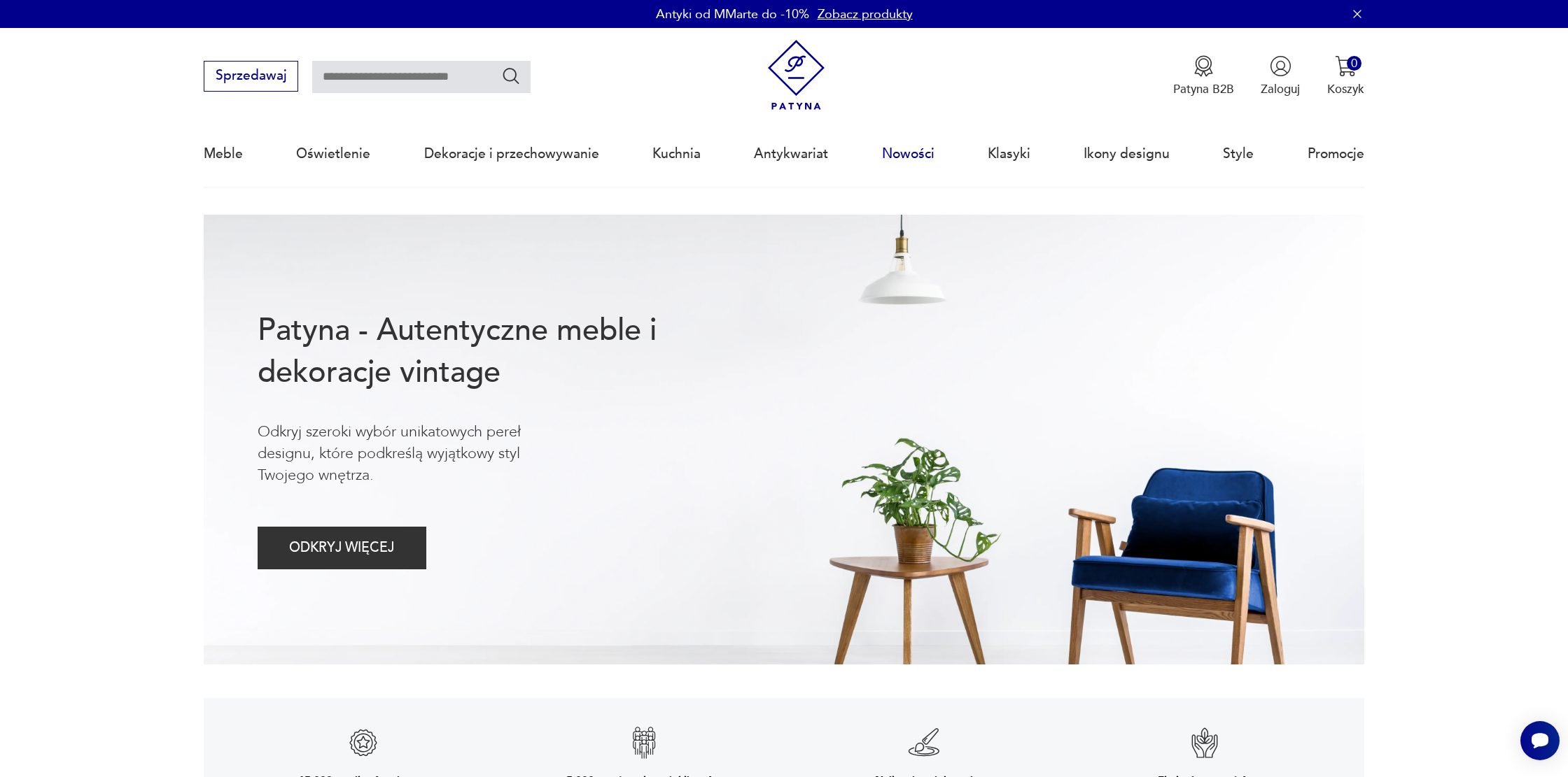
drag, startPoint x: 911, startPoint y: 155, endPoint x: 731, endPoint y: 206, distance: 187.1
click at [910, 156] on link "Nowości" at bounding box center [908, 154] width 52 height 65
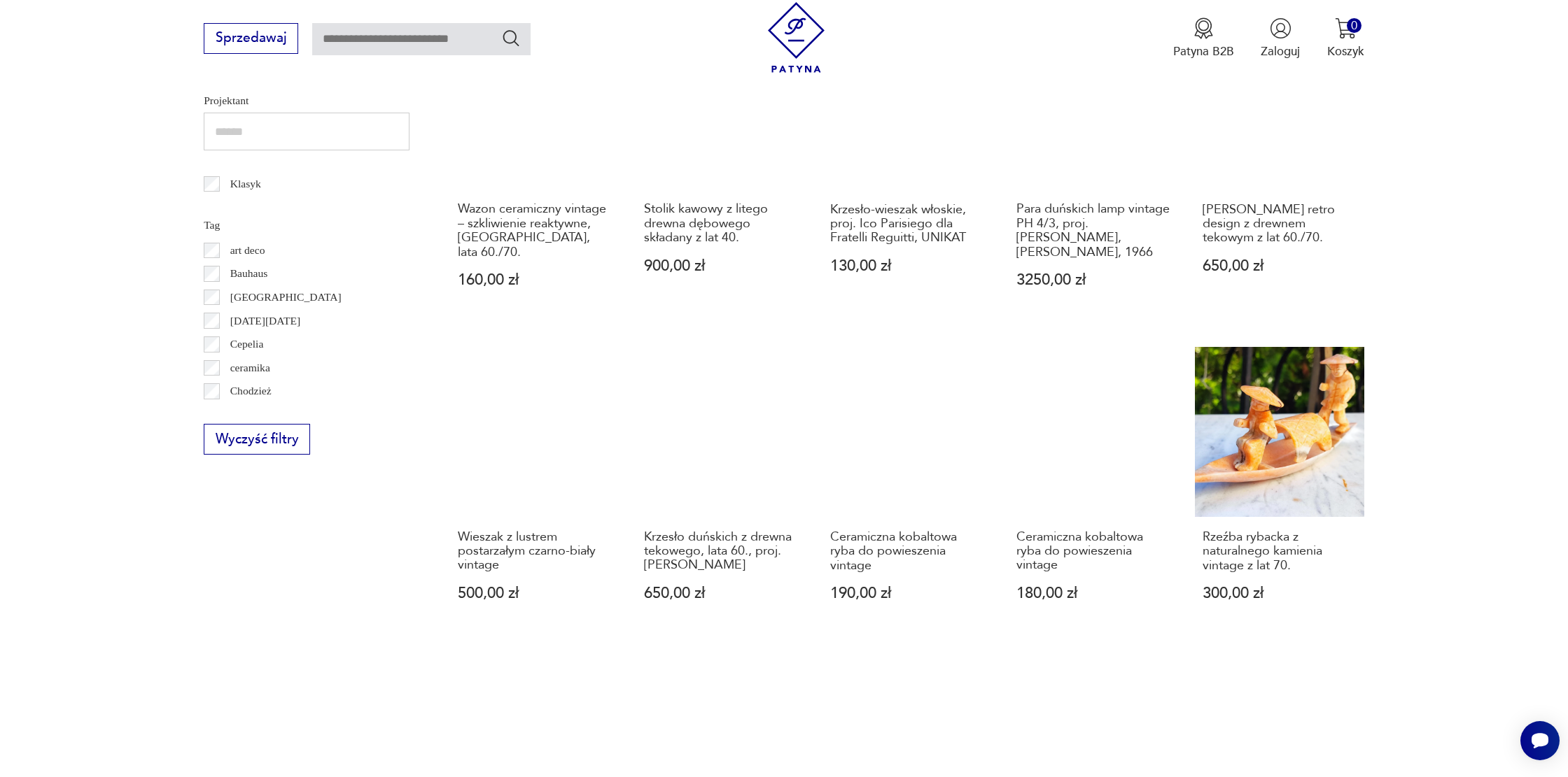
scroll to position [756, 0]
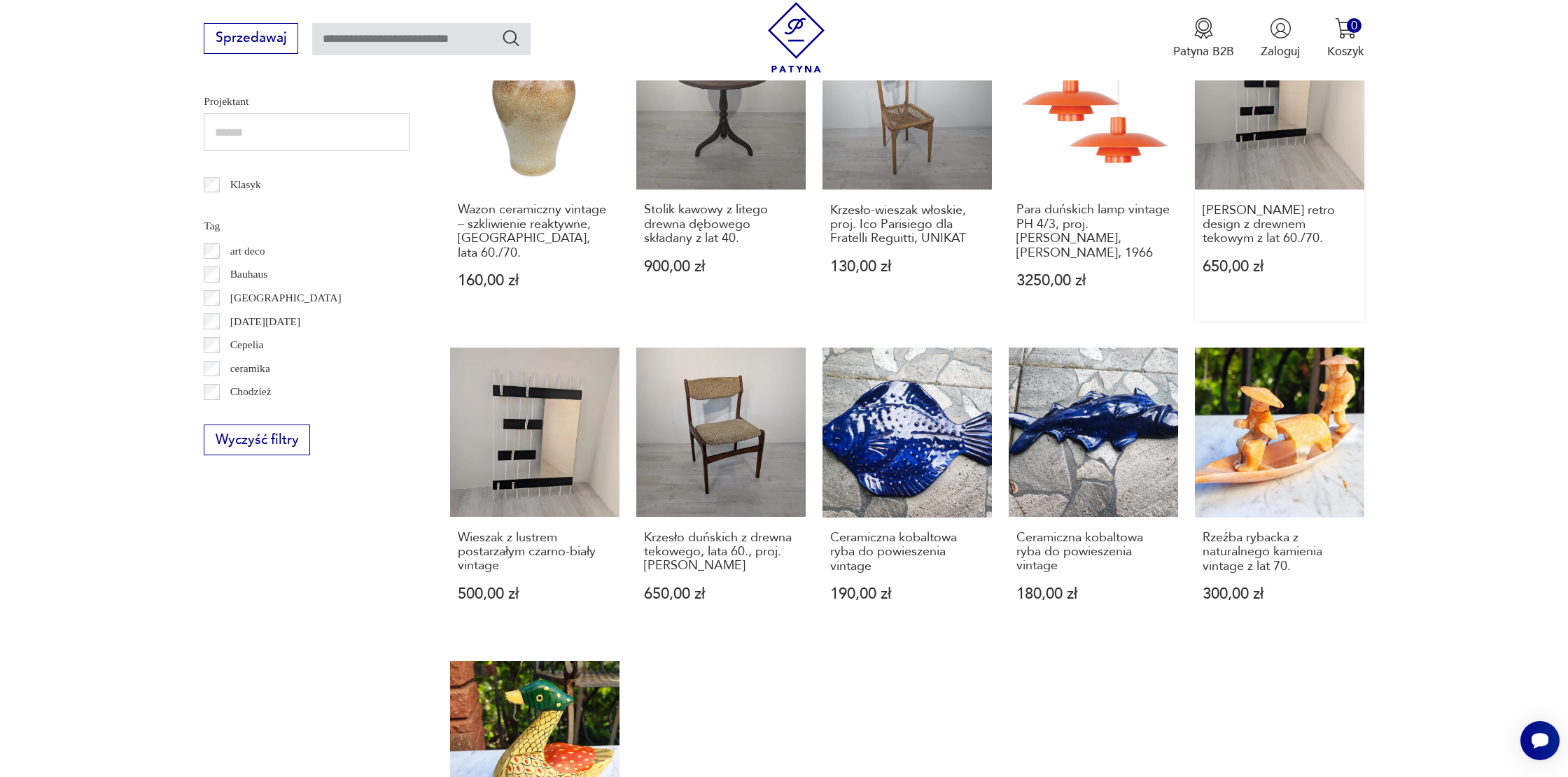
click at [1292, 138] on link "[PERSON_NAME] retro design z drewnem tekowym z lat 60./70. 650,00 zł" at bounding box center [1280, 170] width 169 height 301
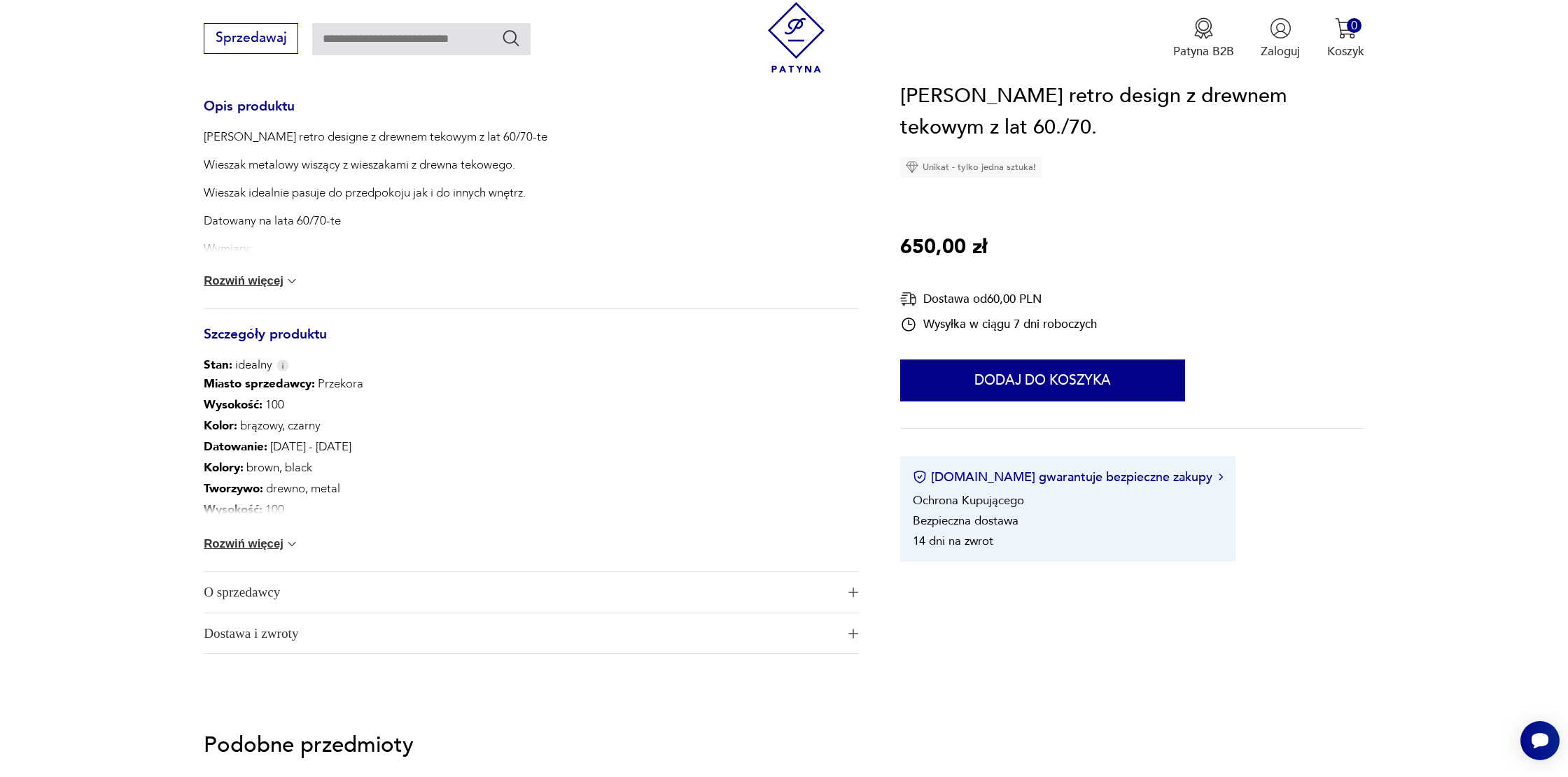
scroll to position [766, 0]
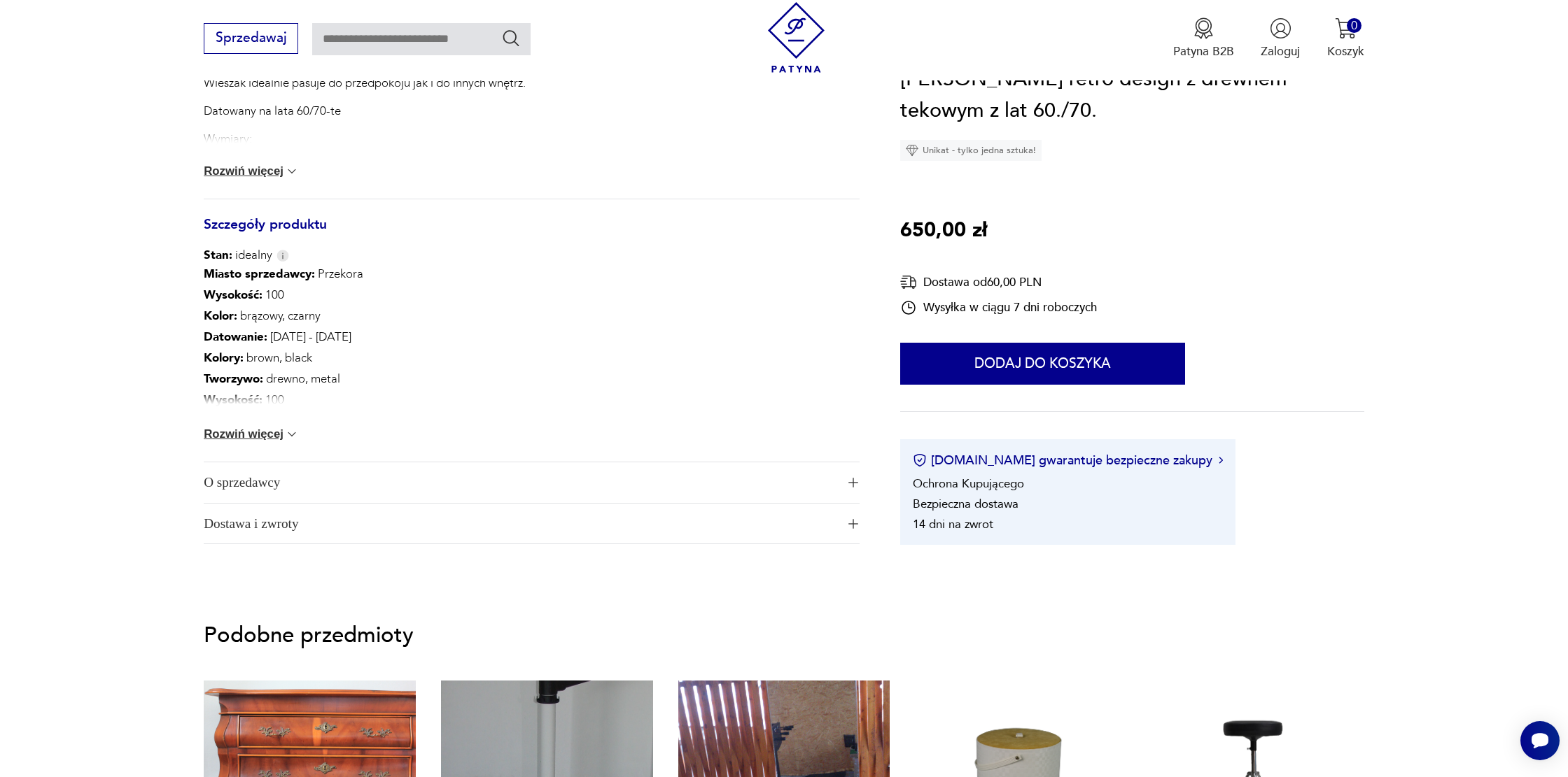
click at [263, 431] on button "Rozwiń więcej" at bounding box center [251, 434] width 95 height 14
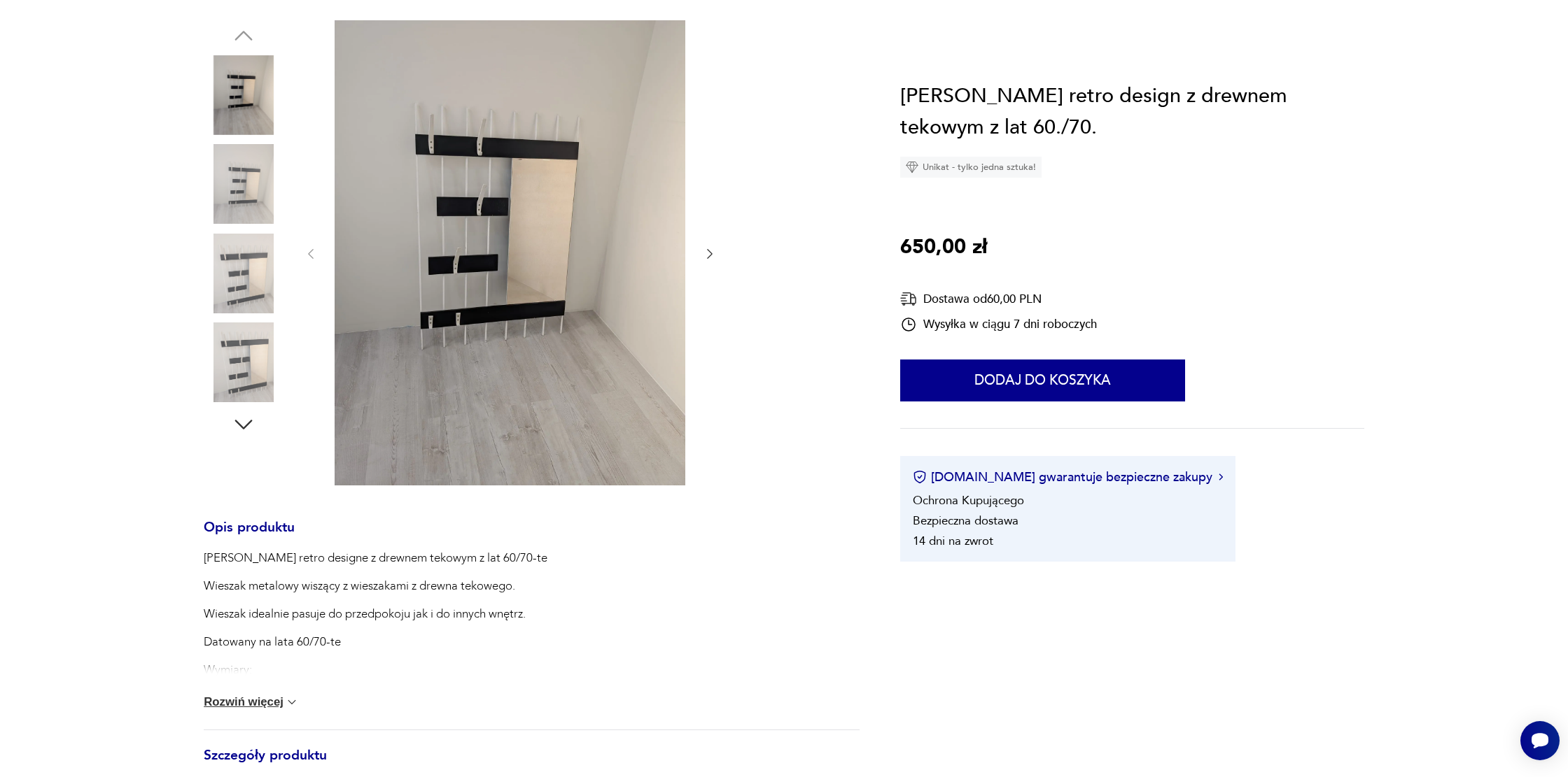
scroll to position [0, 0]
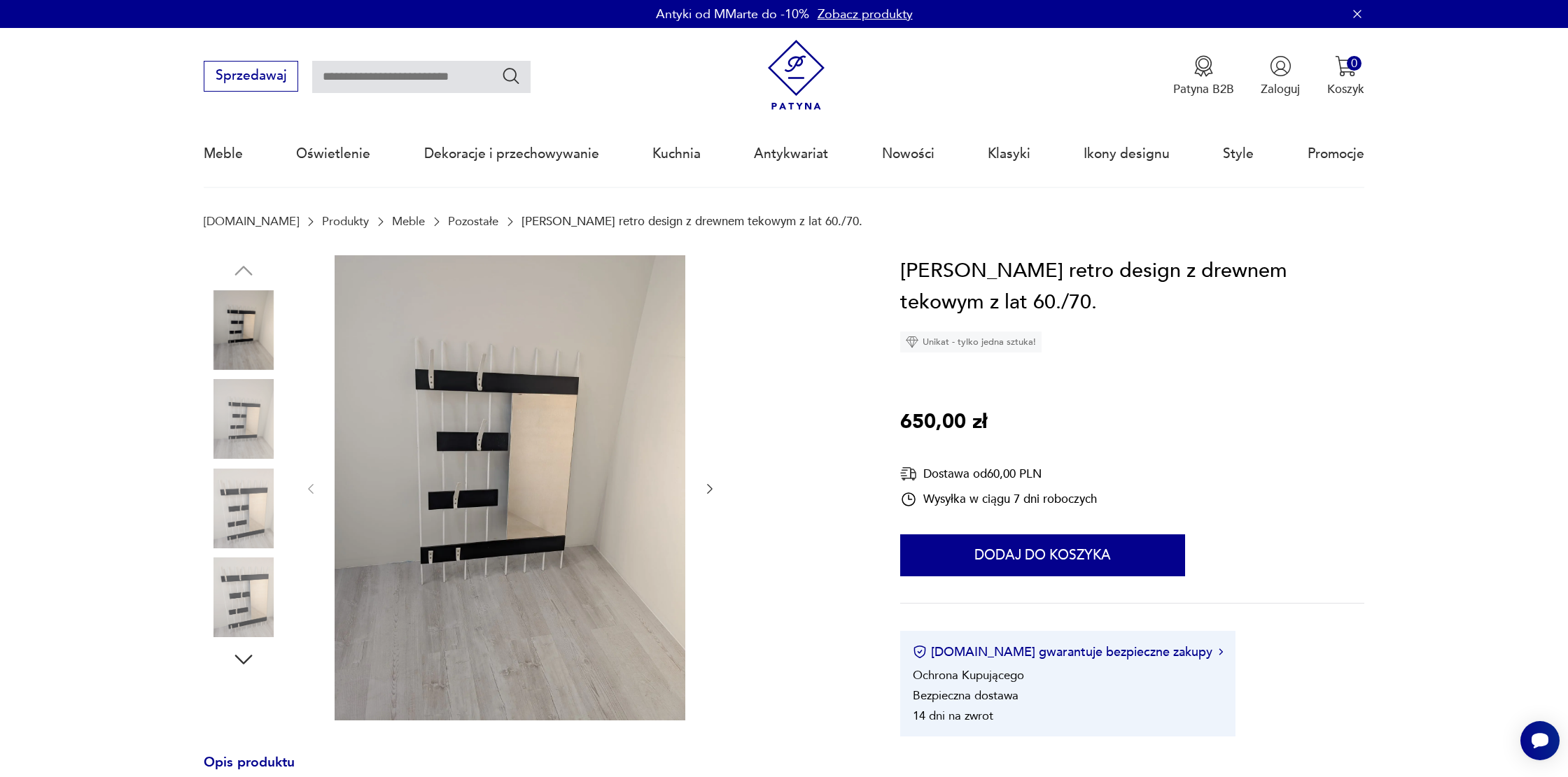
click at [458, 440] on img at bounding box center [510, 487] width 351 height 465
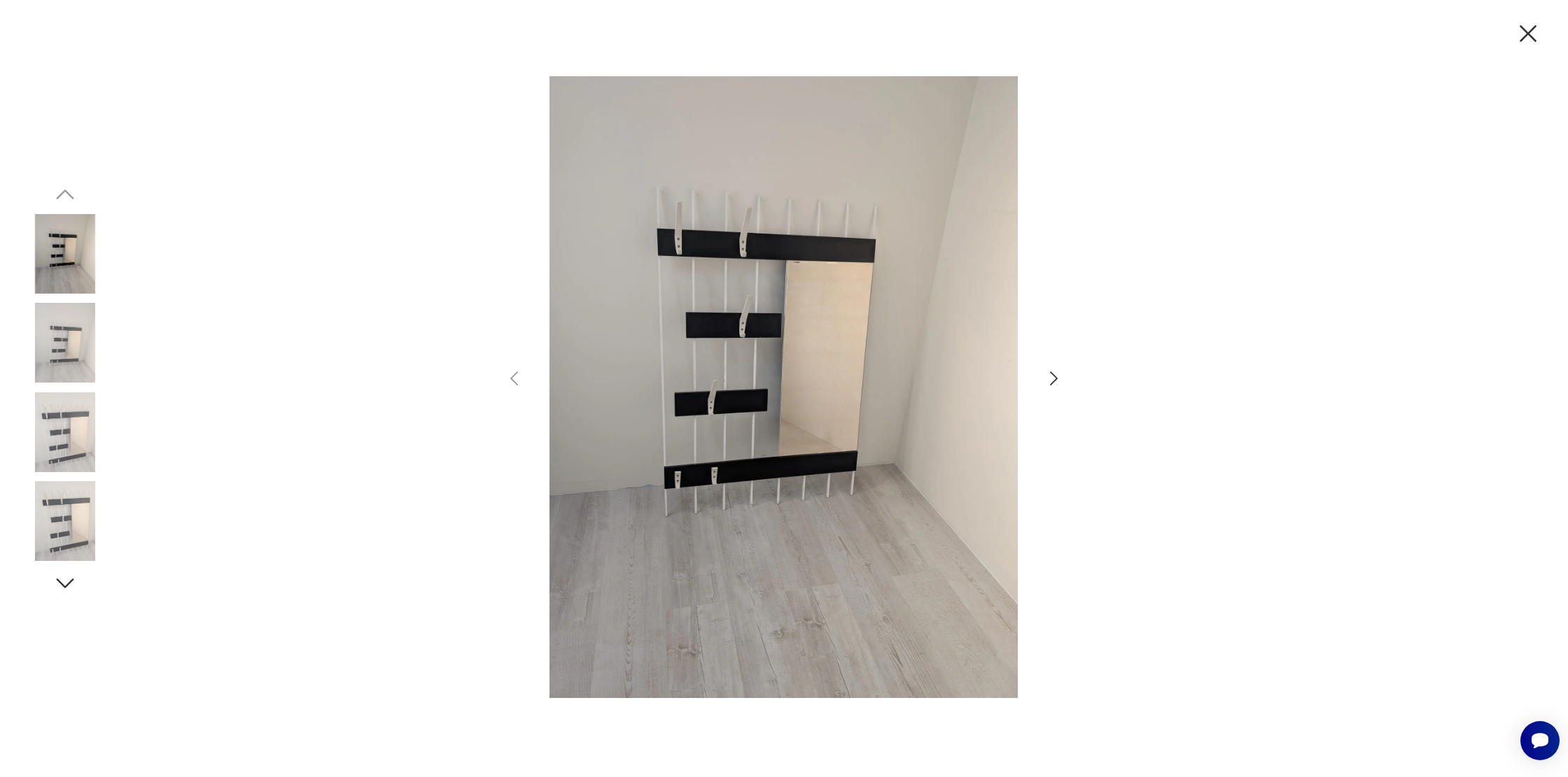
click at [802, 395] on img at bounding box center [784, 387] width 486 height 622
click at [1056, 377] on icon "button" at bounding box center [1054, 378] width 8 height 14
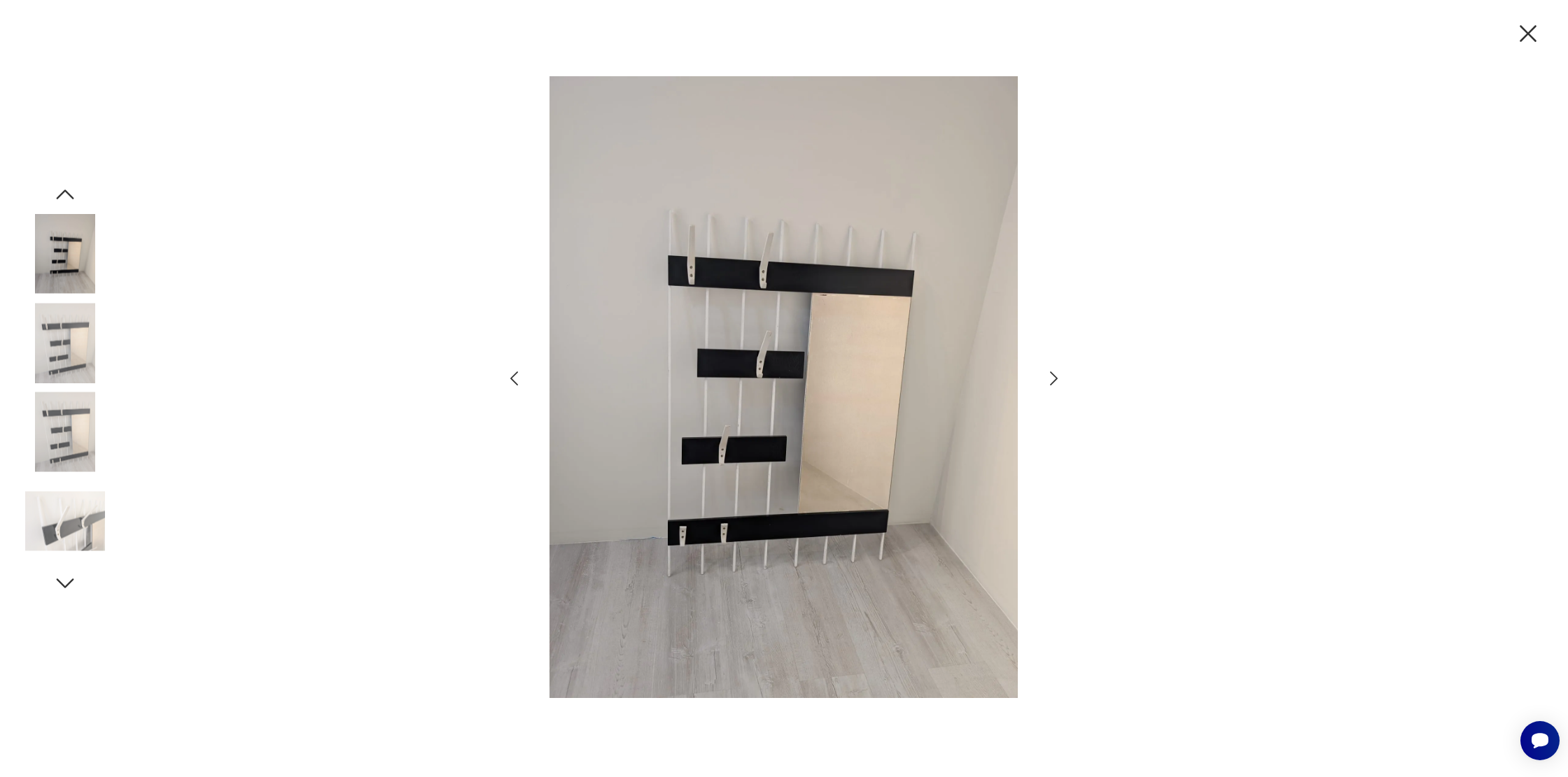
click at [1056, 377] on icon "button" at bounding box center [1054, 378] width 8 height 14
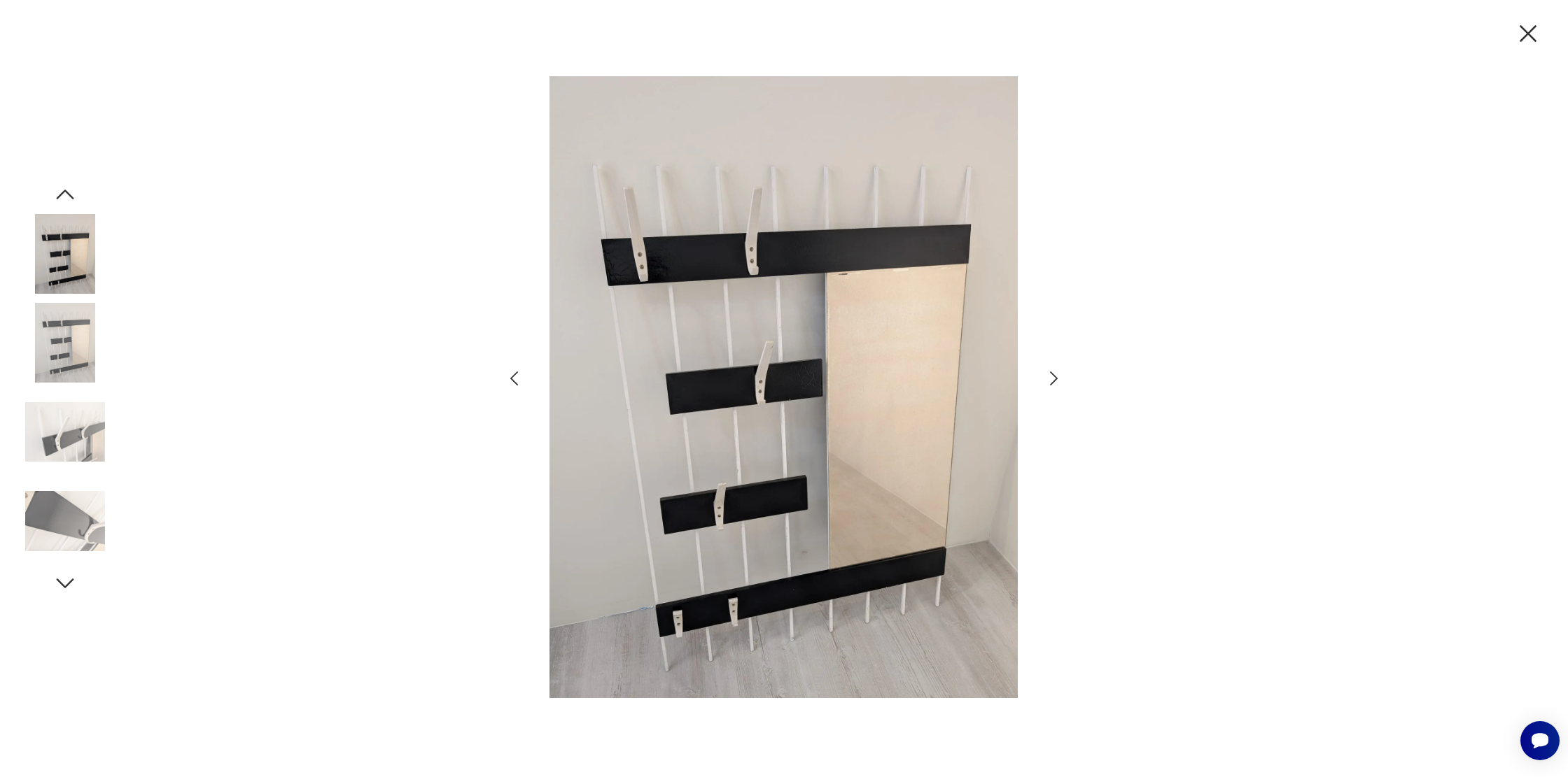
click at [1056, 377] on icon "button" at bounding box center [1054, 378] width 8 height 14
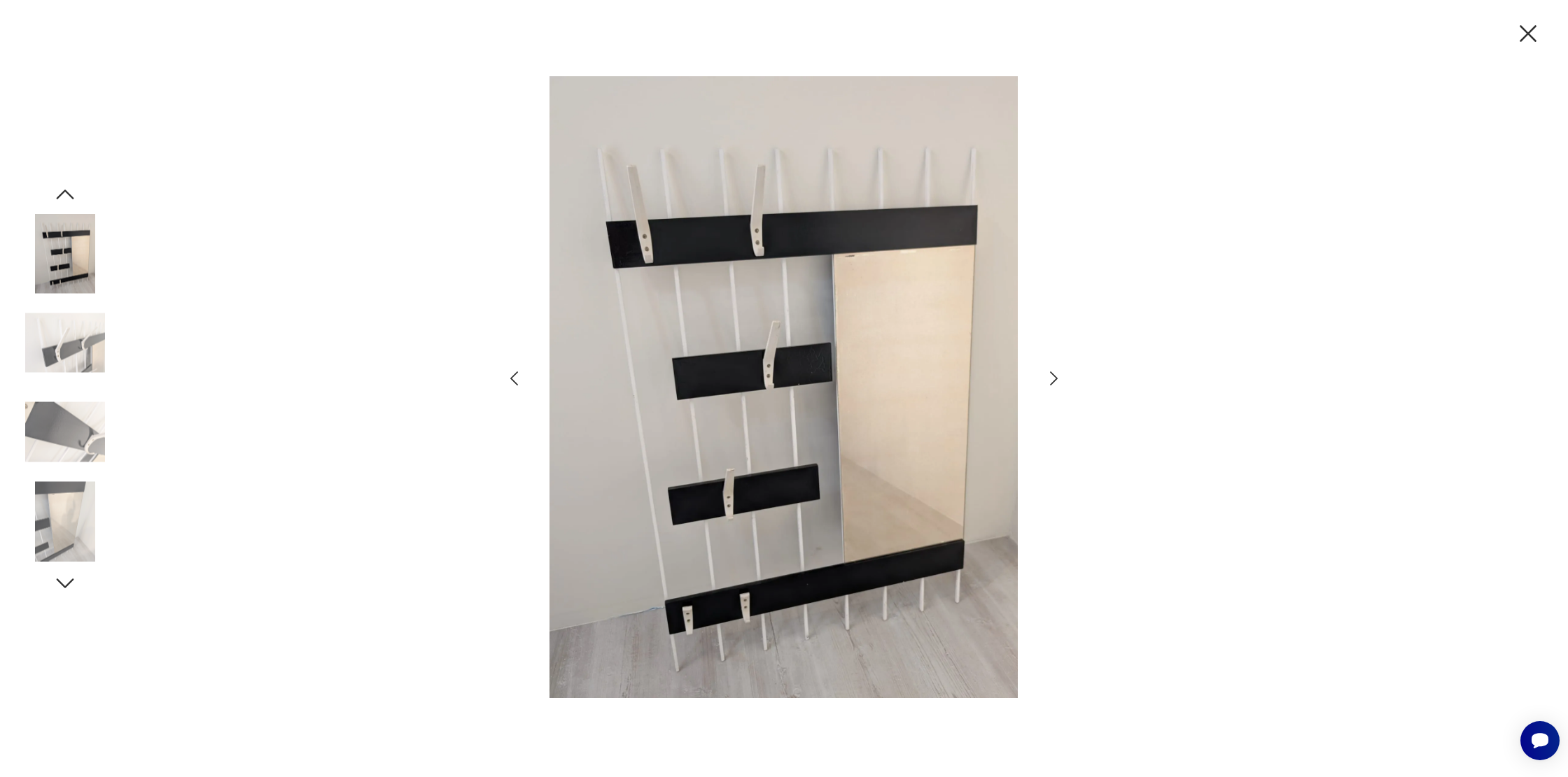
click at [1056, 377] on icon "button" at bounding box center [1054, 378] width 8 height 14
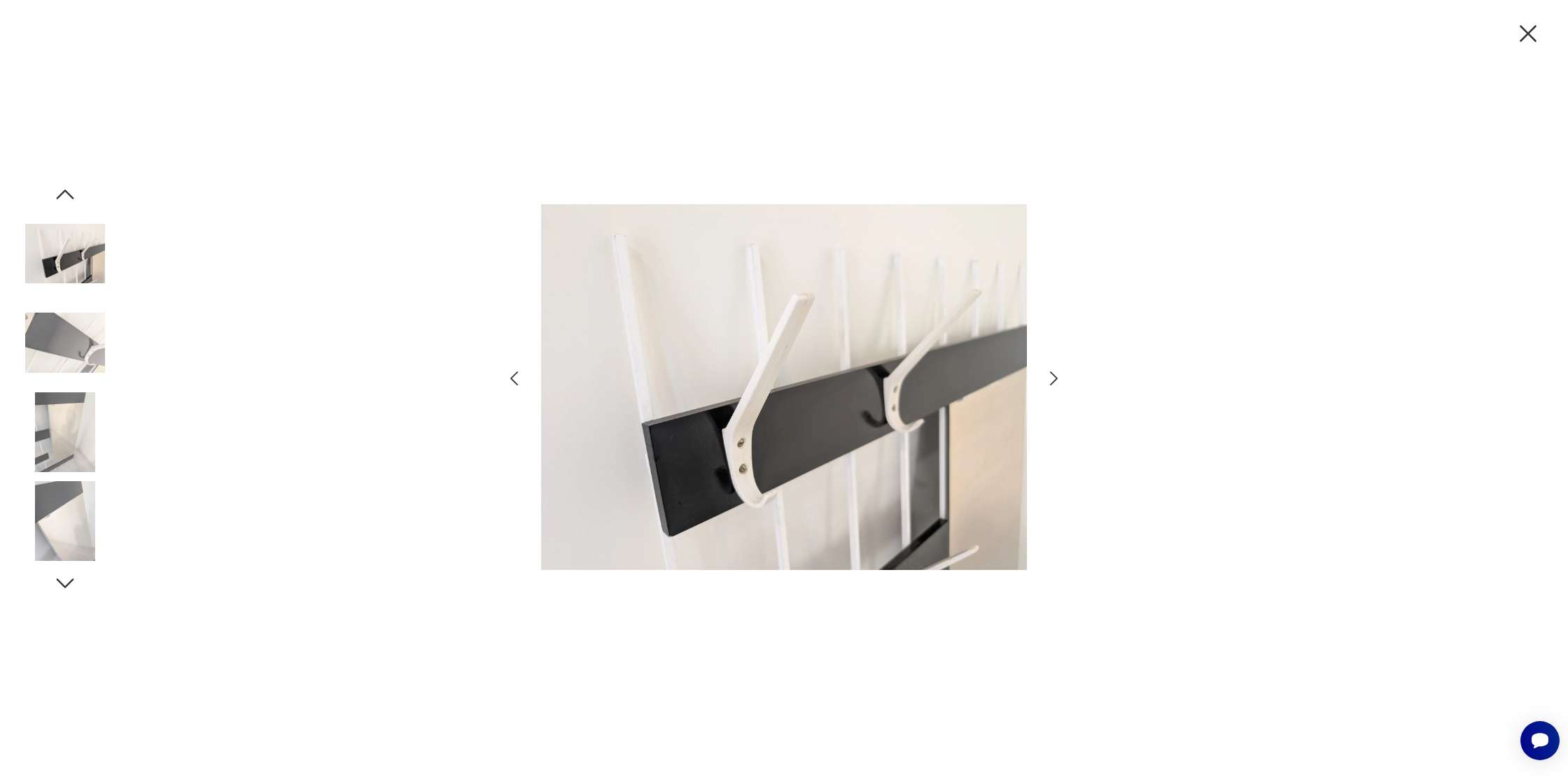
click at [1056, 377] on icon "button" at bounding box center [1054, 378] width 8 height 14
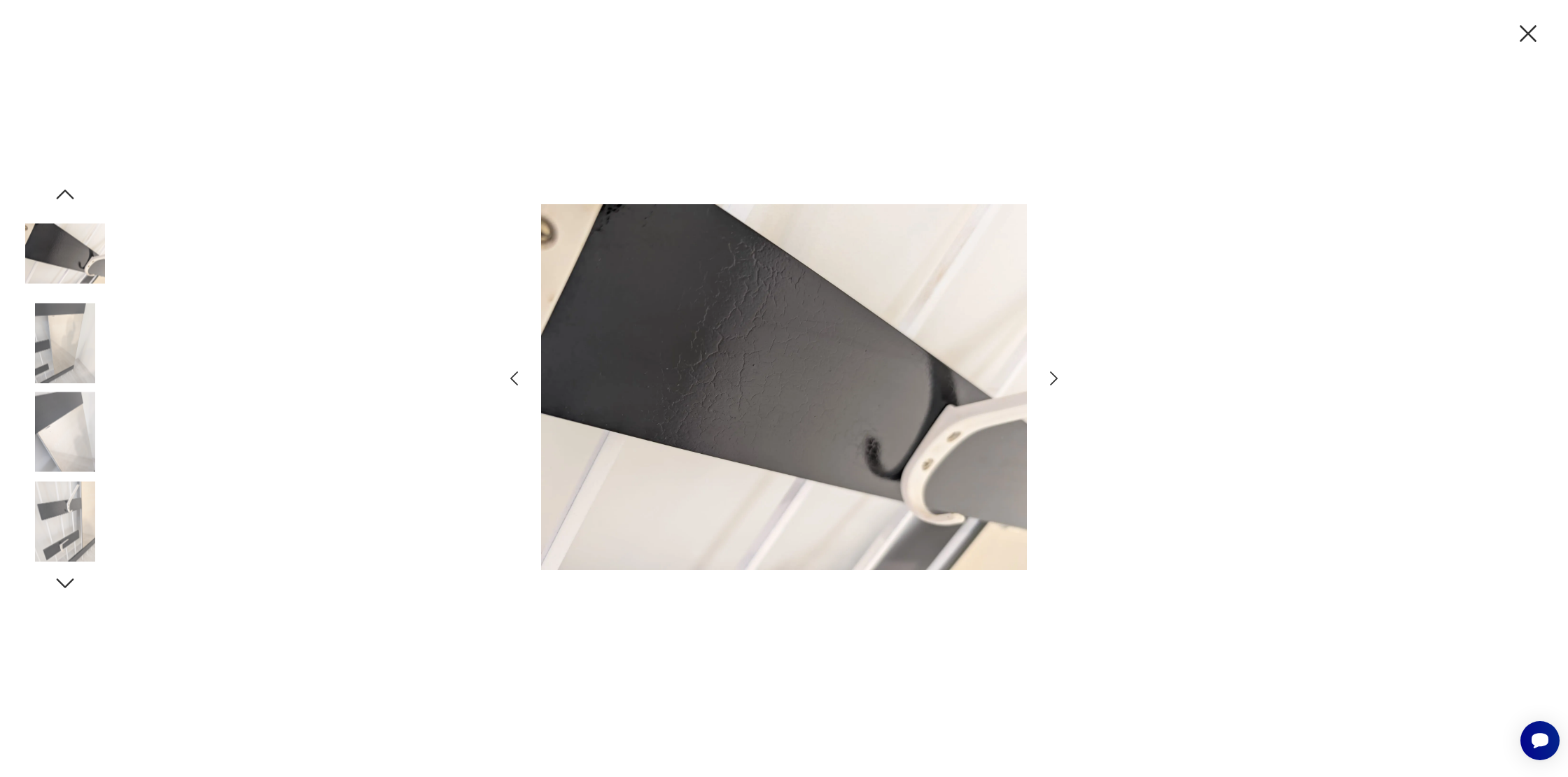
click at [1056, 377] on icon "button" at bounding box center [1054, 378] width 8 height 14
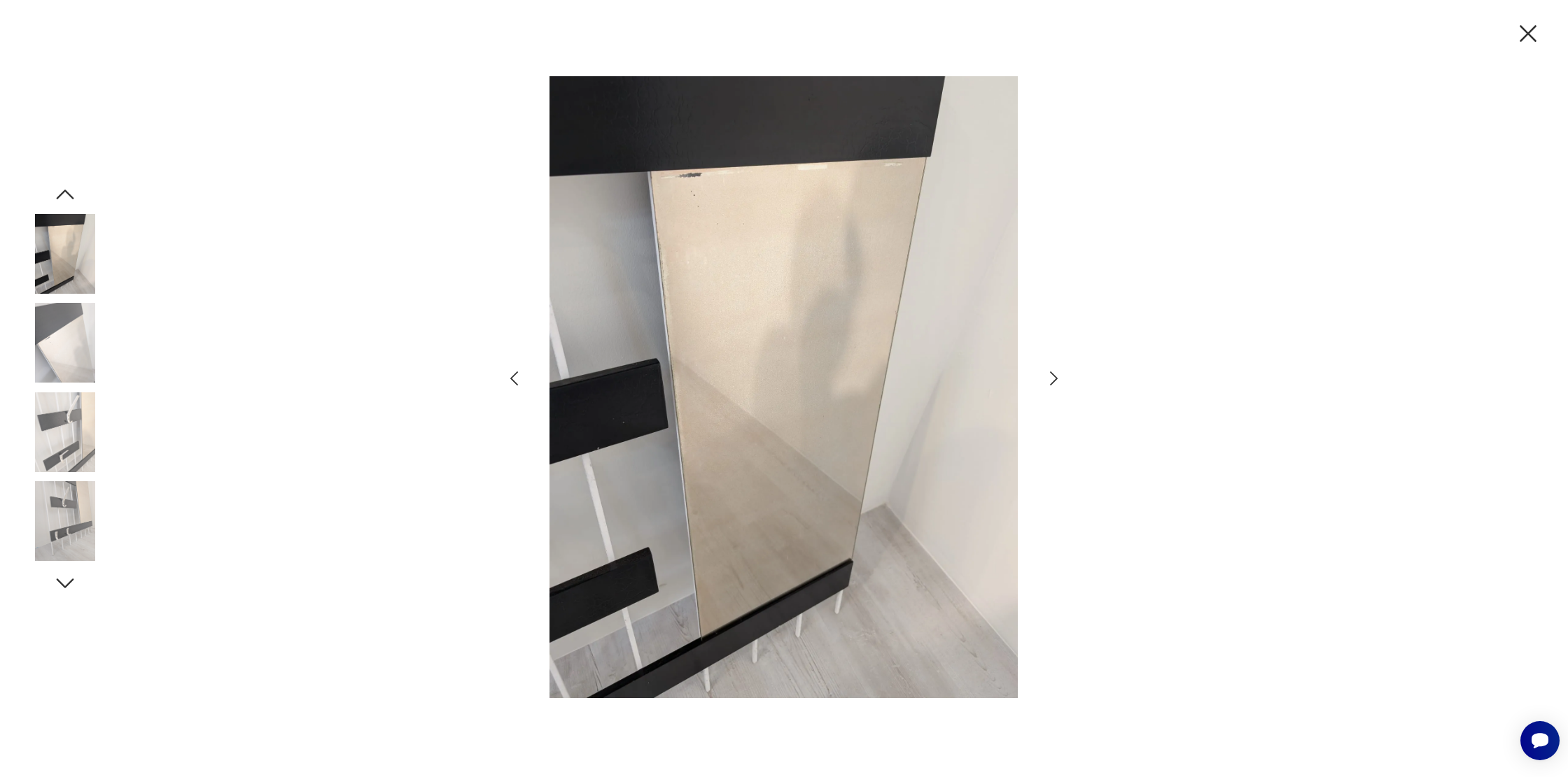
click at [1056, 377] on icon "button" at bounding box center [1054, 378] width 8 height 14
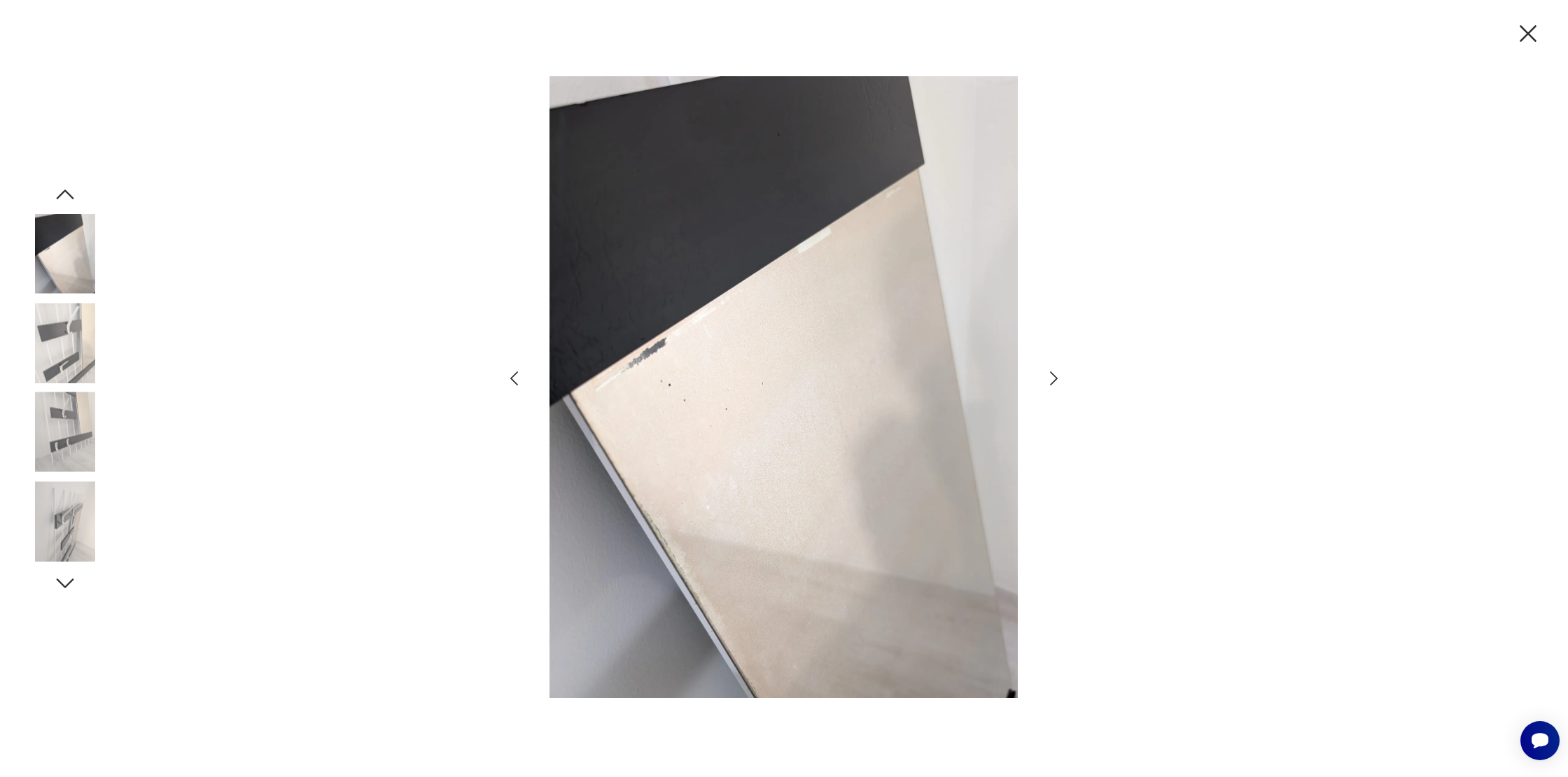
scroll to position [74, 0]
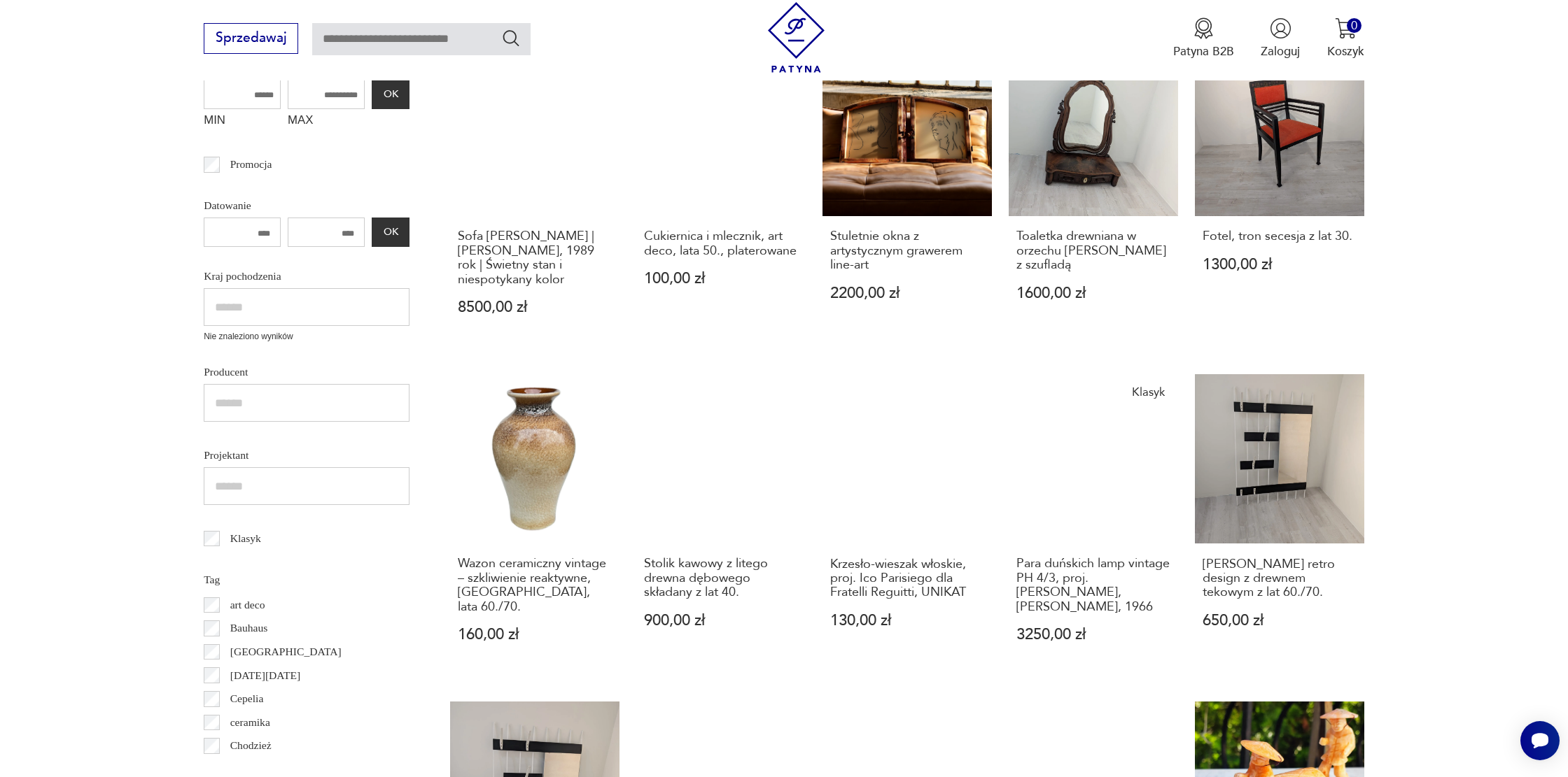
scroll to position [606, 0]
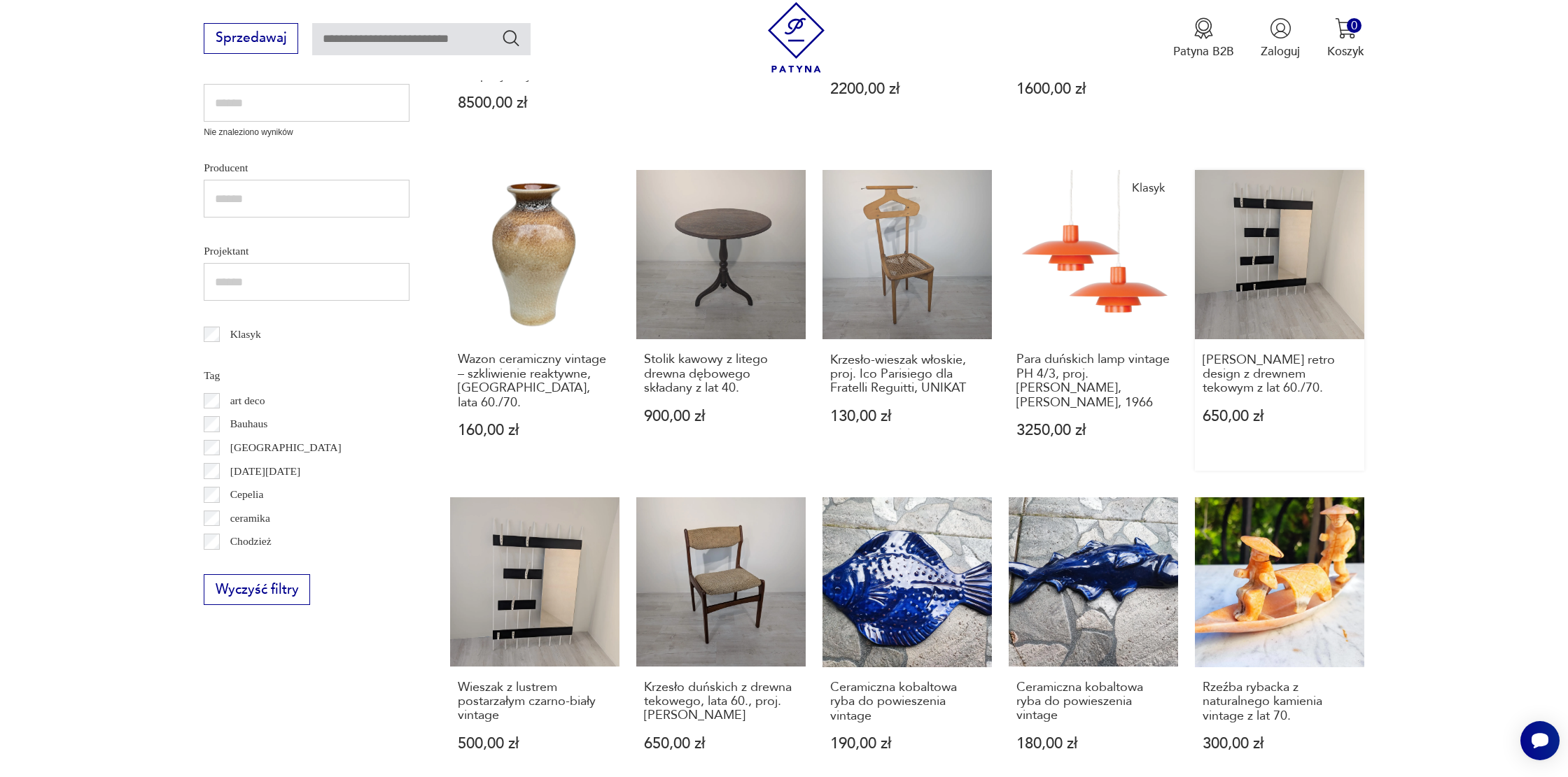
click at [1290, 284] on link "[PERSON_NAME] retro design z drewnem tekowym z lat 60./70. 650,00 zł" at bounding box center [1280, 320] width 169 height 301
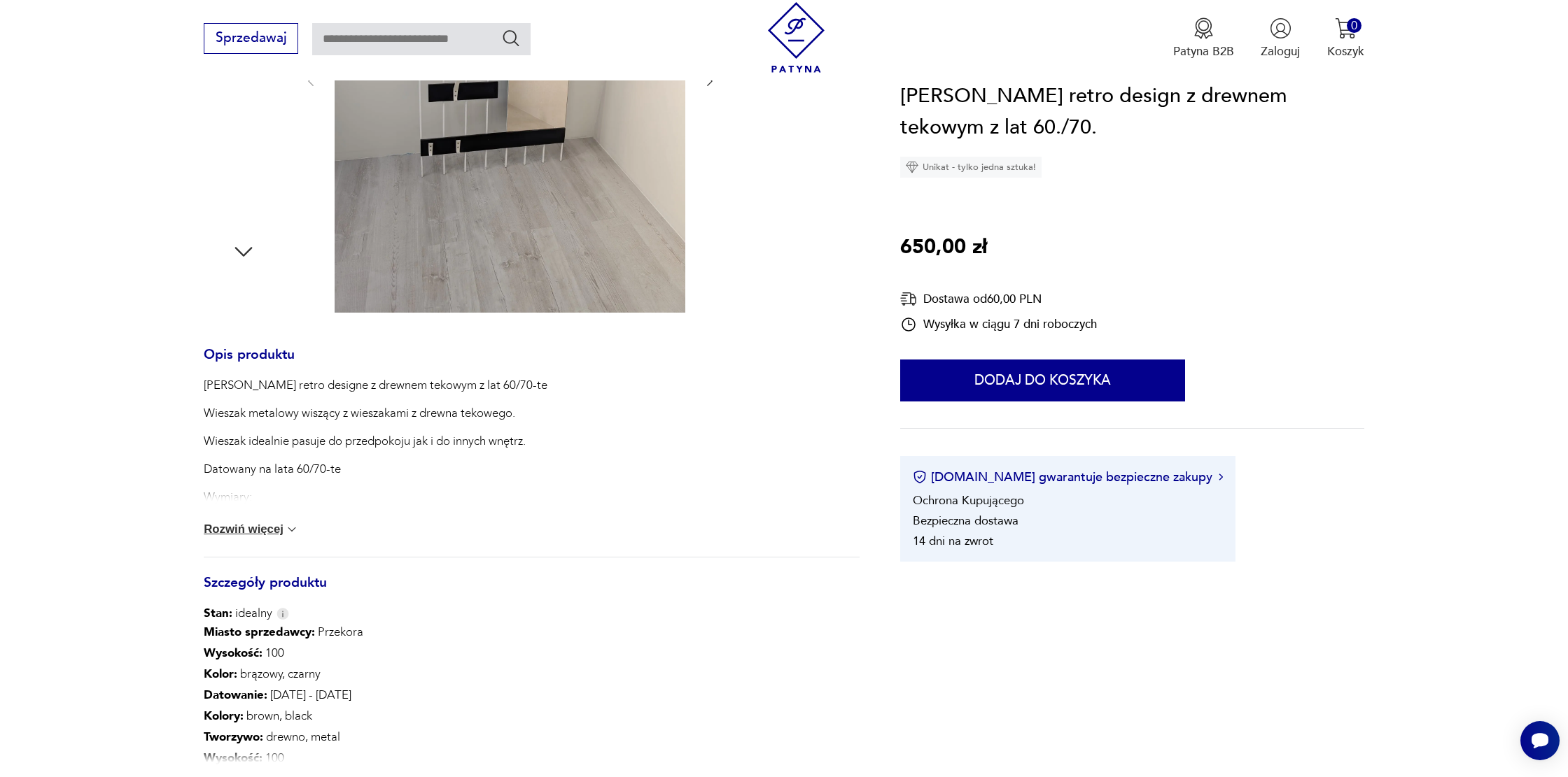
scroll to position [431, 0]
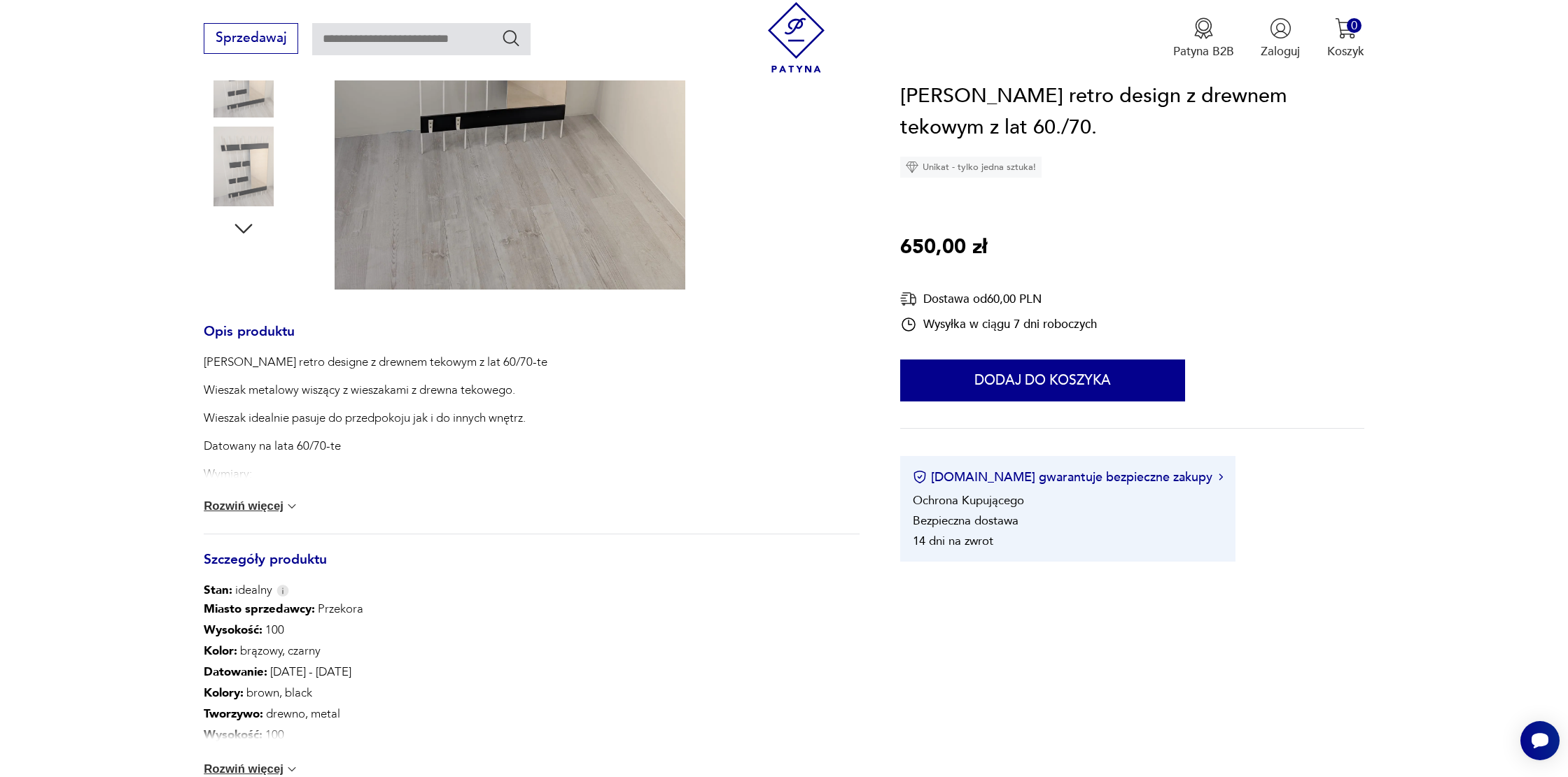
click at [488, 199] on img at bounding box center [510, 57] width 351 height 465
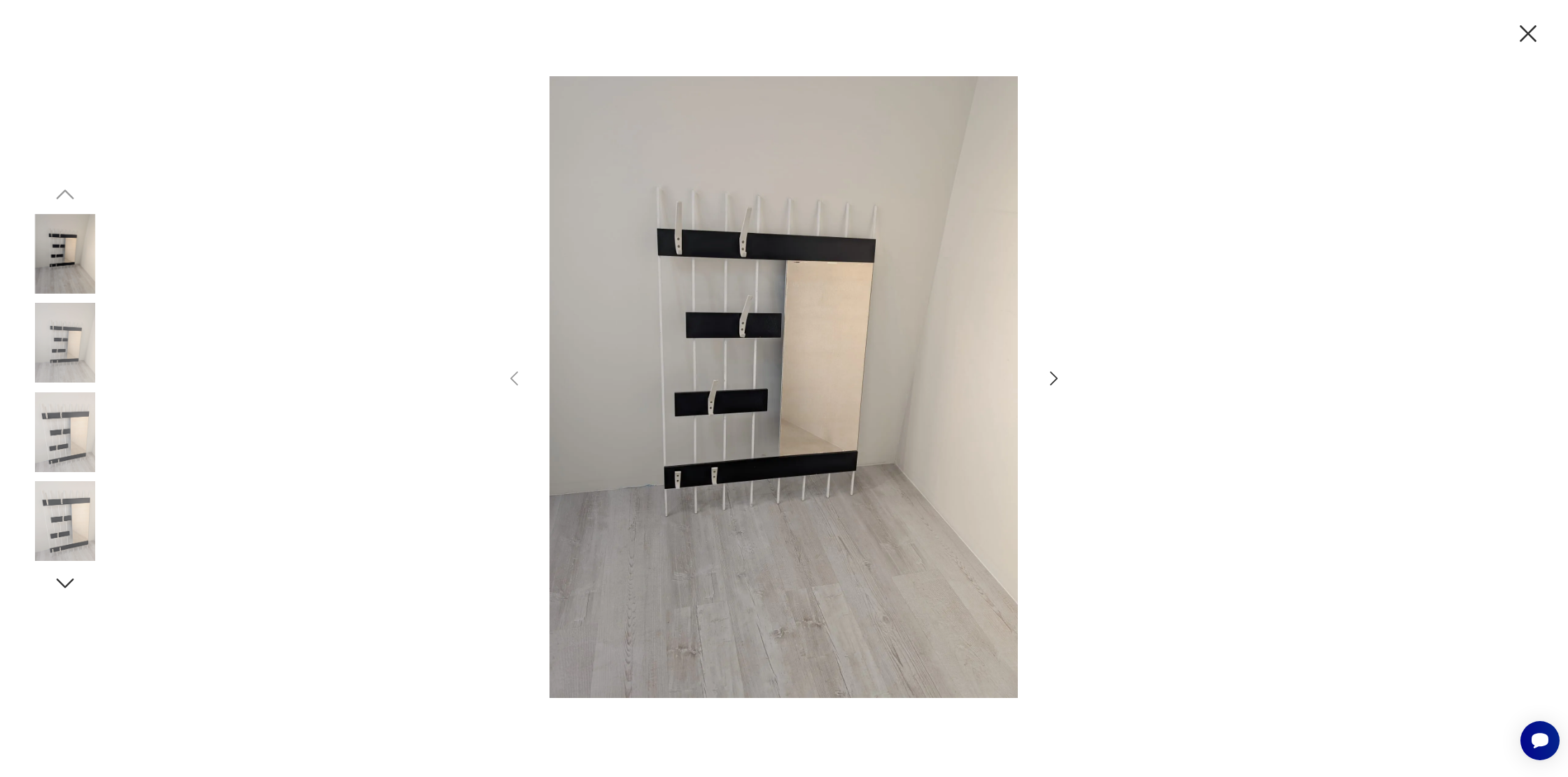
click at [1056, 381] on icon "button" at bounding box center [1054, 379] width 20 height 20
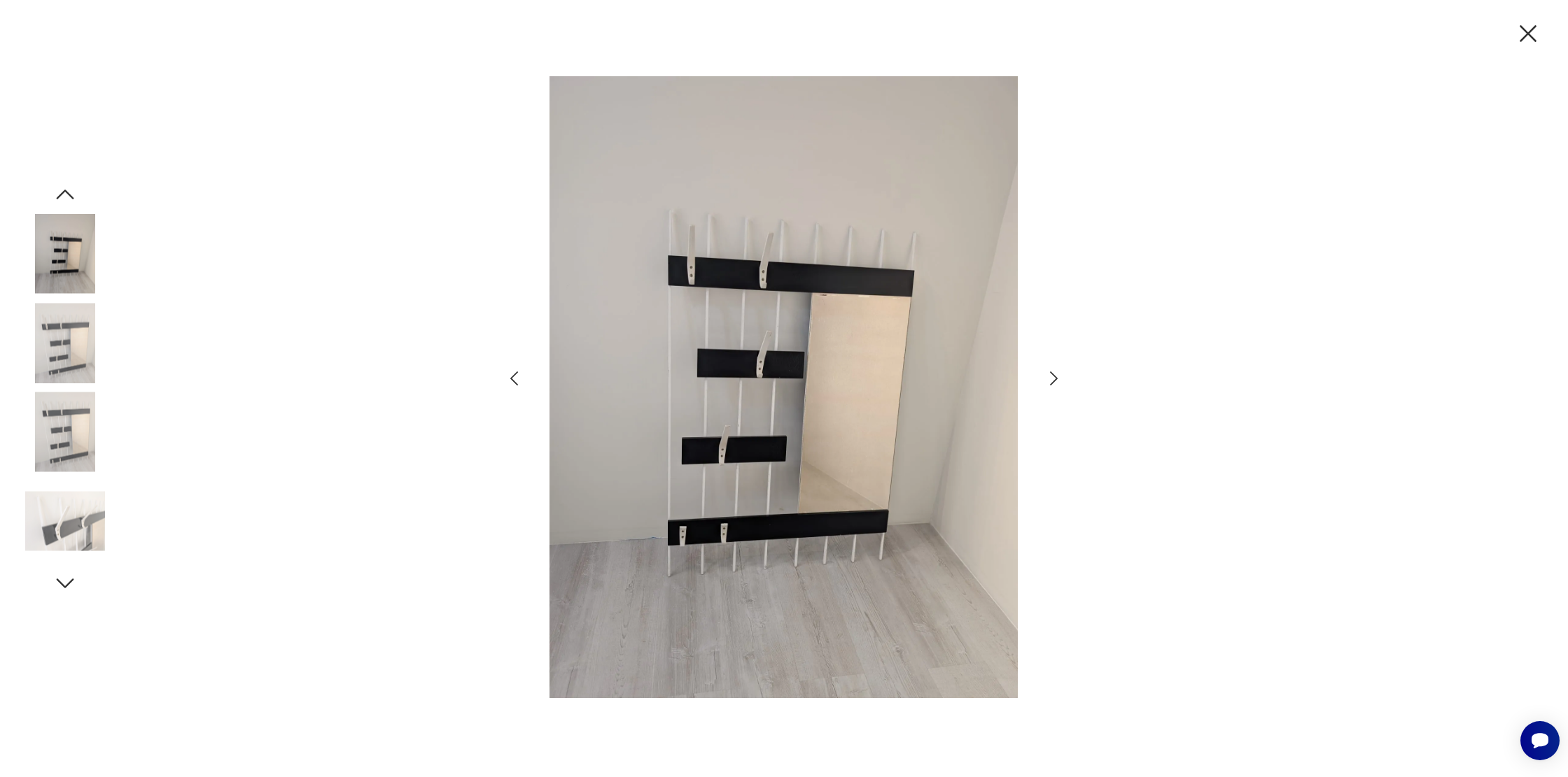
click at [1056, 381] on icon "button" at bounding box center [1054, 379] width 20 height 20
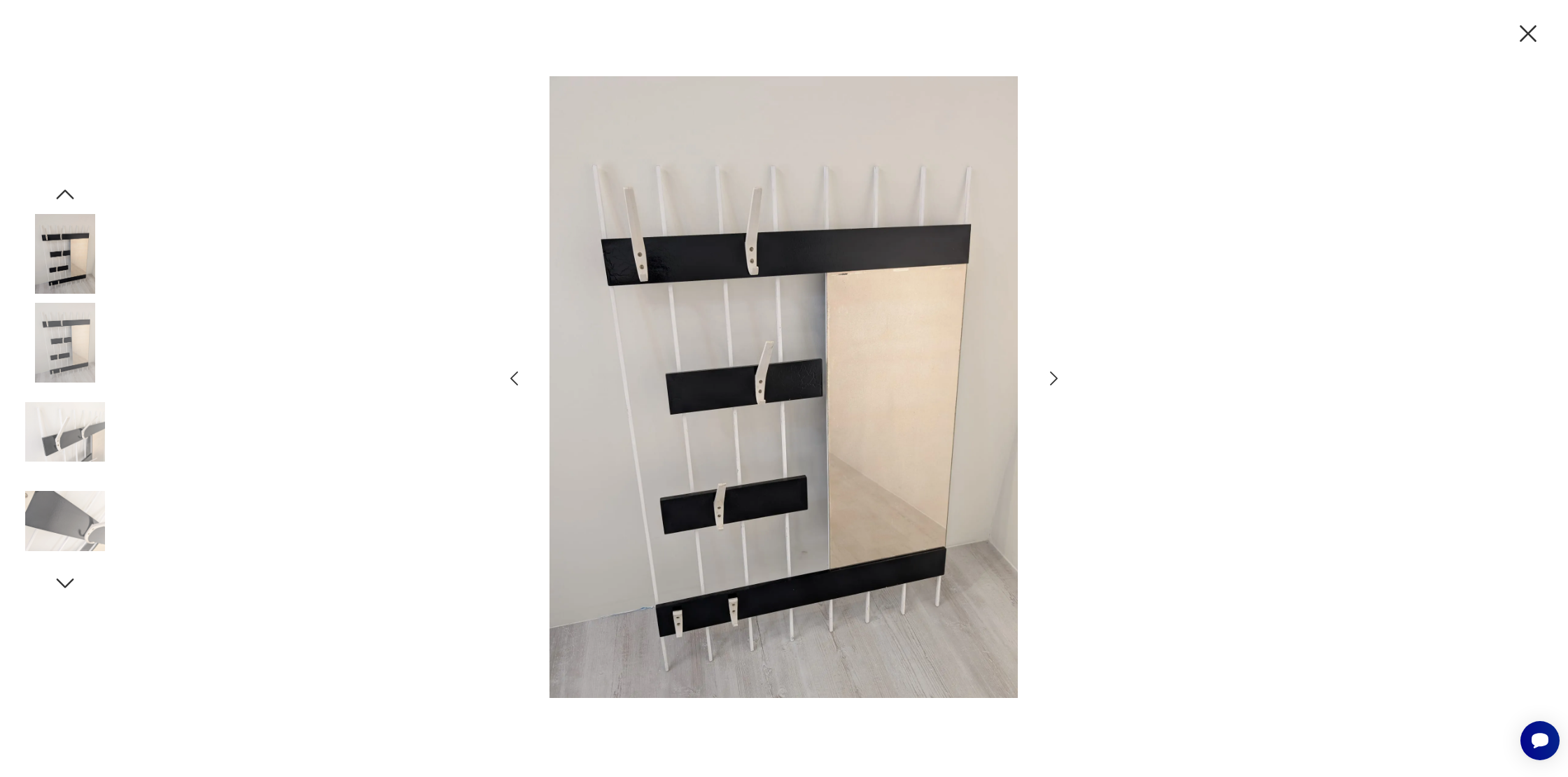
click at [1056, 381] on icon "button" at bounding box center [1054, 379] width 20 height 20
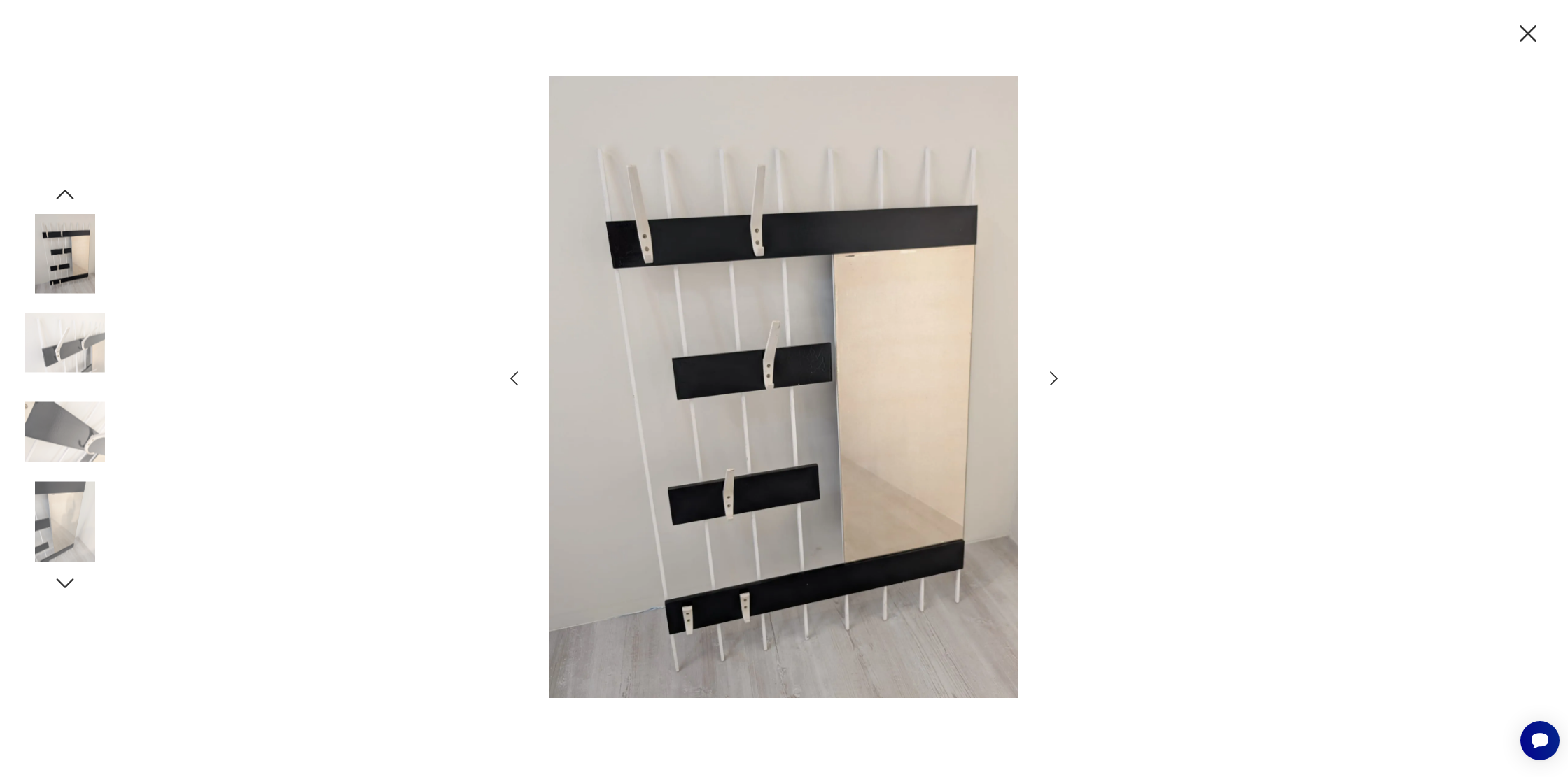
click at [1056, 381] on icon "button" at bounding box center [1054, 379] width 20 height 20
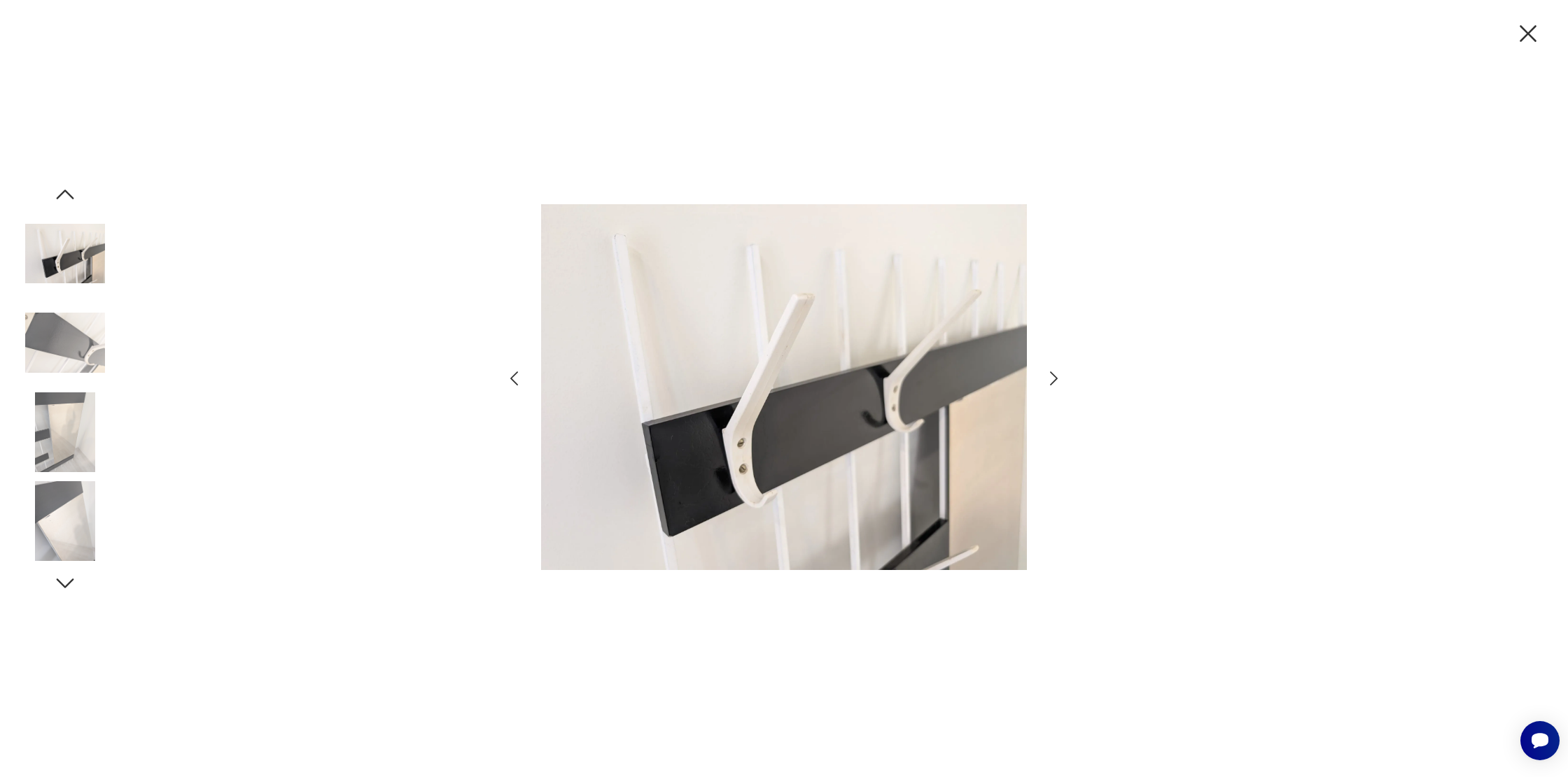
click at [1056, 381] on icon "button" at bounding box center [1054, 379] width 20 height 20
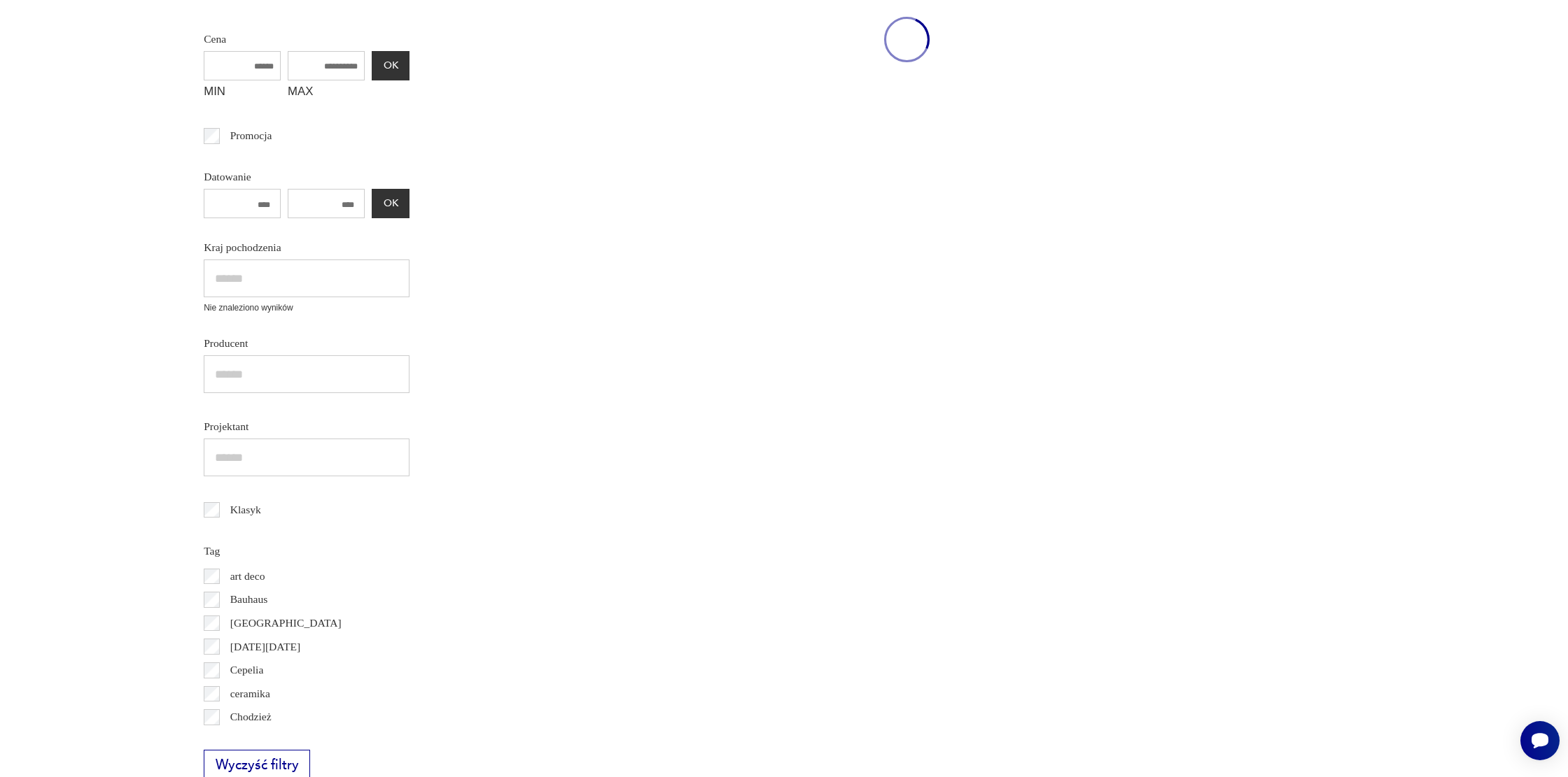
scroll to position [606, 0]
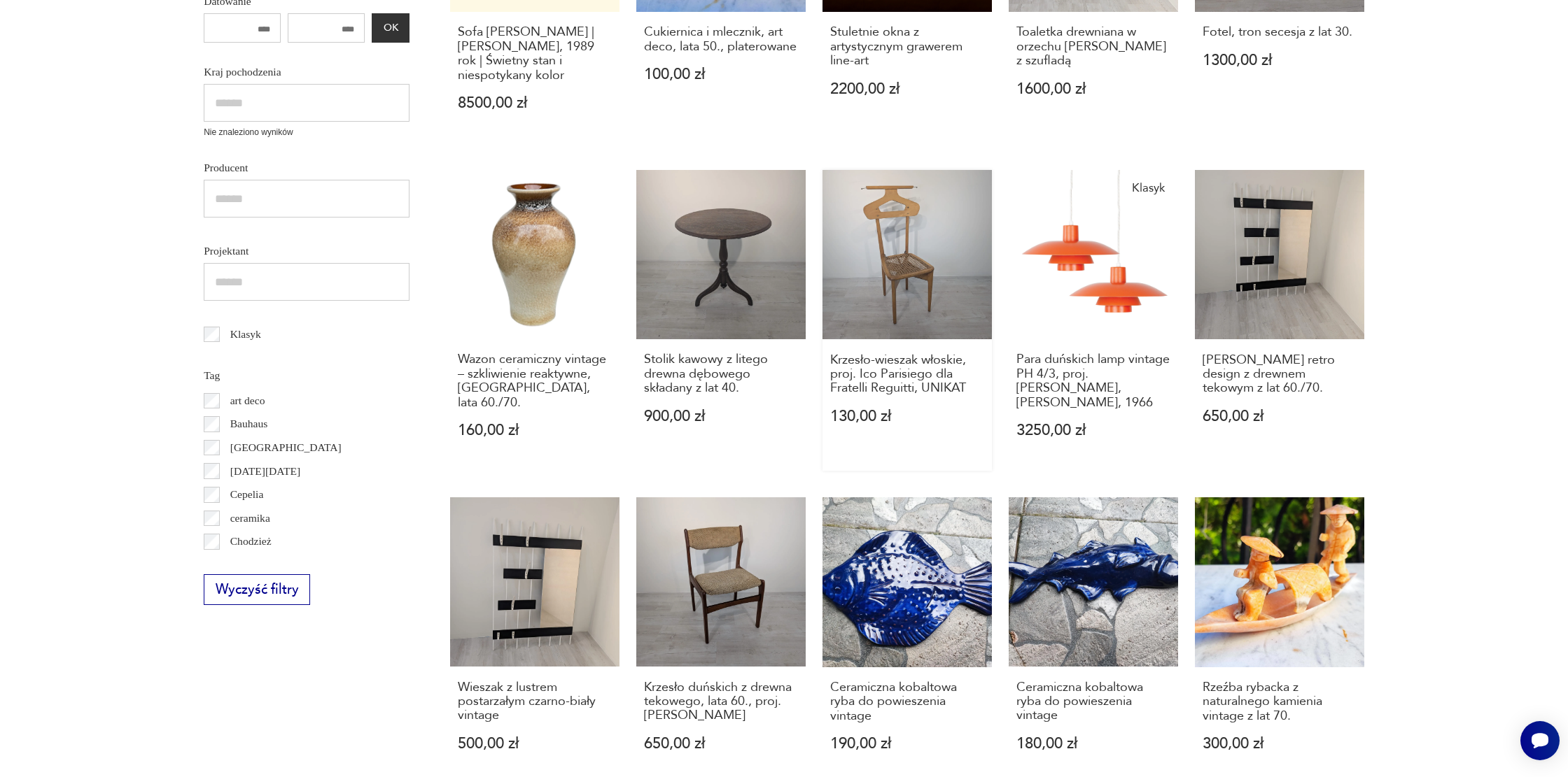
click at [927, 271] on link "Krzesło-wieszak włoskie, proj. Ico Parisiego dla Fratelli Reguitti, UNIKAT 130,…" at bounding box center [907, 320] width 169 height 301
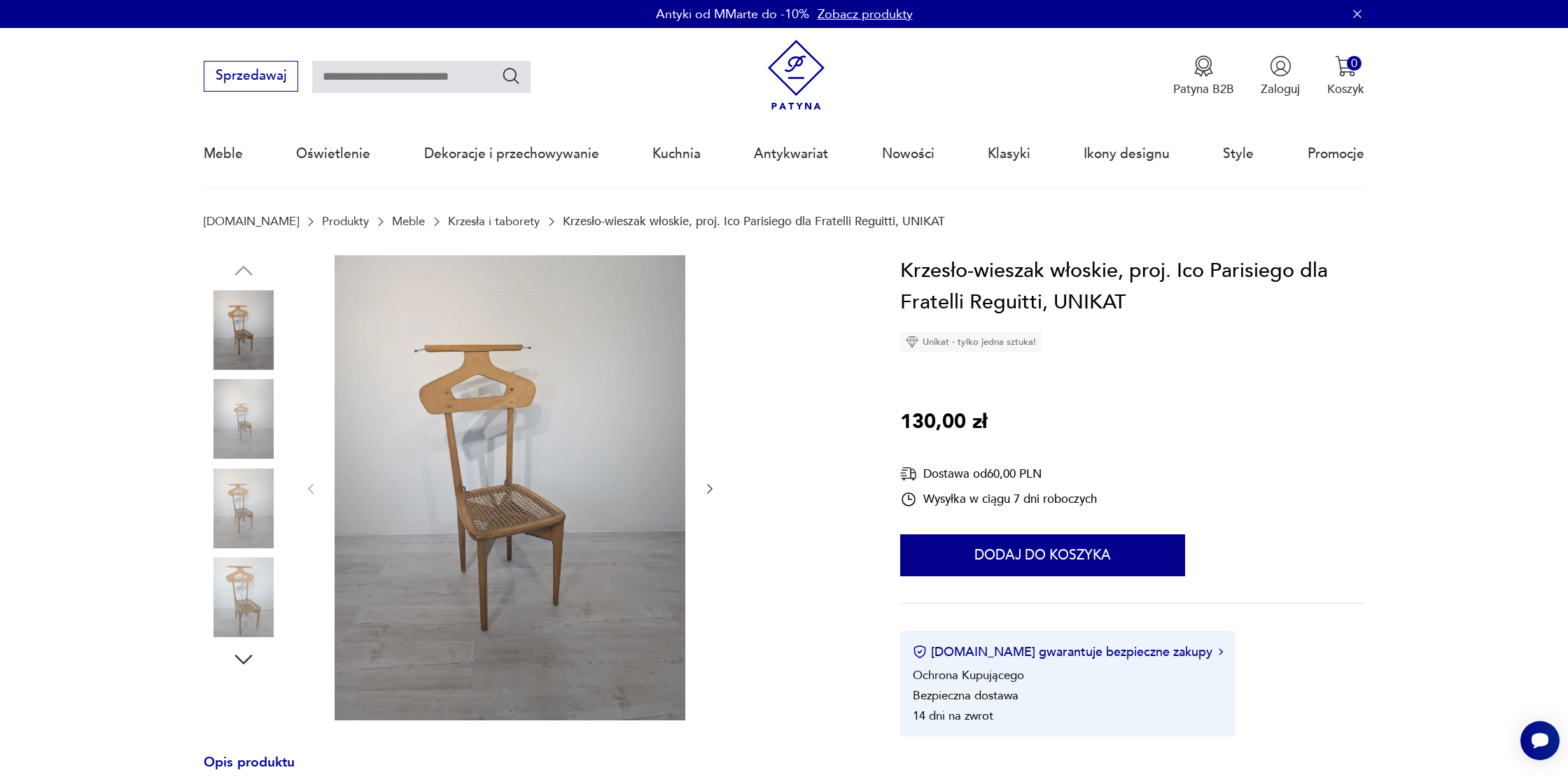
click at [543, 396] on img at bounding box center [510, 487] width 351 height 465
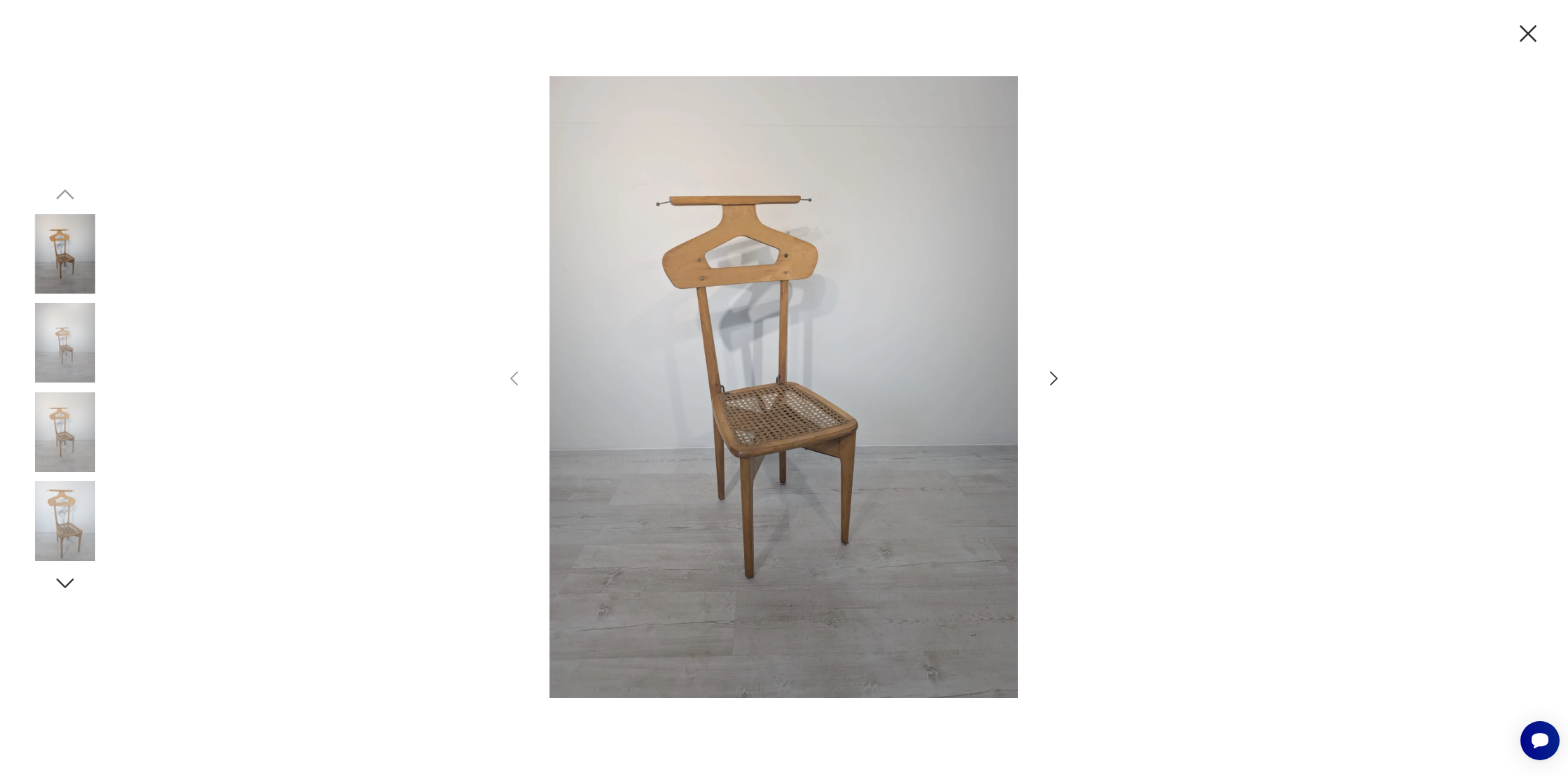
click at [1047, 379] on icon "button" at bounding box center [1054, 379] width 20 height 20
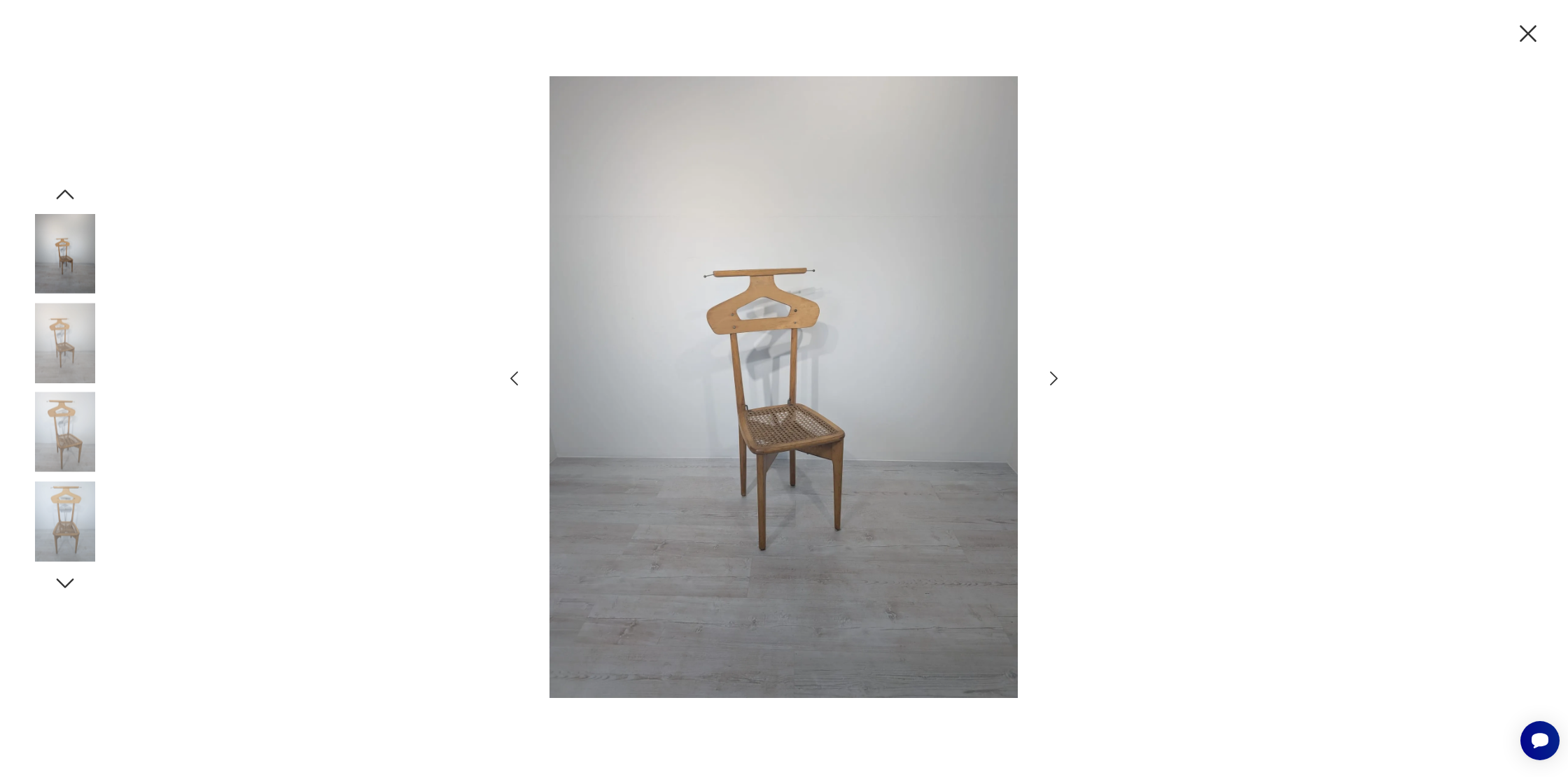
click at [1057, 379] on icon "button" at bounding box center [1054, 379] width 20 height 20
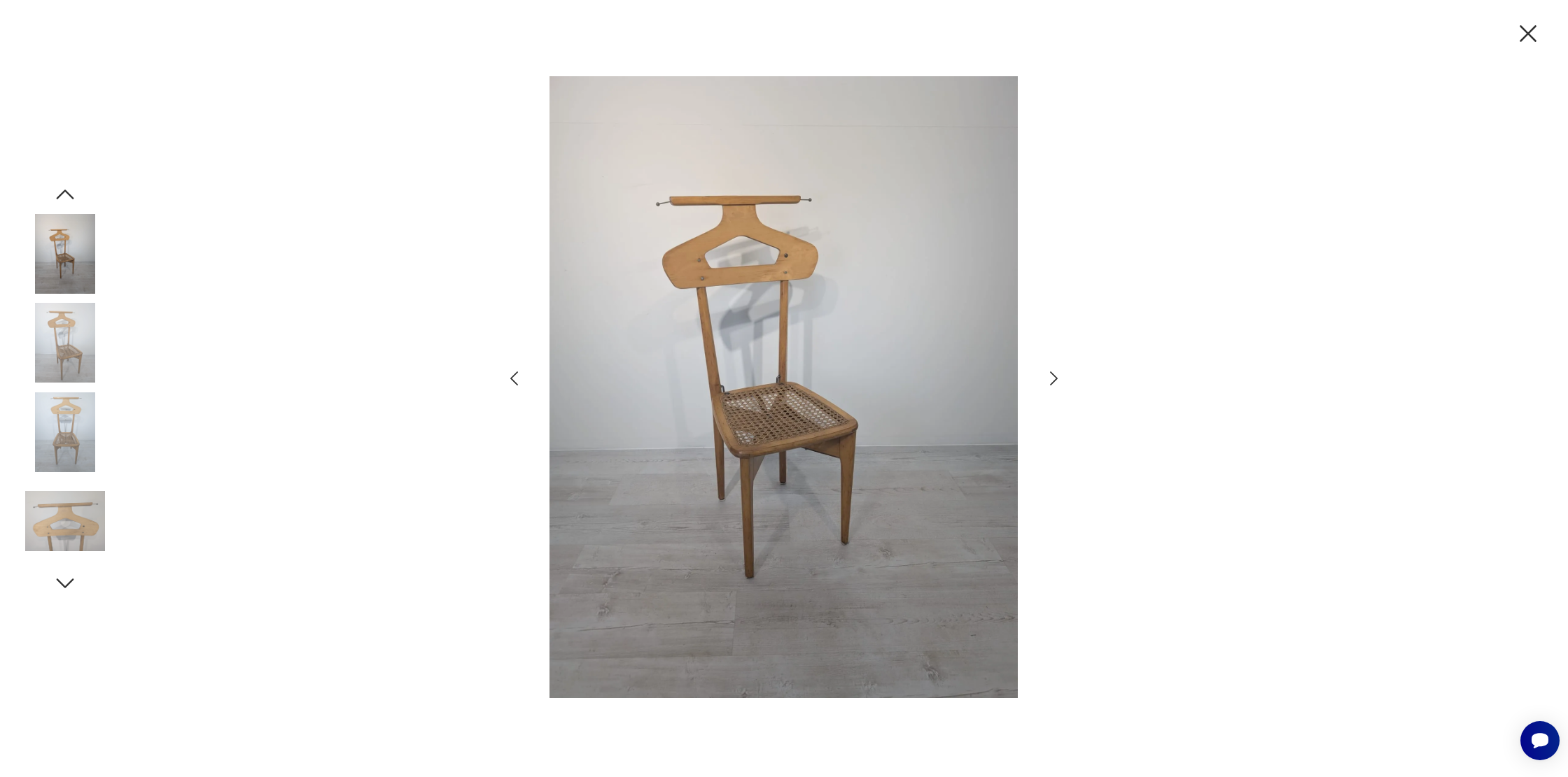
click at [1057, 378] on icon "button" at bounding box center [1054, 379] width 20 height 20
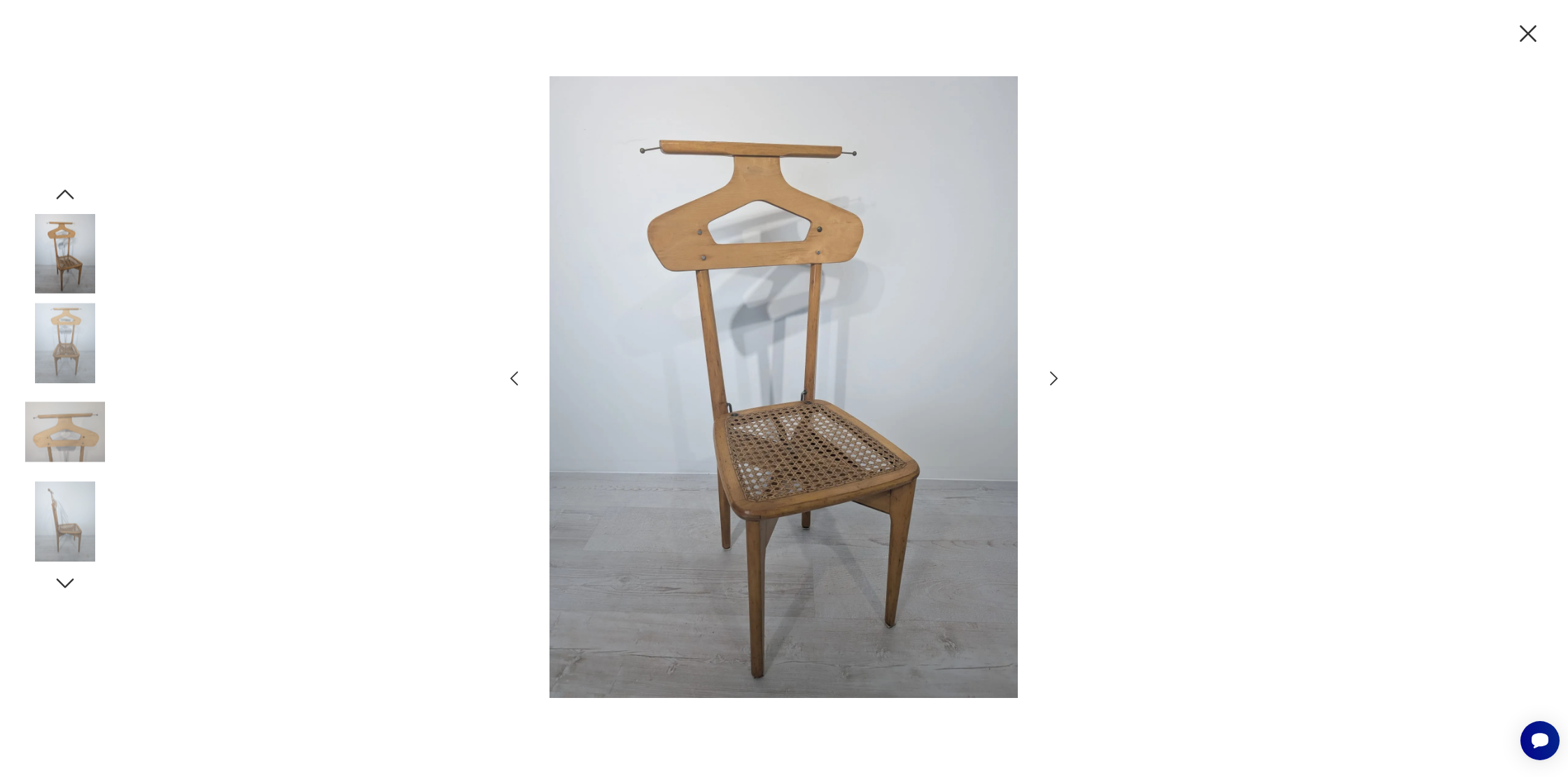
click at [1053, 377] on icon "button" at bounding box center [1054, 379] width 20 height 20
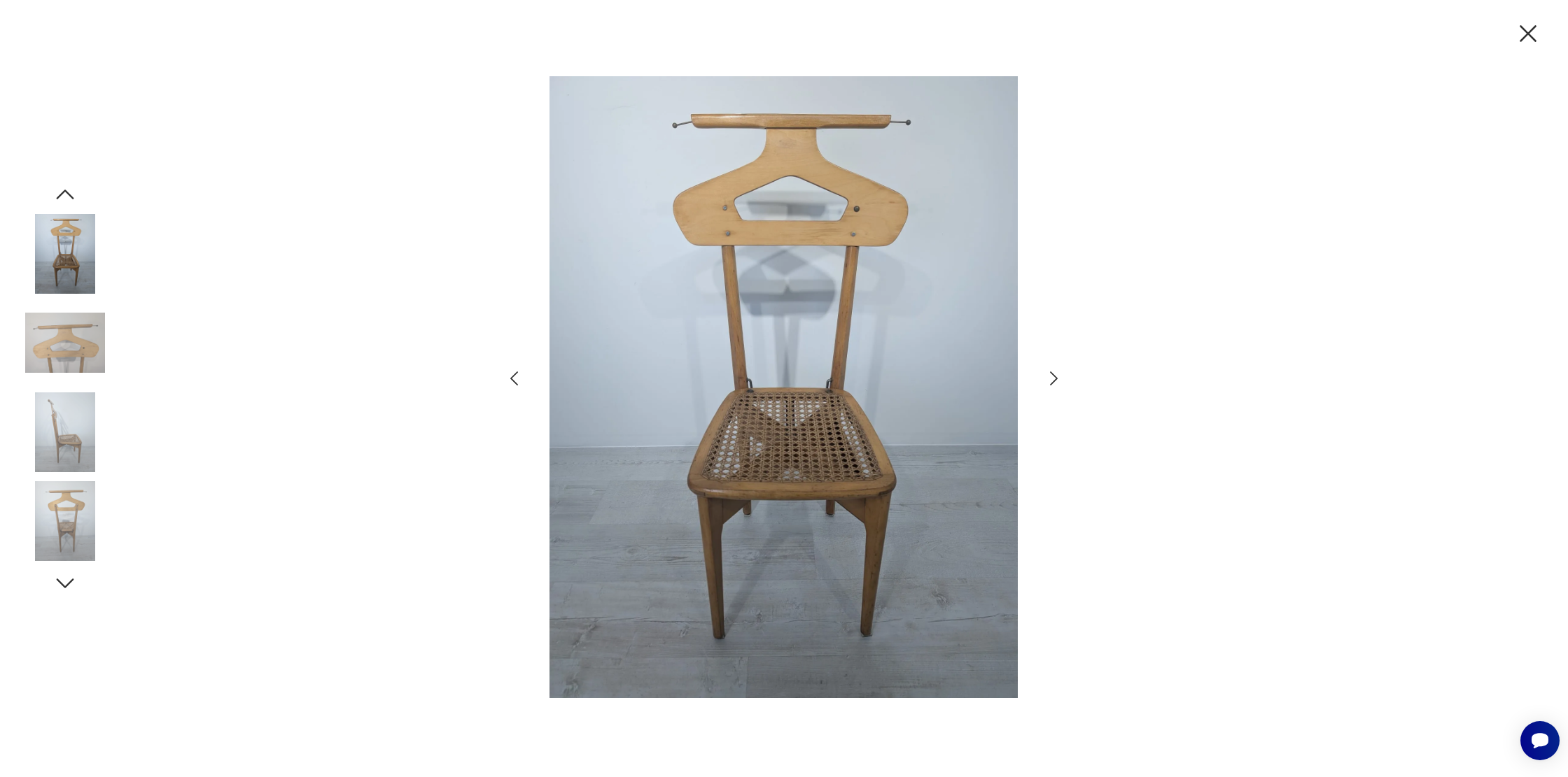
click at [1053, 377] on icon "button" at bounding box center [1054, 379] width 20 height 20
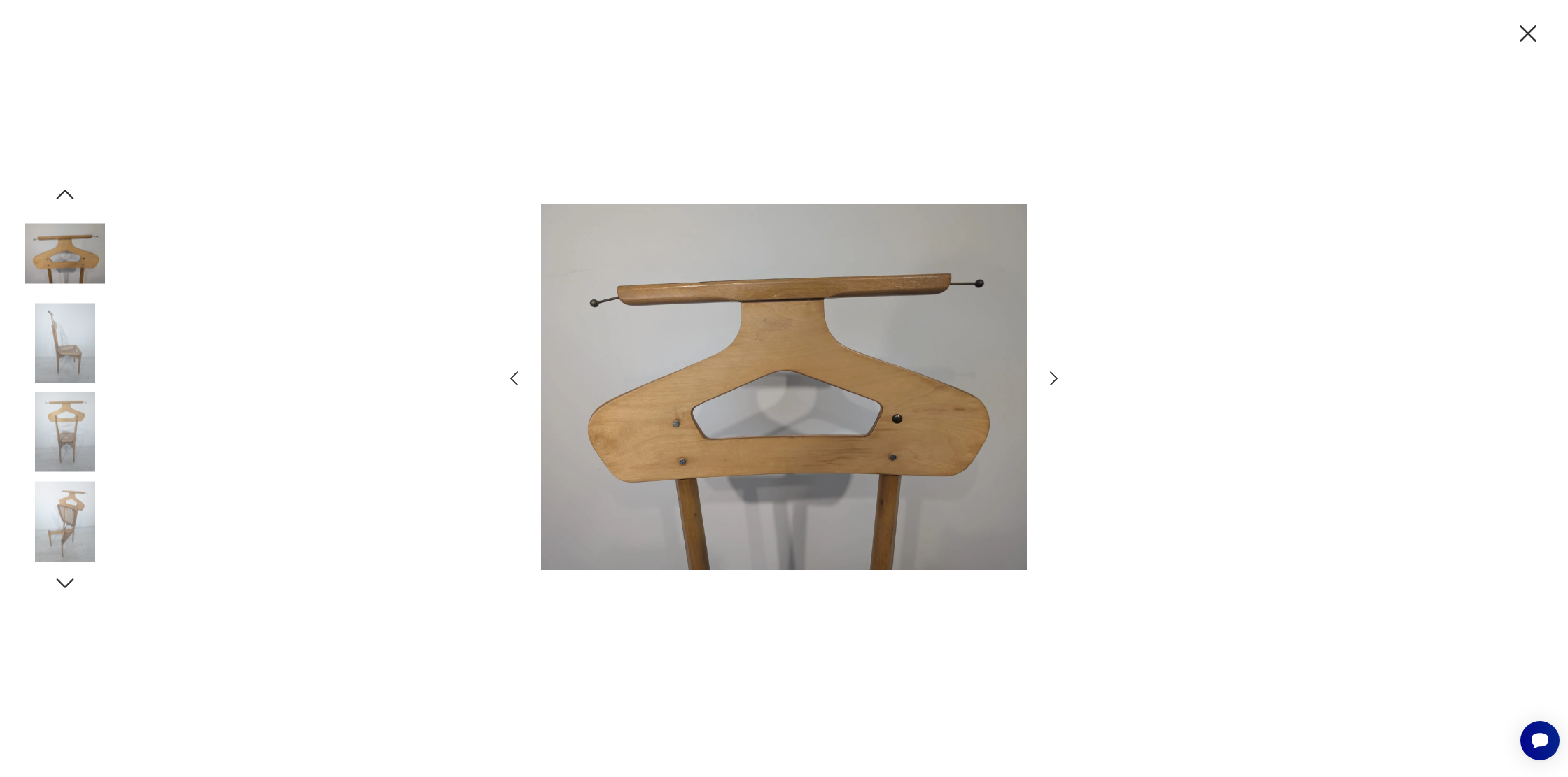
click at [1053, 377] on icon "button" at bounding box center [1054, 379] width 20 height 20
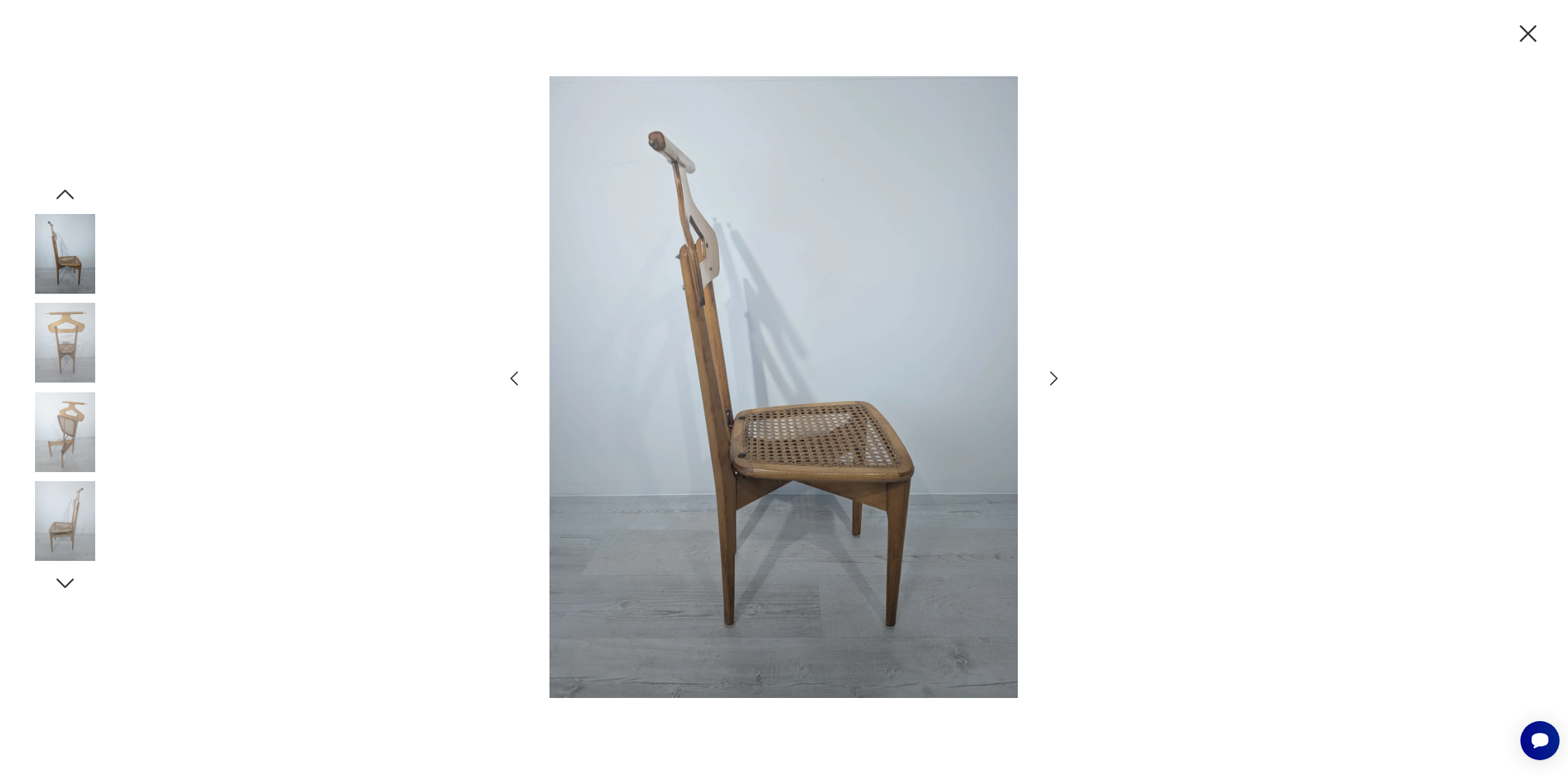
click at [1053, 377] on icon "button" at bounding box center [1054, 379] width 20 height 20
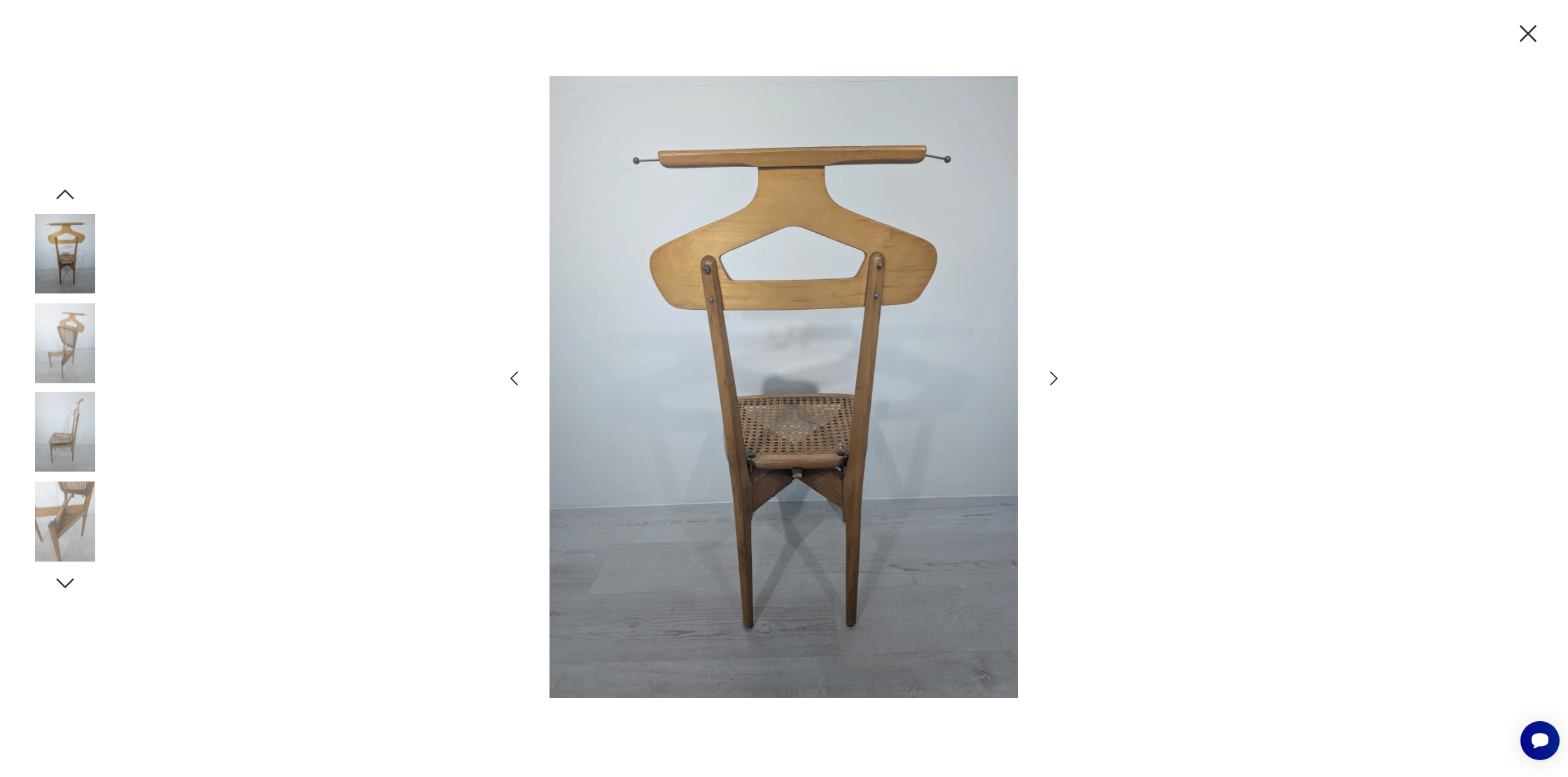
click at [1053, 376] on icon "button" at bounding box center [1054, 379] width 20 height 20
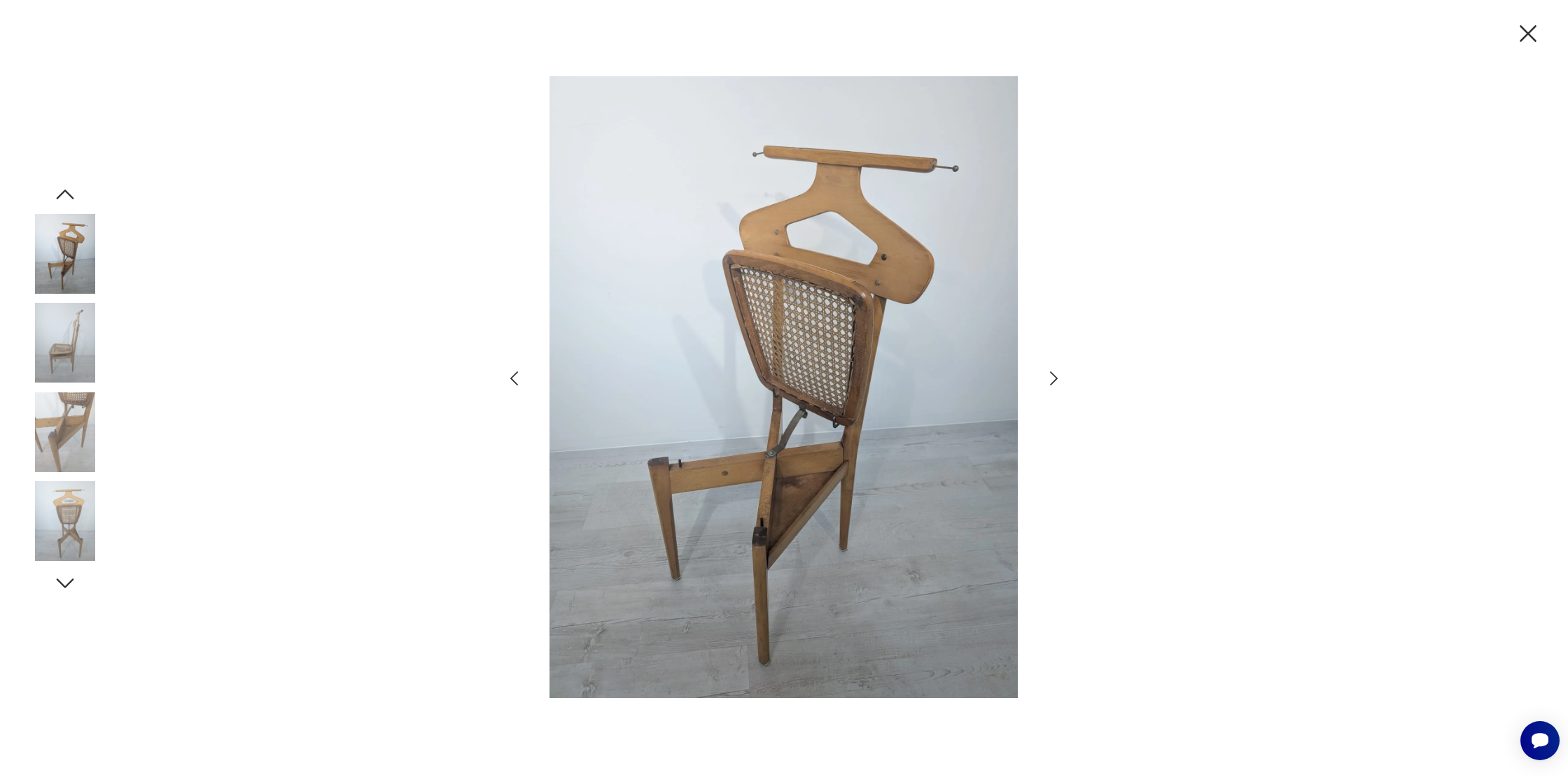
click at [1055, 376] on icon "button" at bounding box center [1054, 378] width 8 height 14
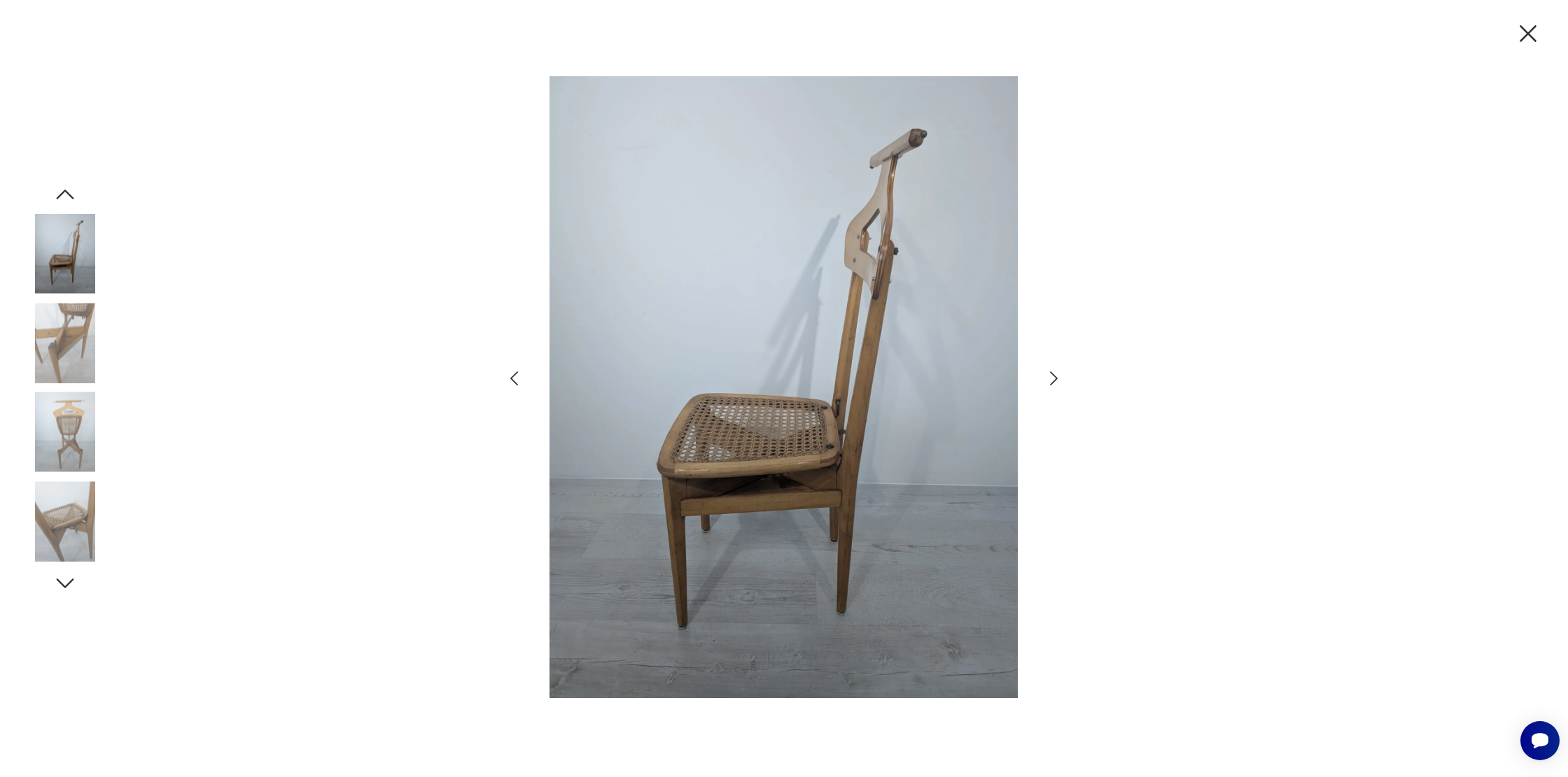
click at [1055, 376] on icon "button" at bounding box center [1054, 378] width 8 height 14
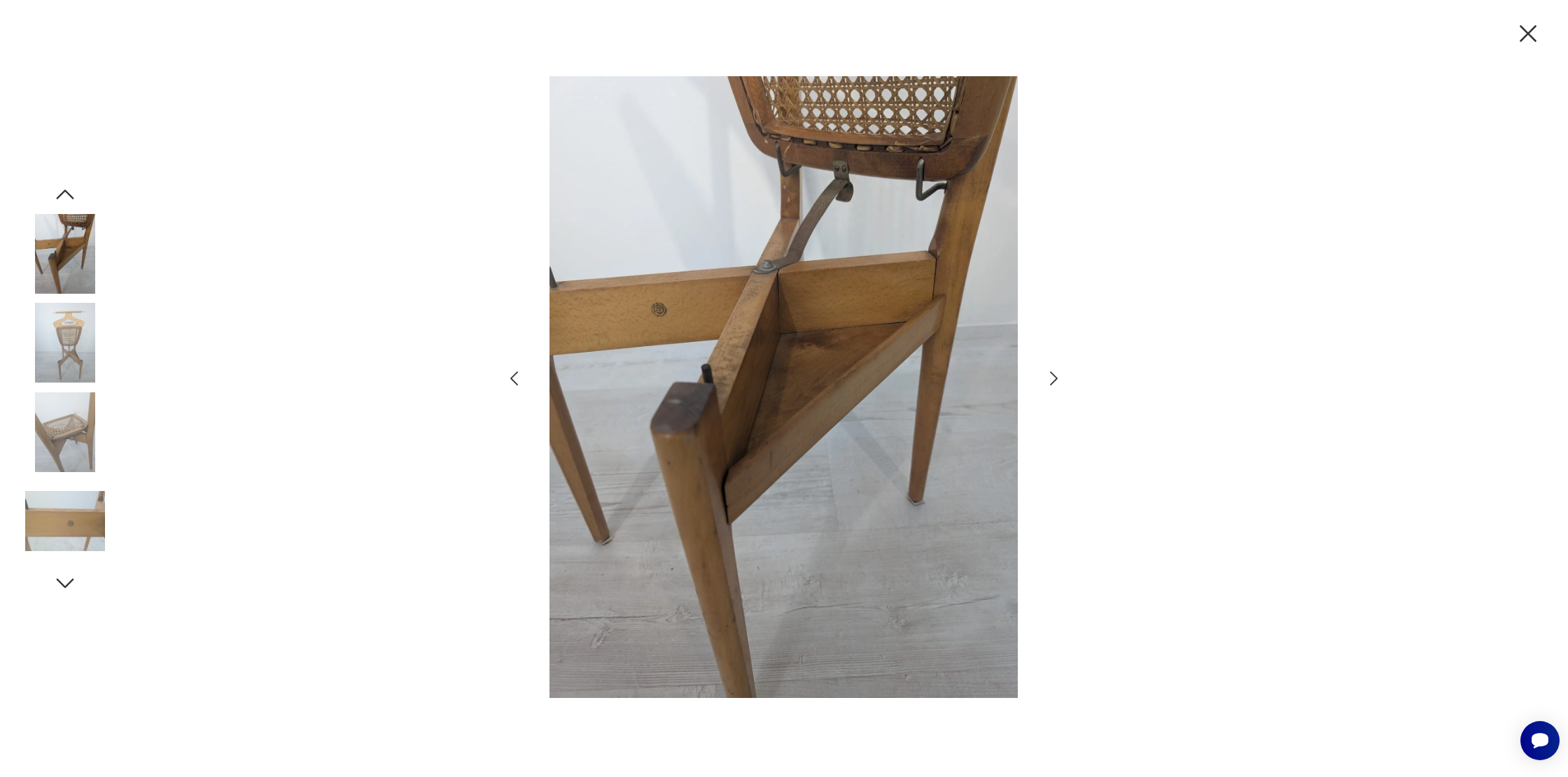
click at [1057, 372] on icon "button" at bounding box center [1054, 379] width 20 height 20
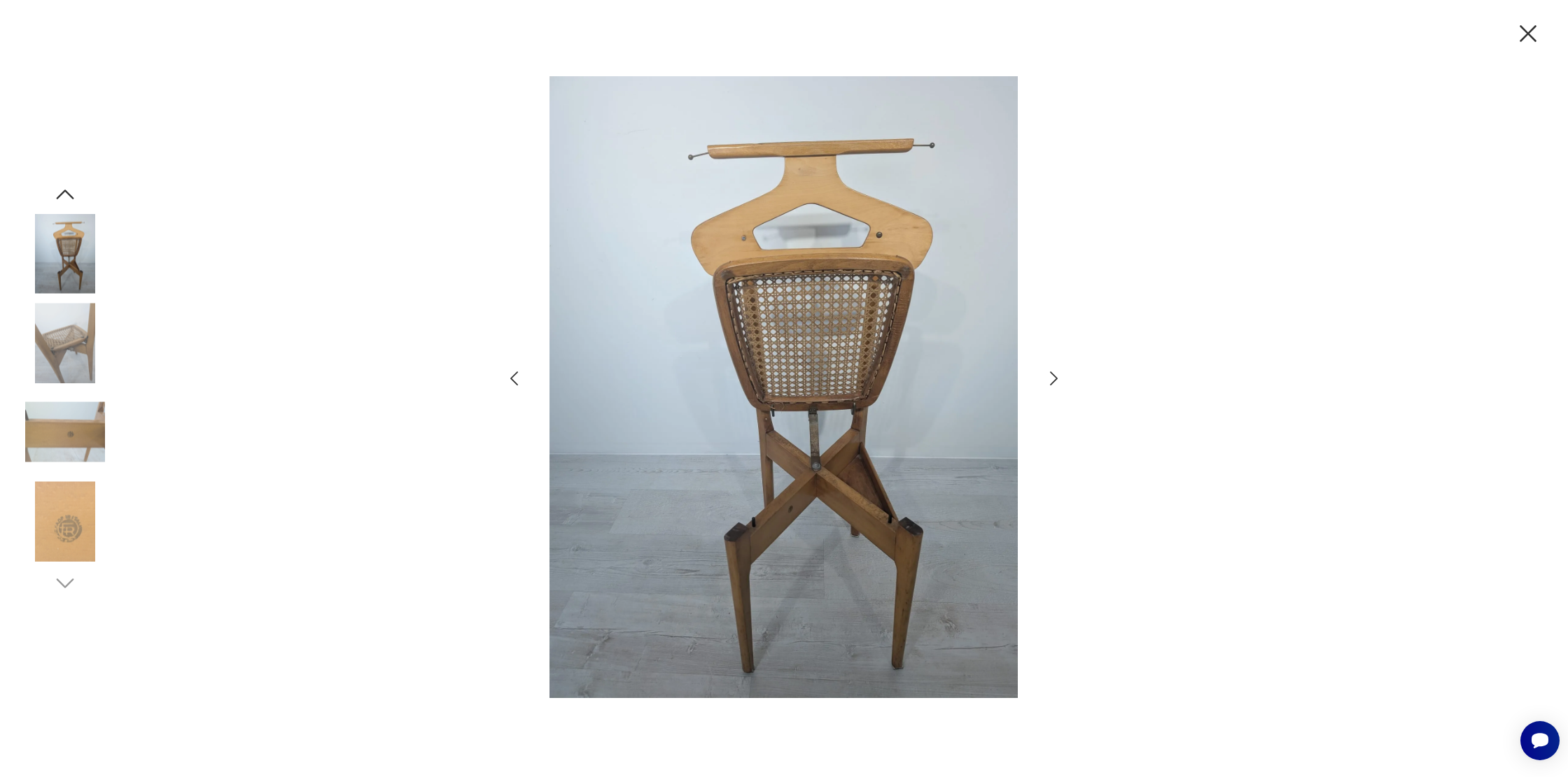
click at [1057, 372] on icon "button" at bounding box center [1054, 379] width 20 height 20
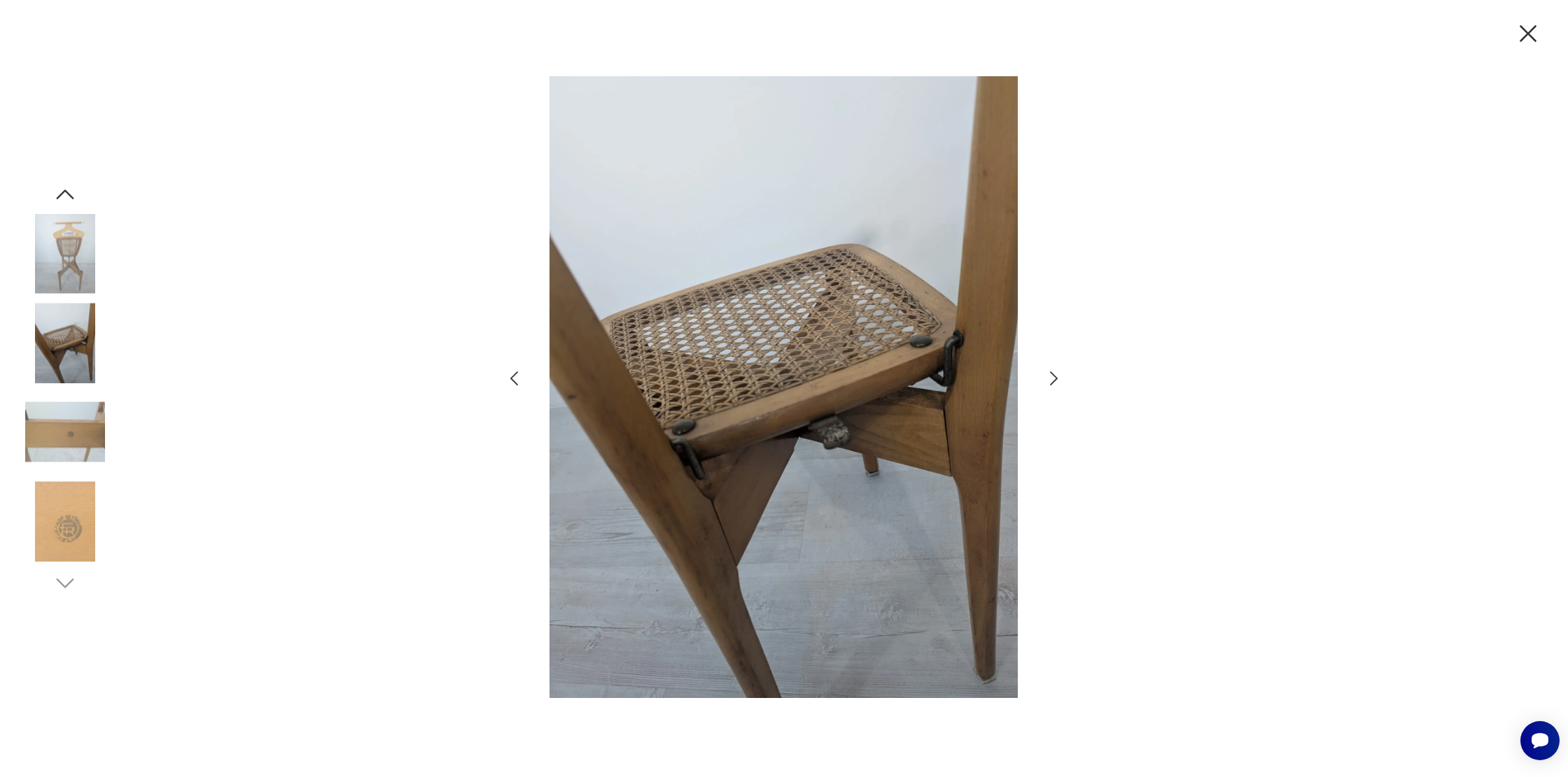
click at [1057, 372] on icon "button" at bounding box center [1054, 379] width 20 height 20
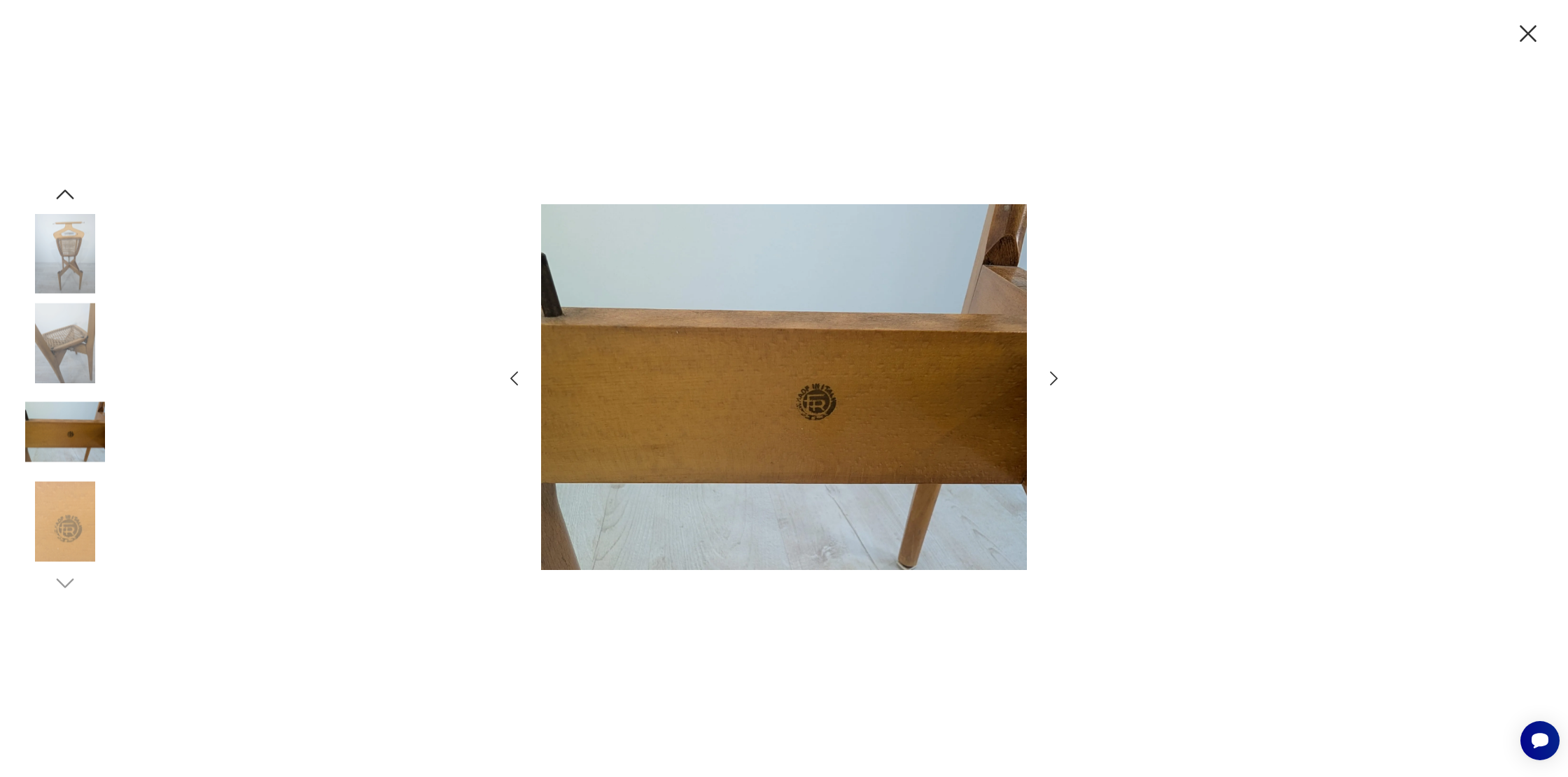
click at [1057, 372] on icon "button" at bounding box center [1054, 379] width 20 height 20
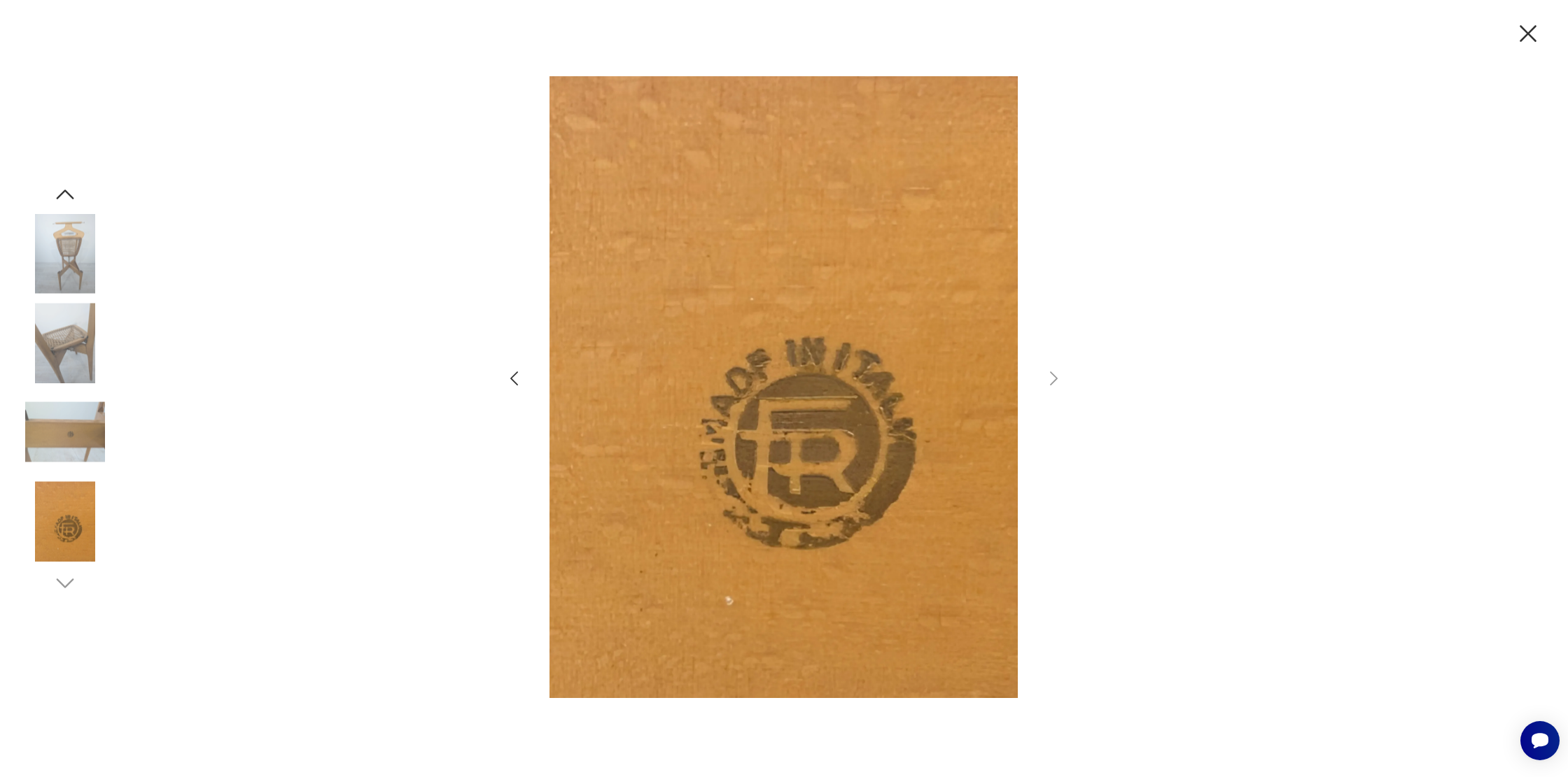
click at [1530, 36] on icon "button" at bounding box center [1528, 34] width 29 height 29
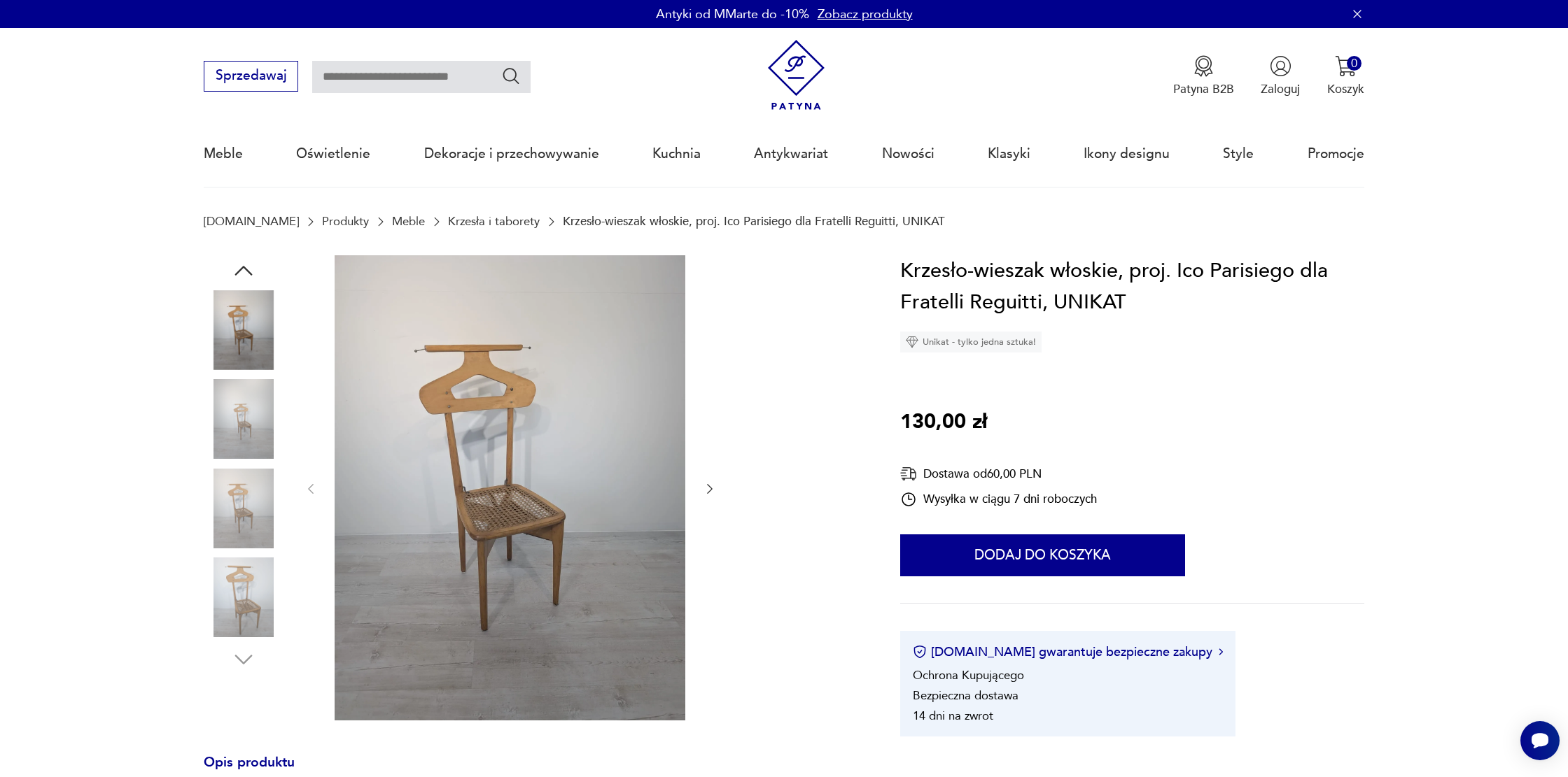
click at [480, 74] on input "text" at bounding box center [421, 77] width 218 height 32
type input "****"
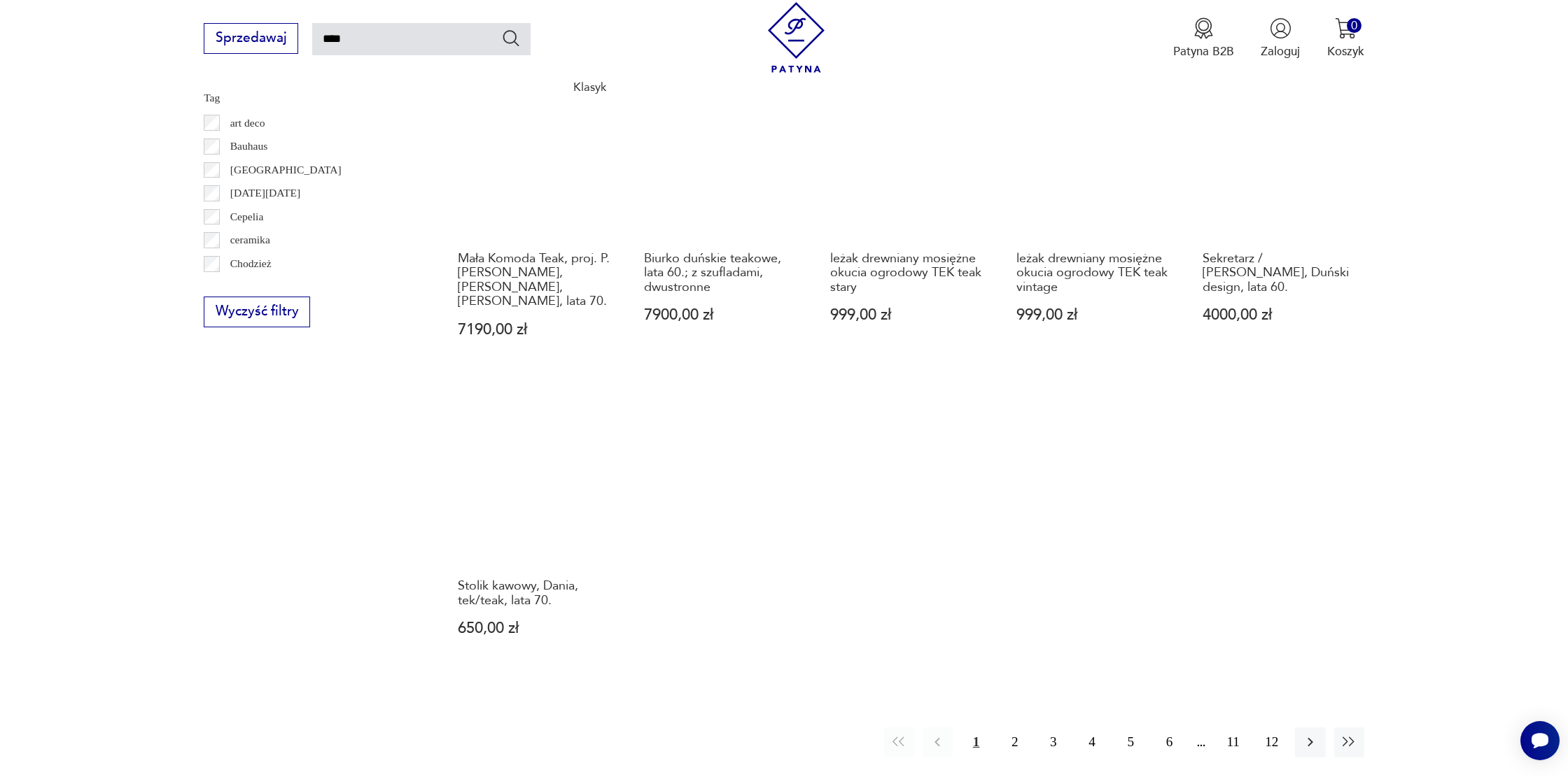
scroll to position [940, 0]
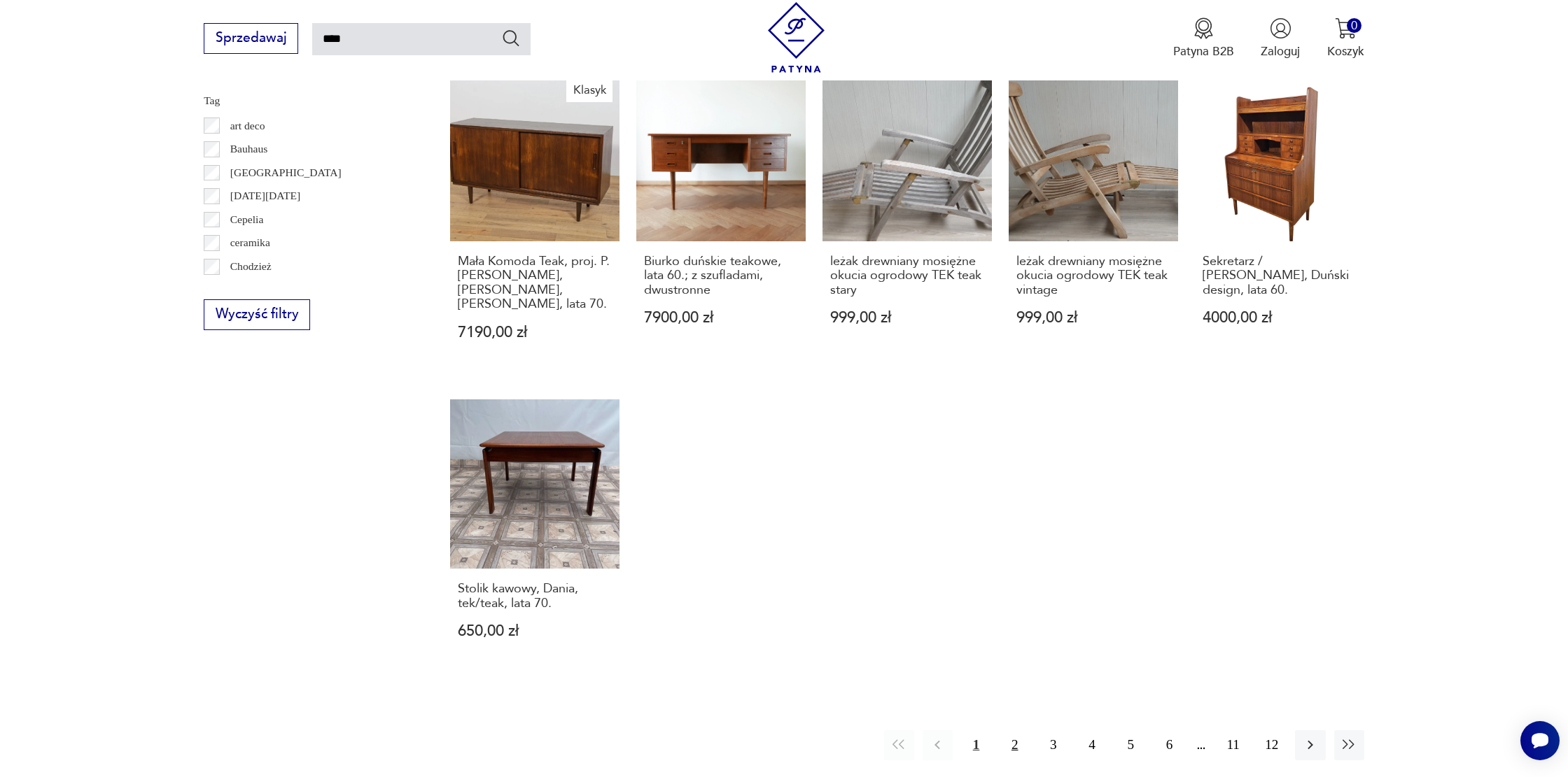
click at [1016, 730] on button "2" at bounding box center [1014, 745] width 30 height 30
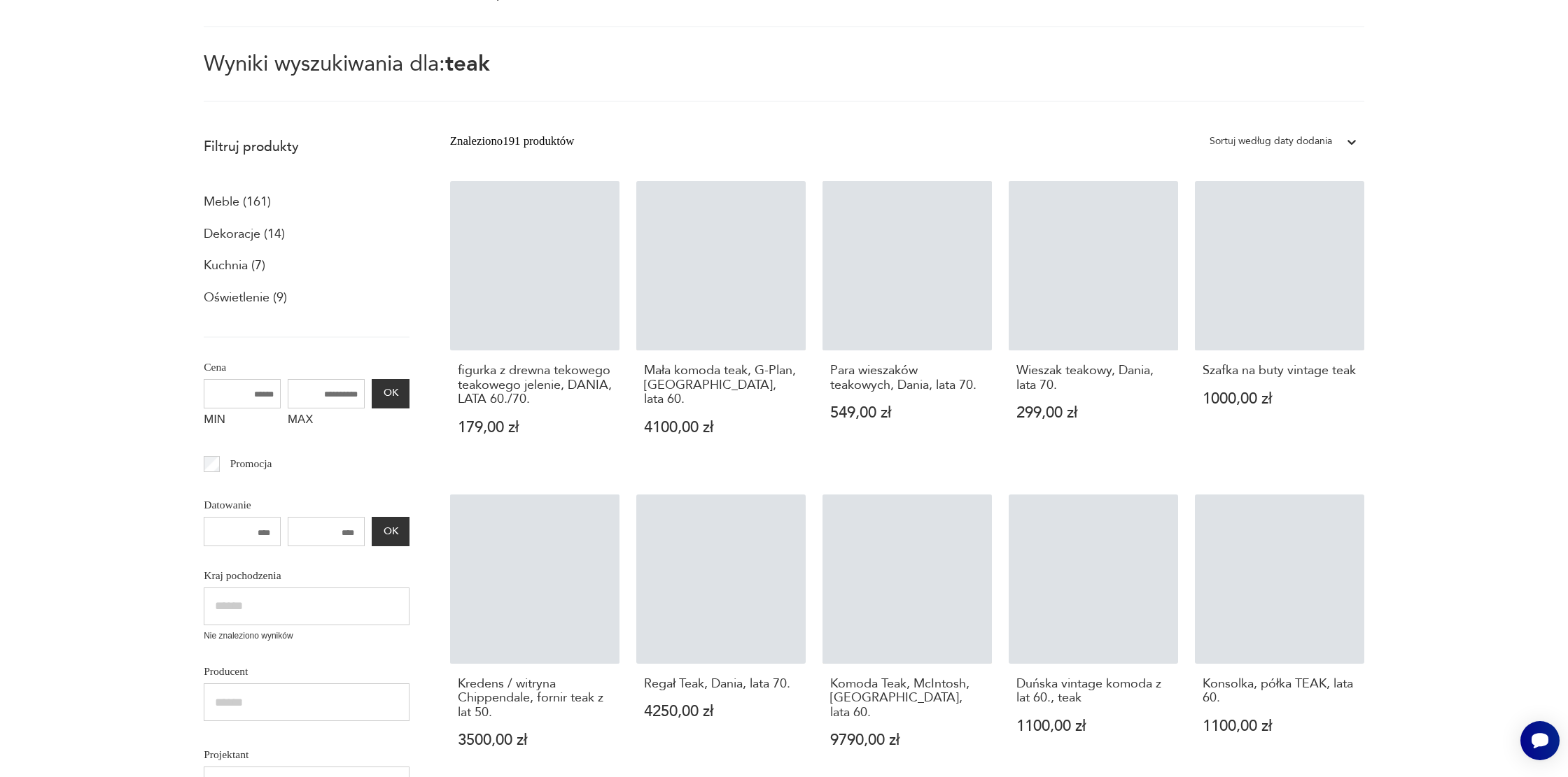
scroll to position [81, 0]
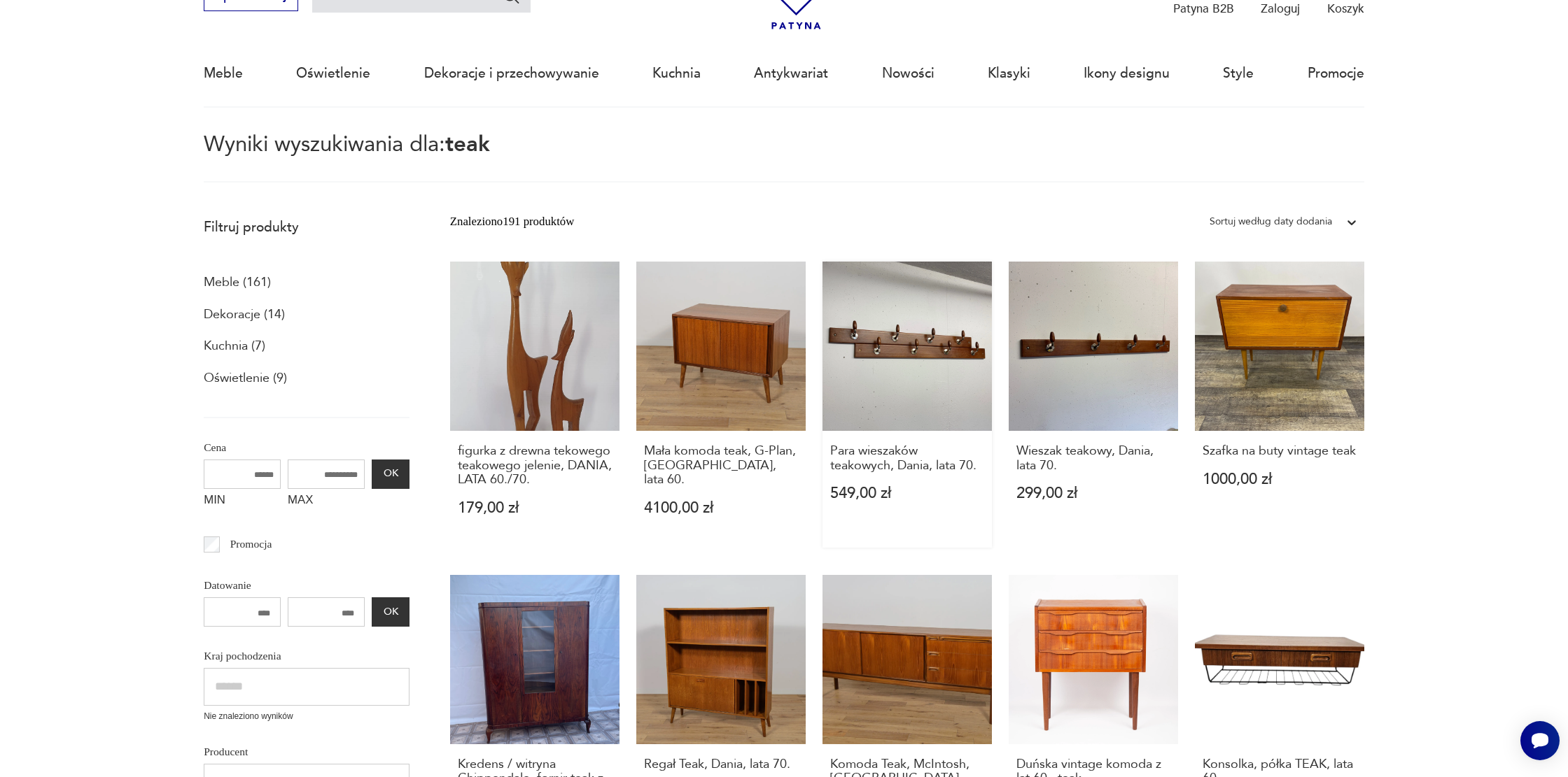
click at [947, 331] on link "Para wieszaków teakowych, Dania, lata 70. 549,00 zł" at bounding box center [907, 404] width 169 height 286
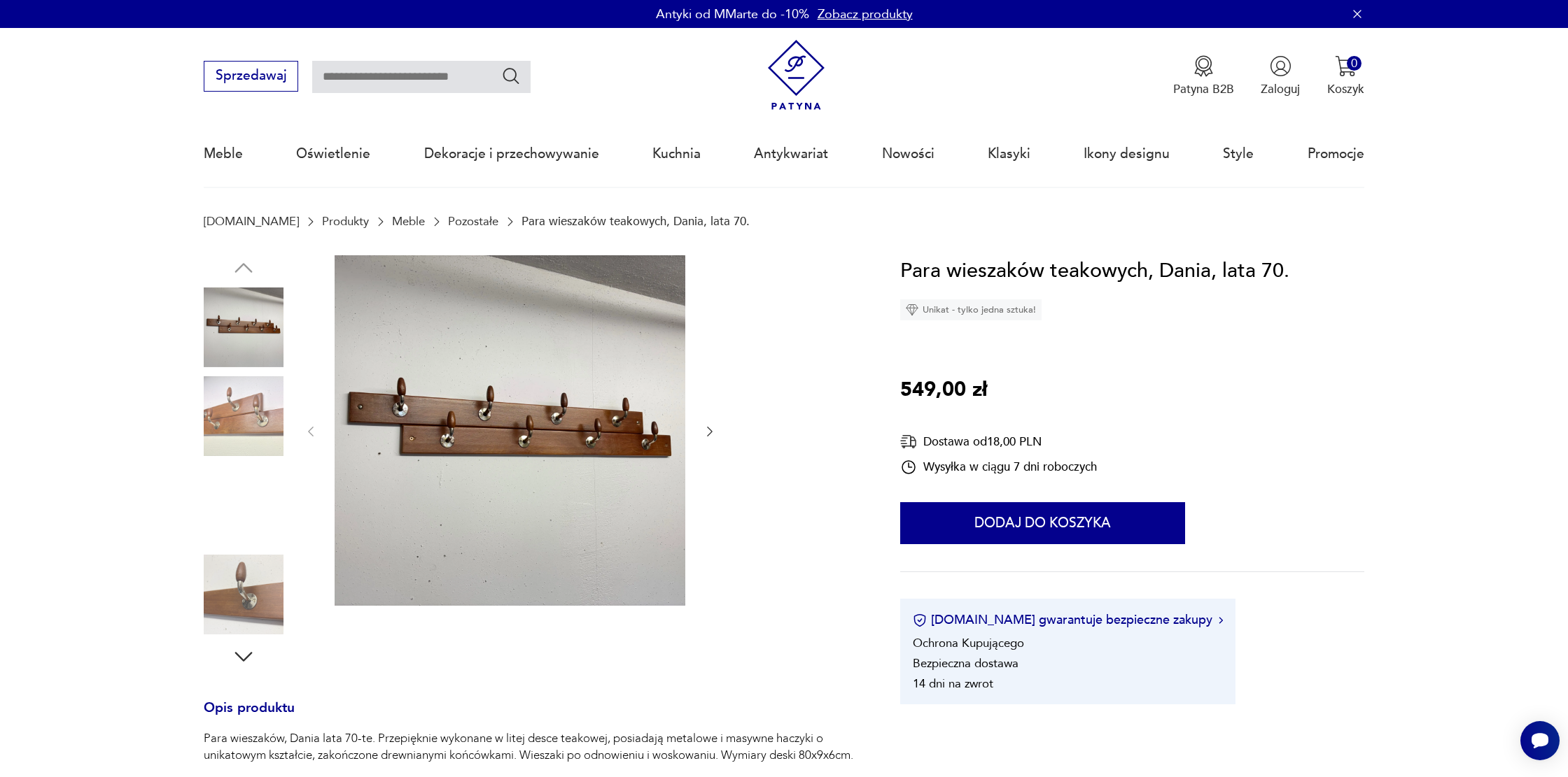
click at [518, 473] on img at bounding box center [510, 430] width 351 height 350
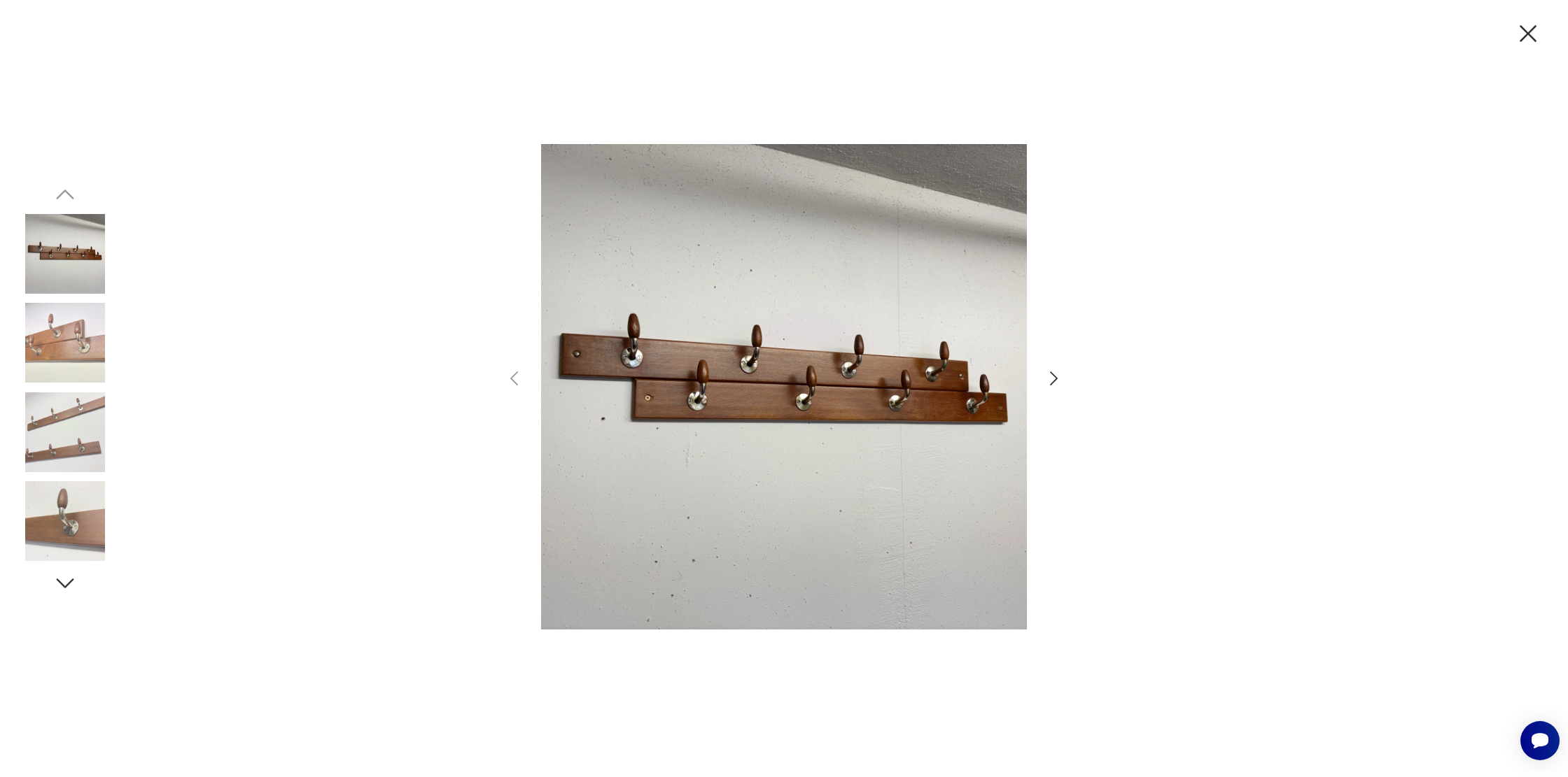
click at [1056, 372] on icon "button" at bounding box center [1054, 379] width 20 height 20
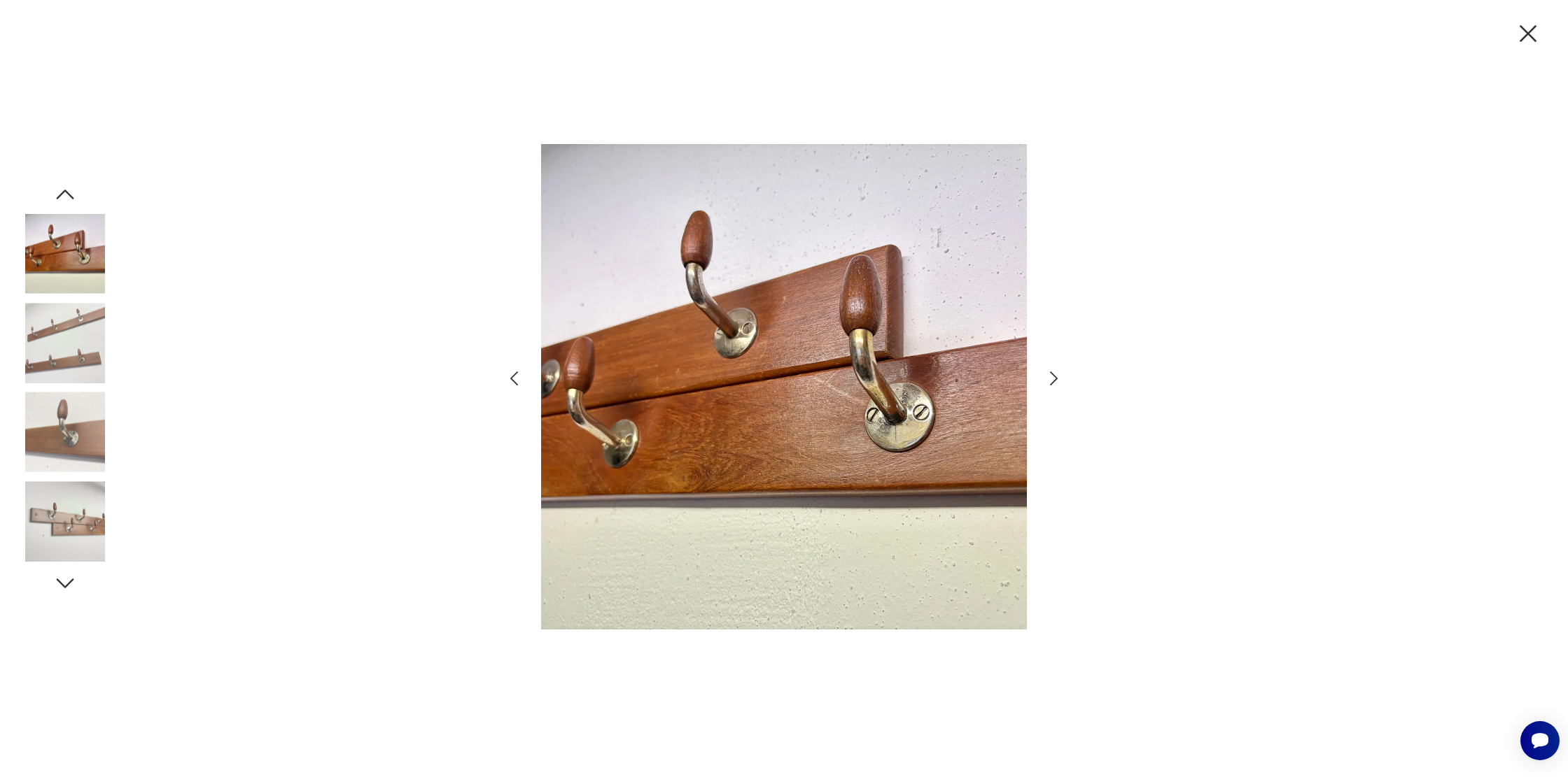
click at [1056, 372] on icon "button" at bounding box center [1054, 379] width 20 height 20
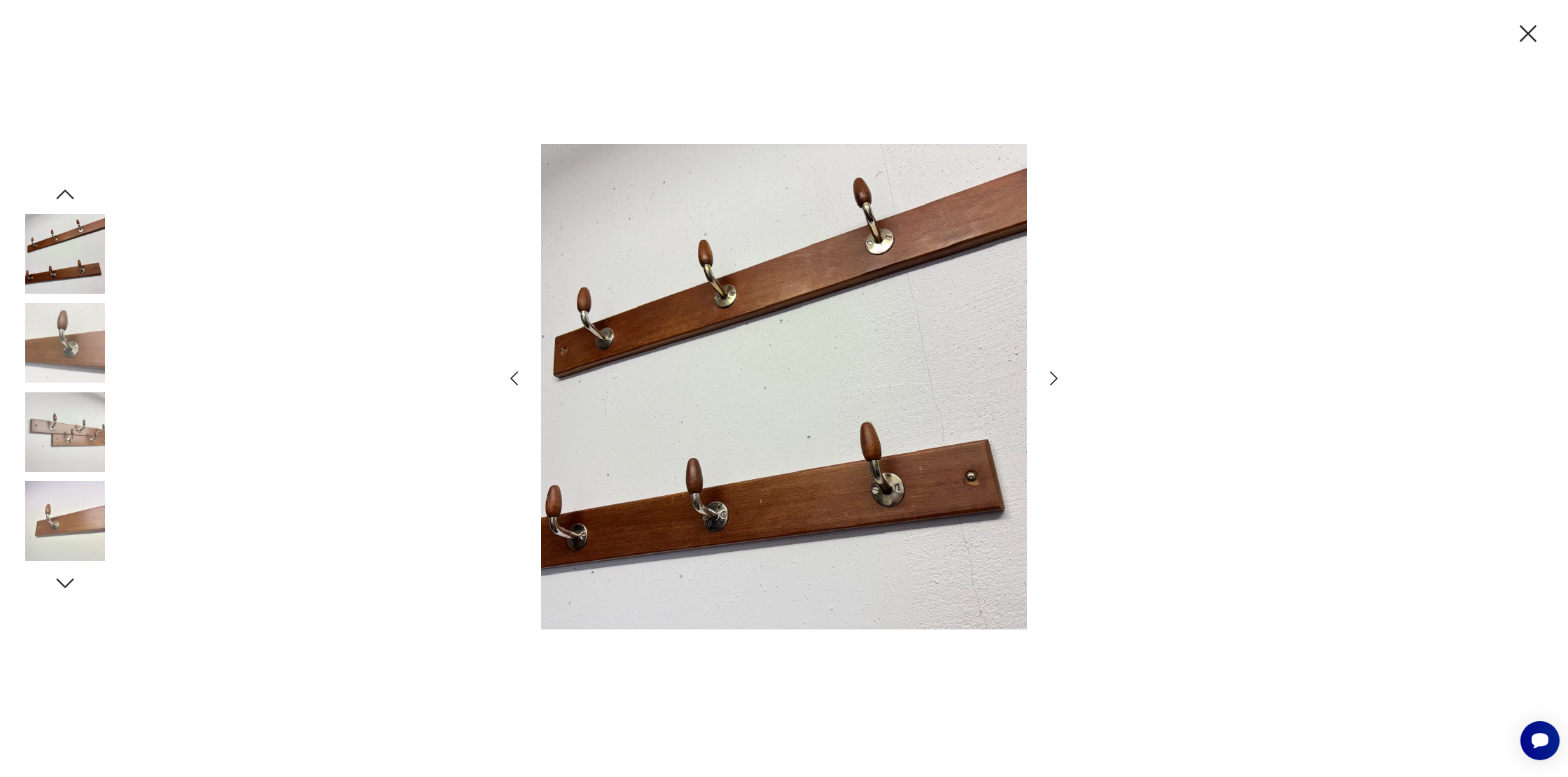
click at [1056, 372] on icon "button" at bounding box center [1054, 379] width 20 height 20
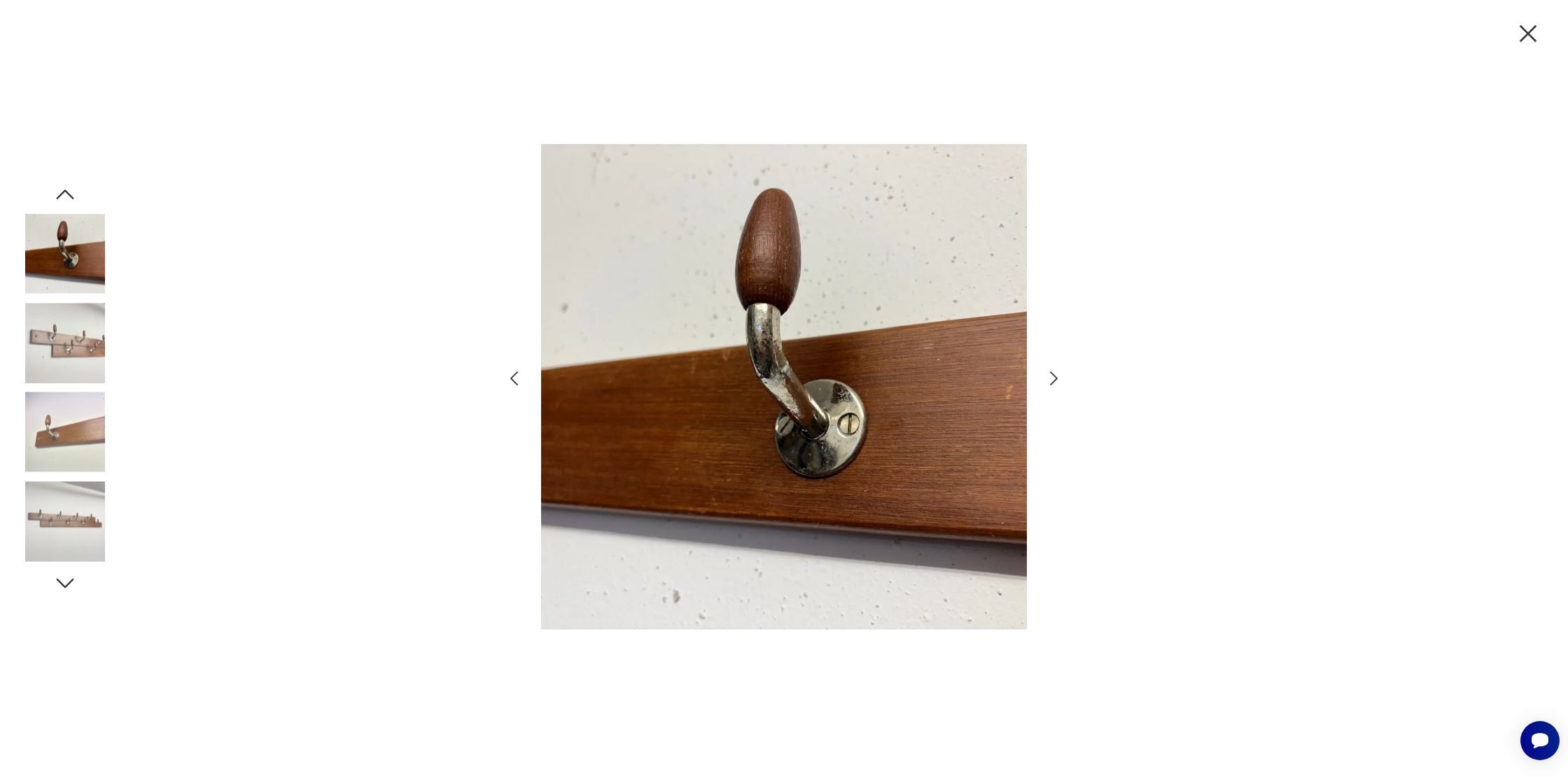
click at [1056, 372] on icon "button" at bounding box center [1054, 379] width 20 height 20
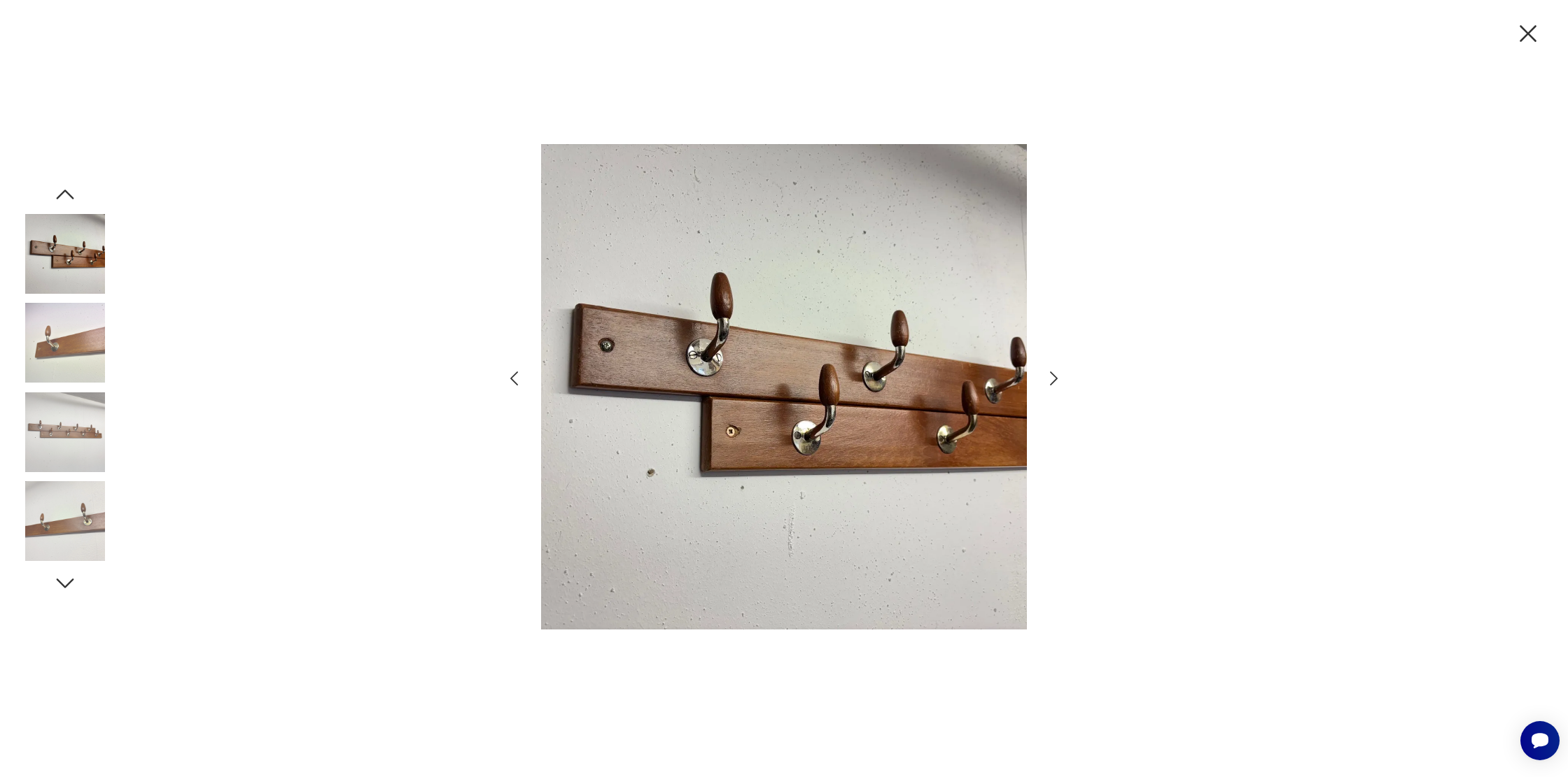
click at [1056, 372] on icon "button" at bounding box center [1054, 379] width 20 height 20
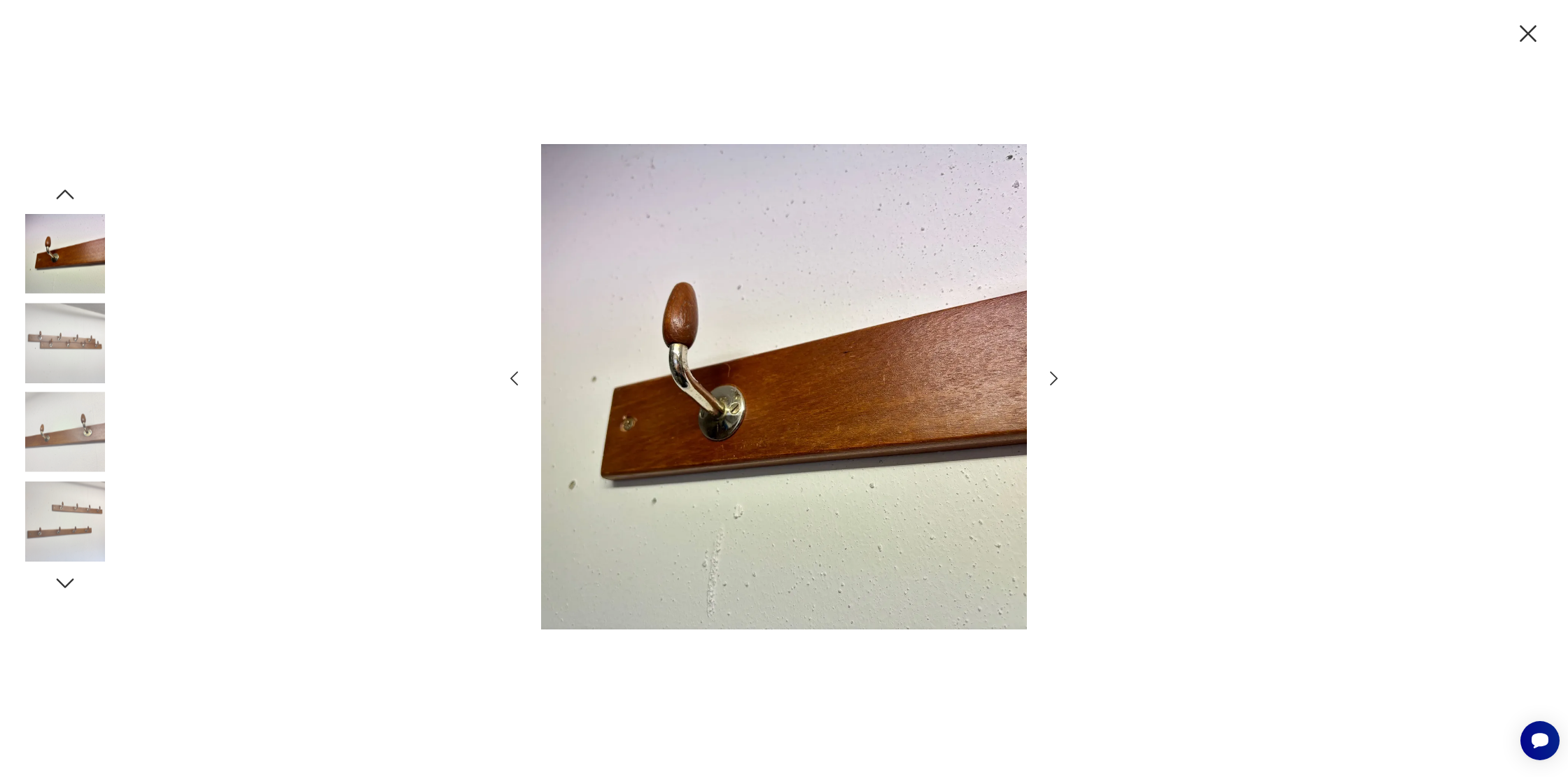
click at [1056, 372] on icon "button" at bounding box center [1054, 379] width 20 height 20
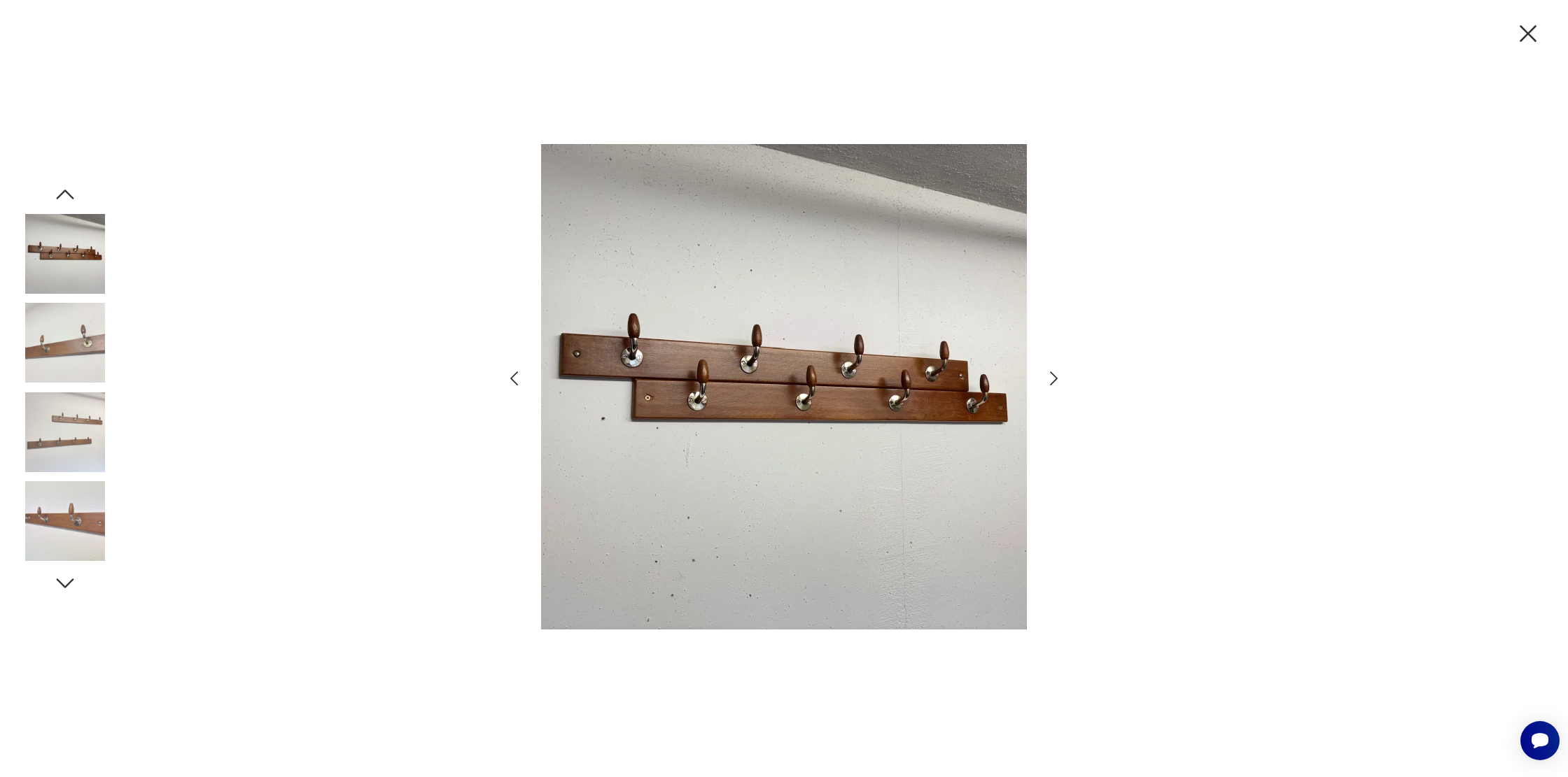
click at [1056, 372] on icon "button" at bounding box center [1054, 379] width 20 height 20
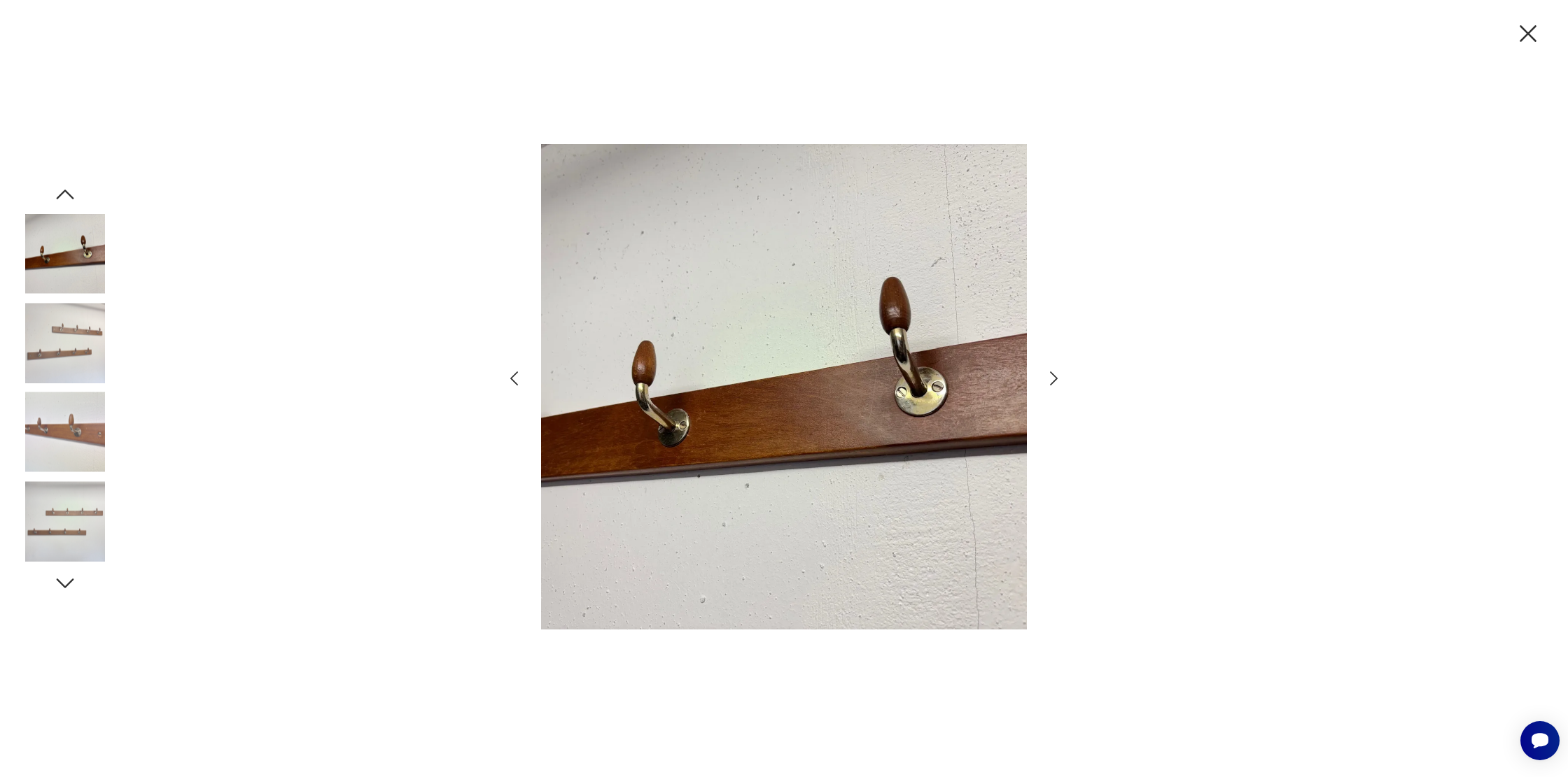
click at [1056, 372] on icon "button" at bounding box center [1054, 379] width 20 height 20
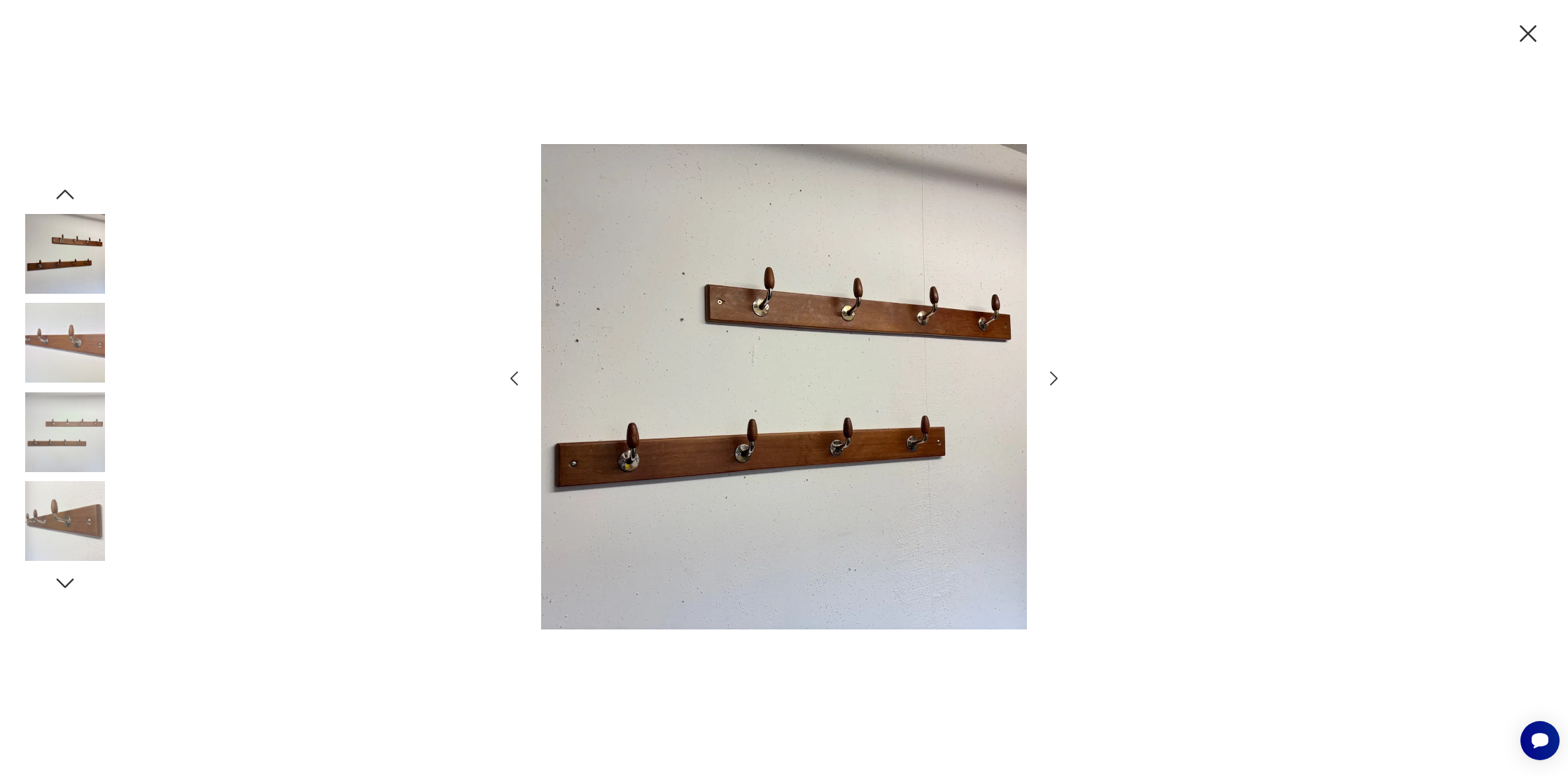
click at [1525, 39] on icon "button" at bounding box center [1528, 34] width 29 height 29
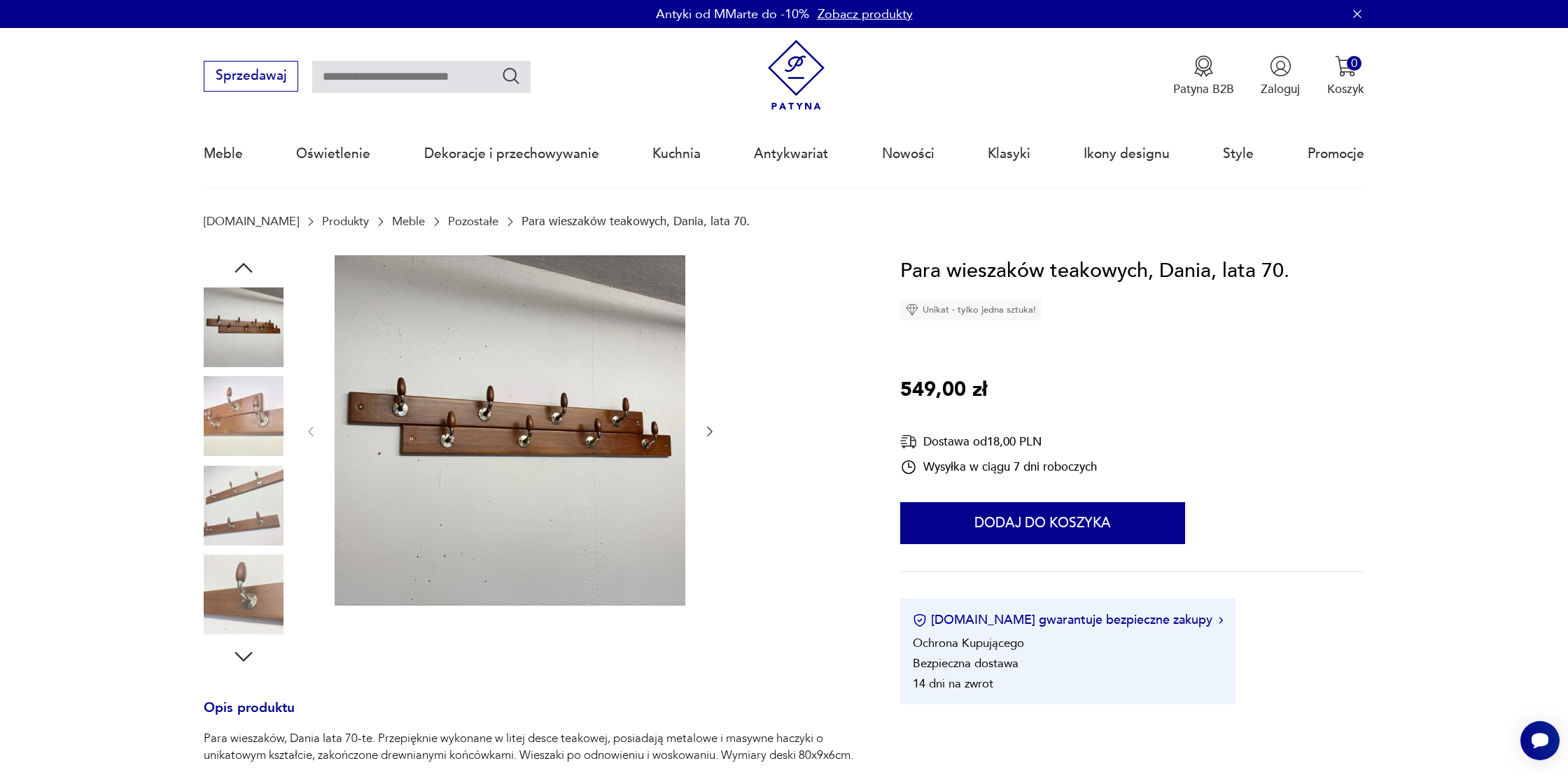
type input "****"
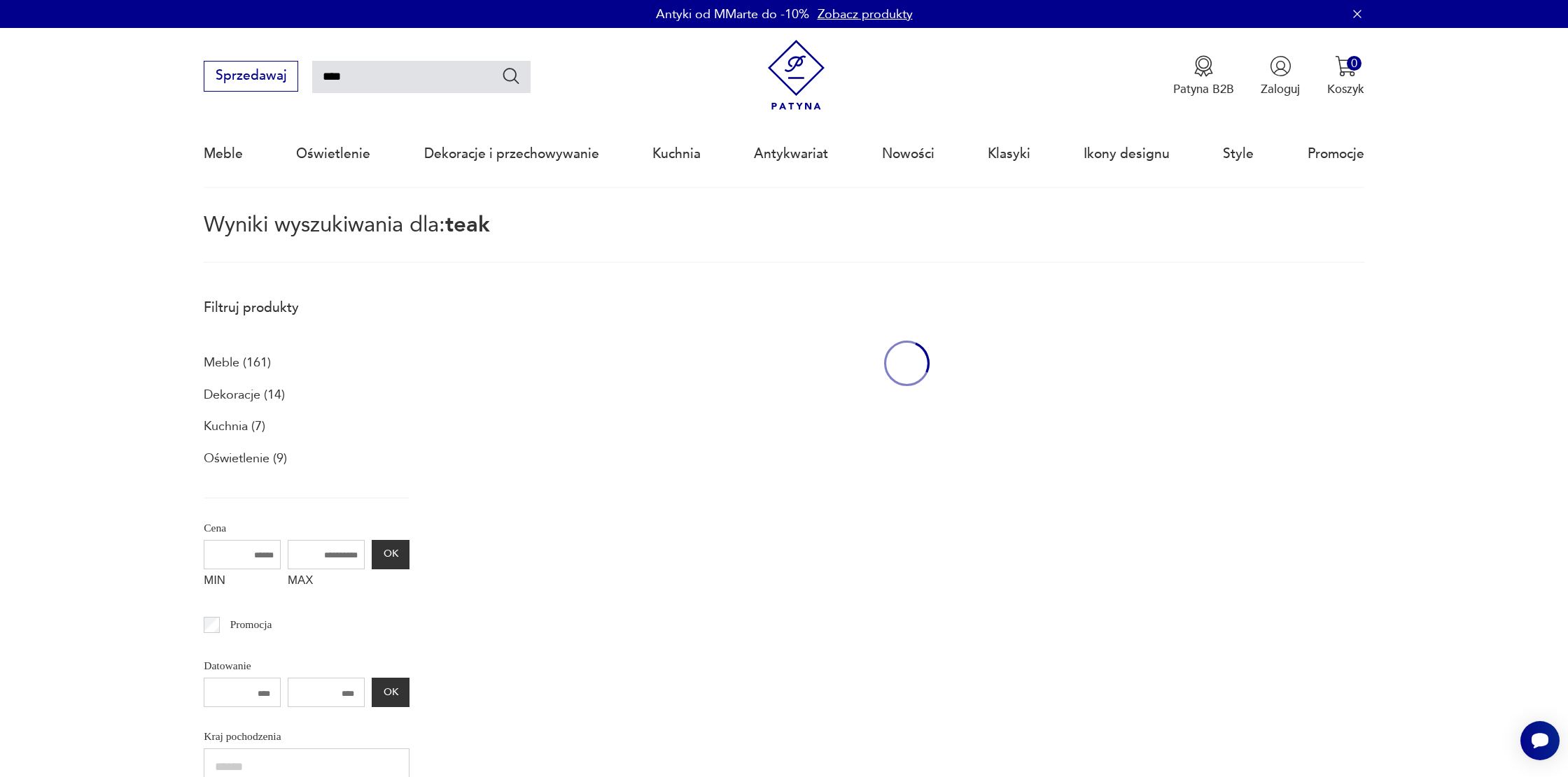
scroll to position [80, 0]
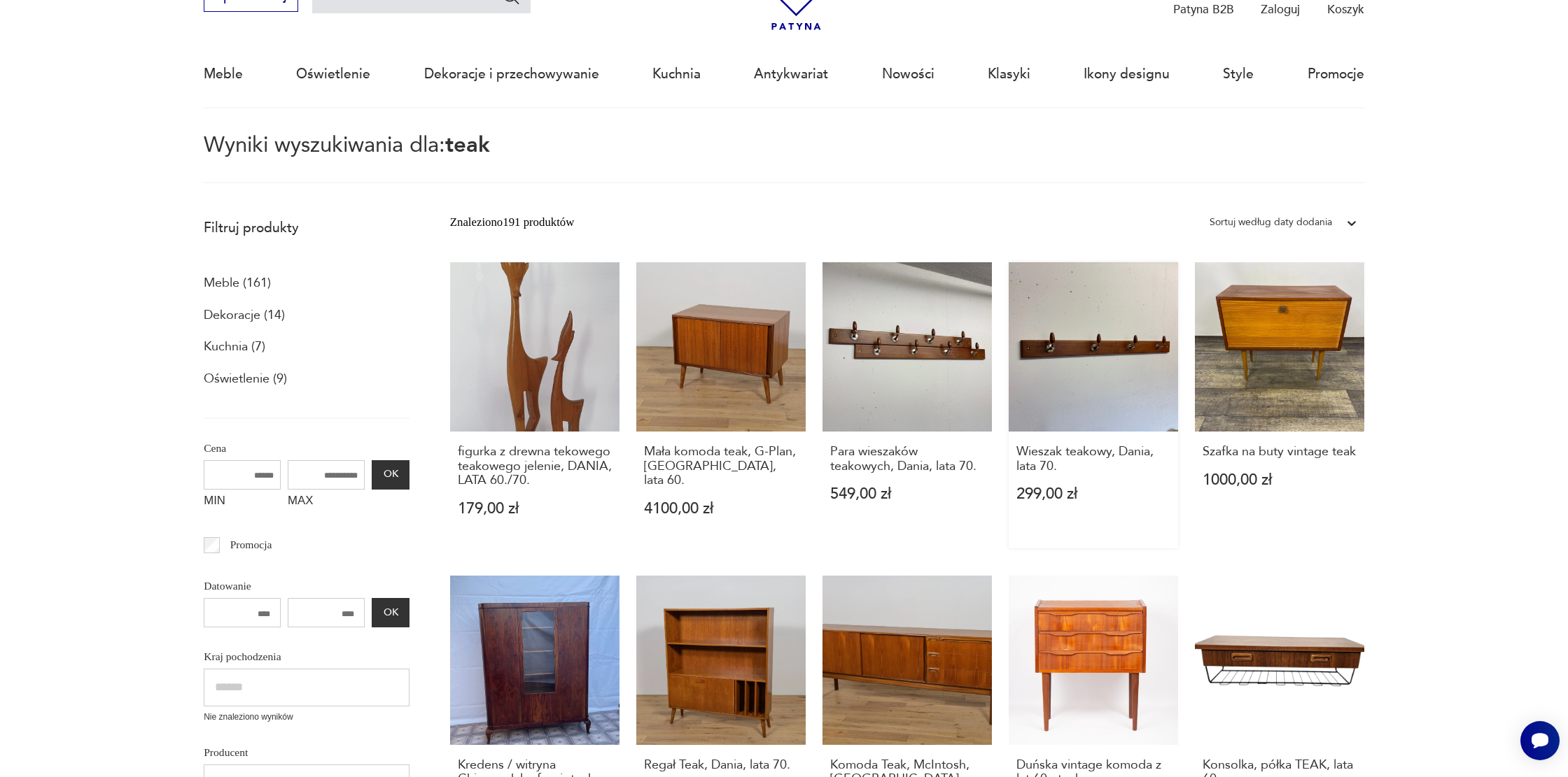
click at [1127, 351] on link "Wieszak teakowy, Dania, lata 70. 299,00 zł" at bounding box center [1094, 405] width 169 height 286
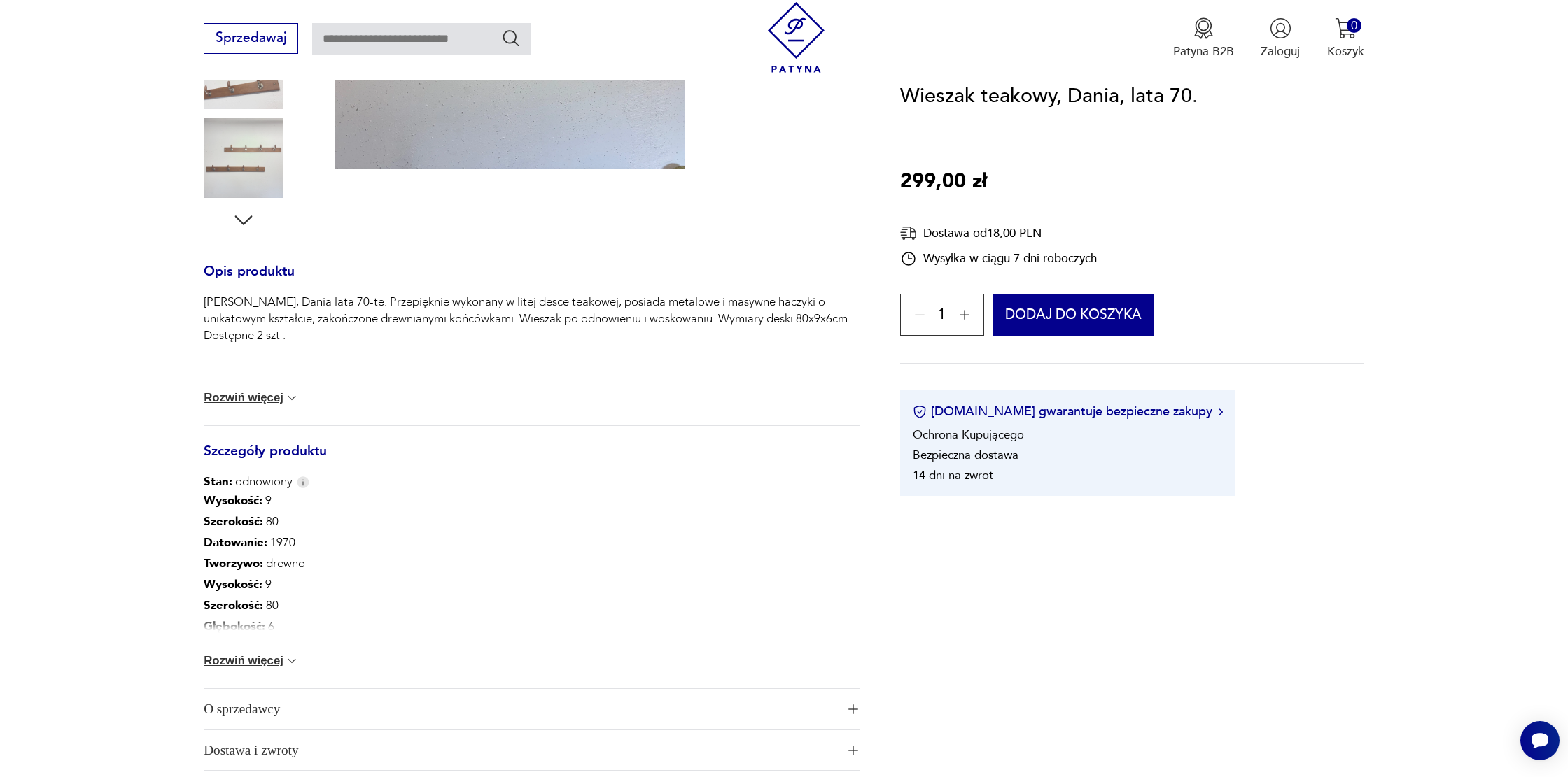
scroll to position [563, 0]
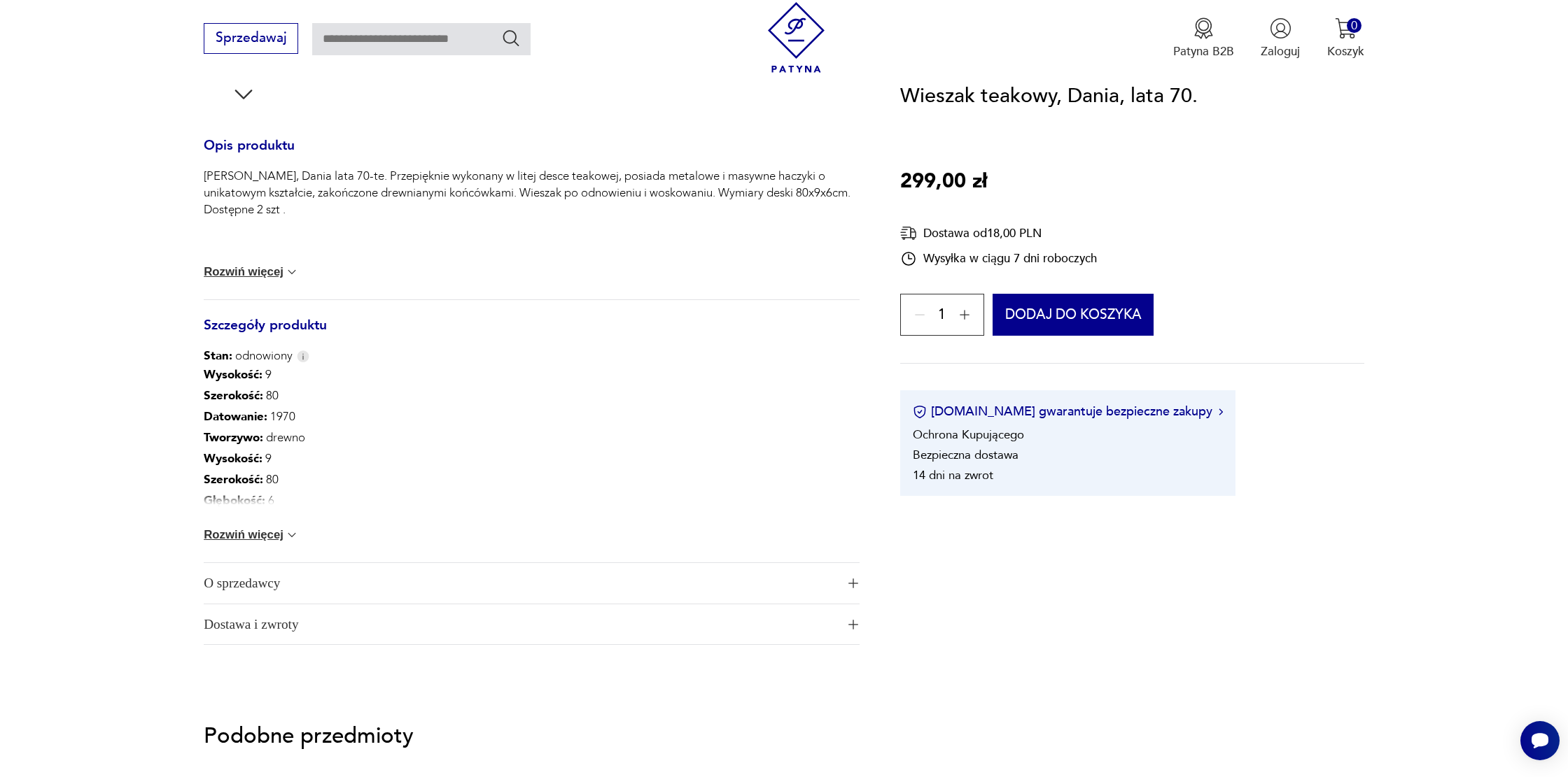
type input "****"
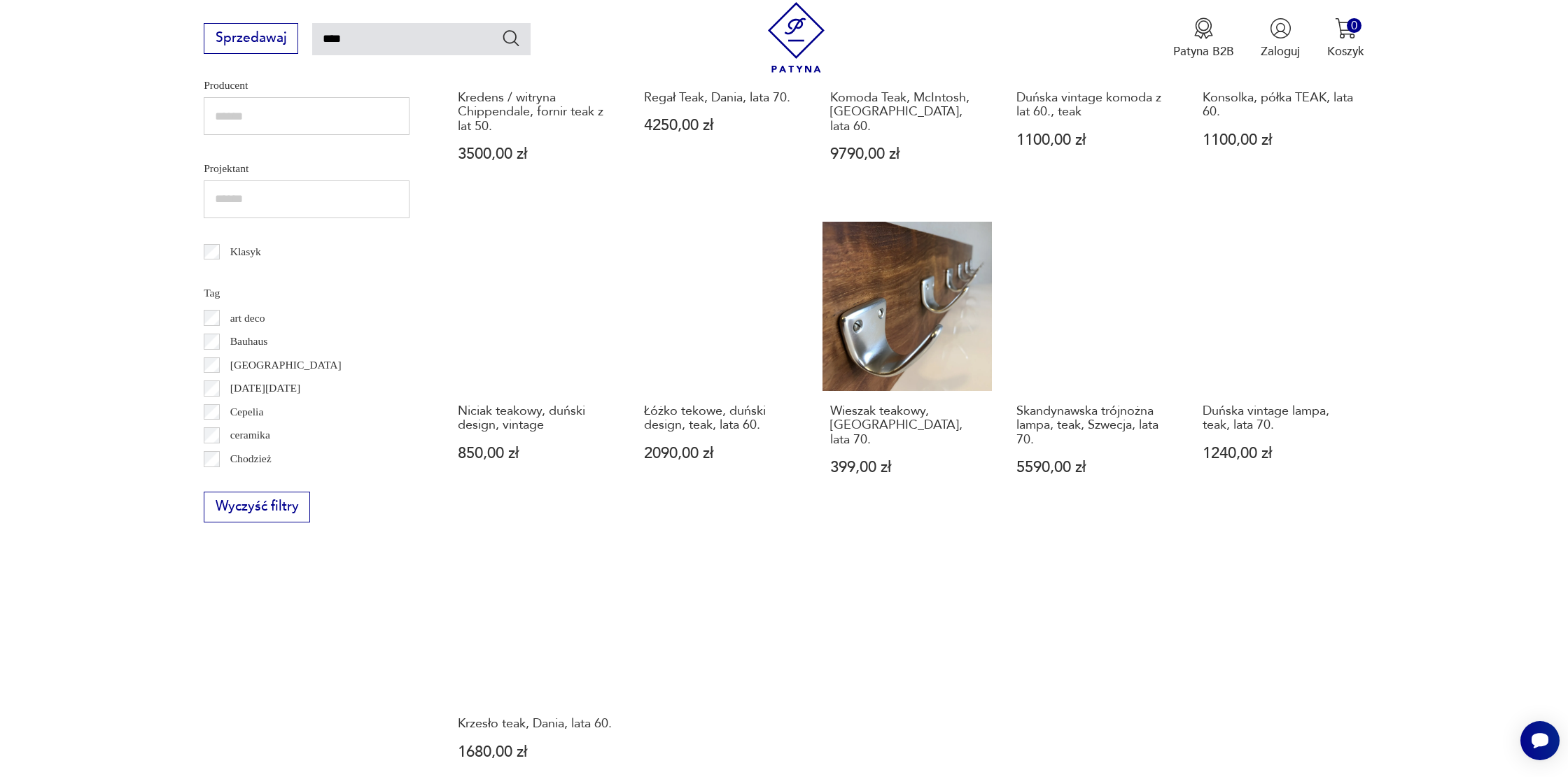
scroll to position [753, 0]
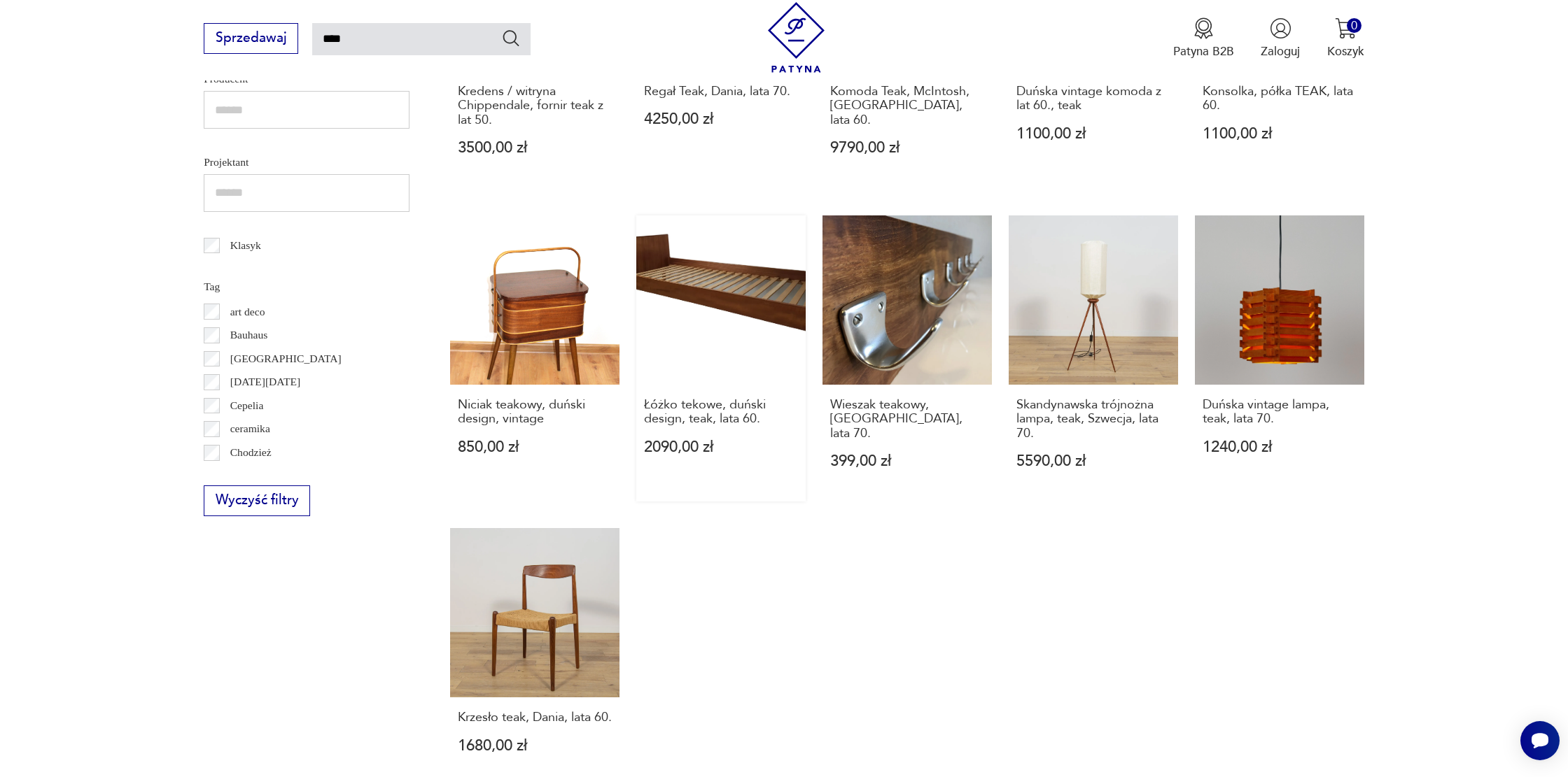
click at [692, 287] on link "Łóżko tekowe, duński design, teak, lata 60. 2090,00 zł" at bounding box center [721, 358] width 169 height 286
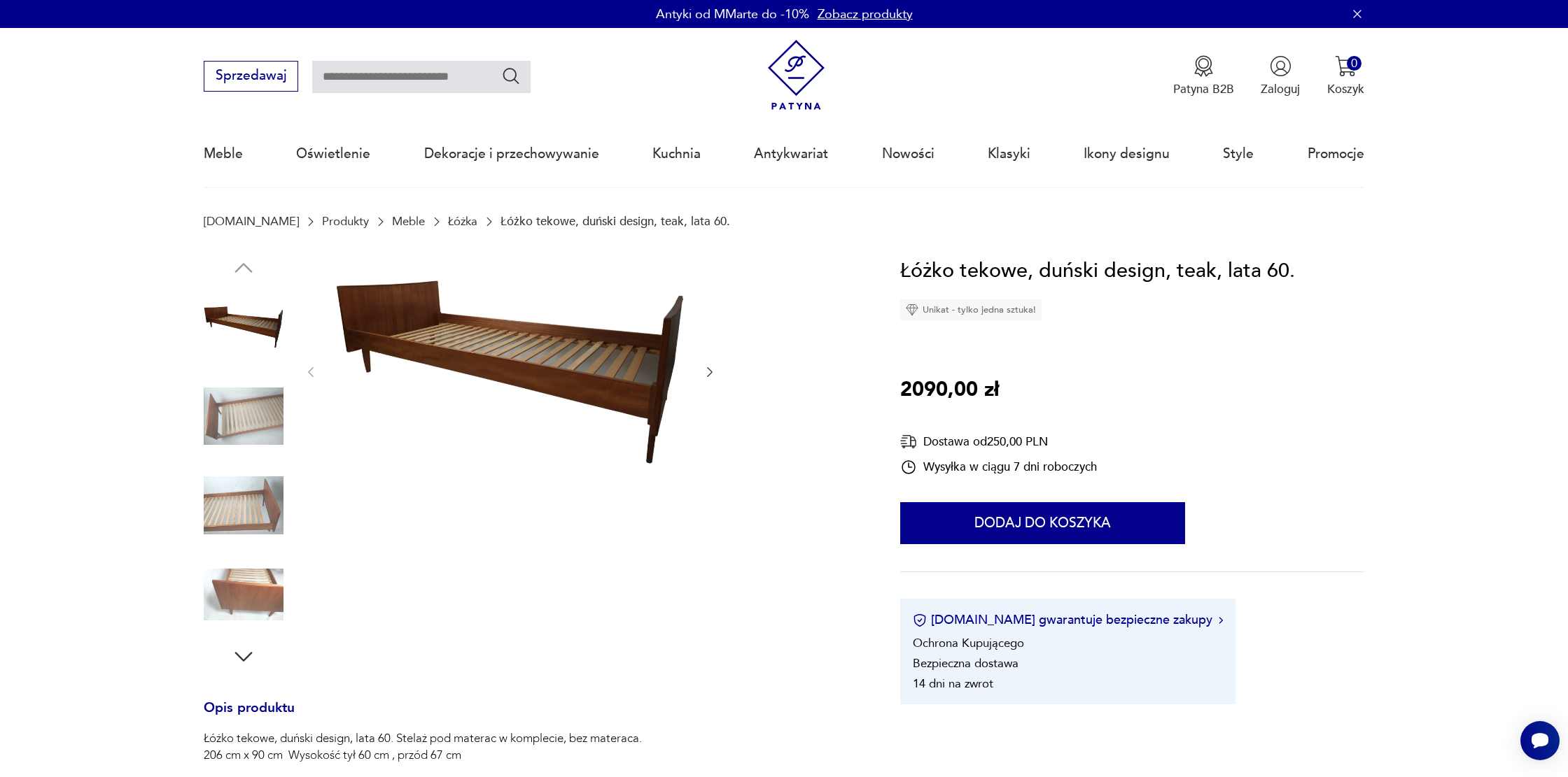
click at [707, 374] on icon "button" at bounding box center [710, 372] width 14 height 14
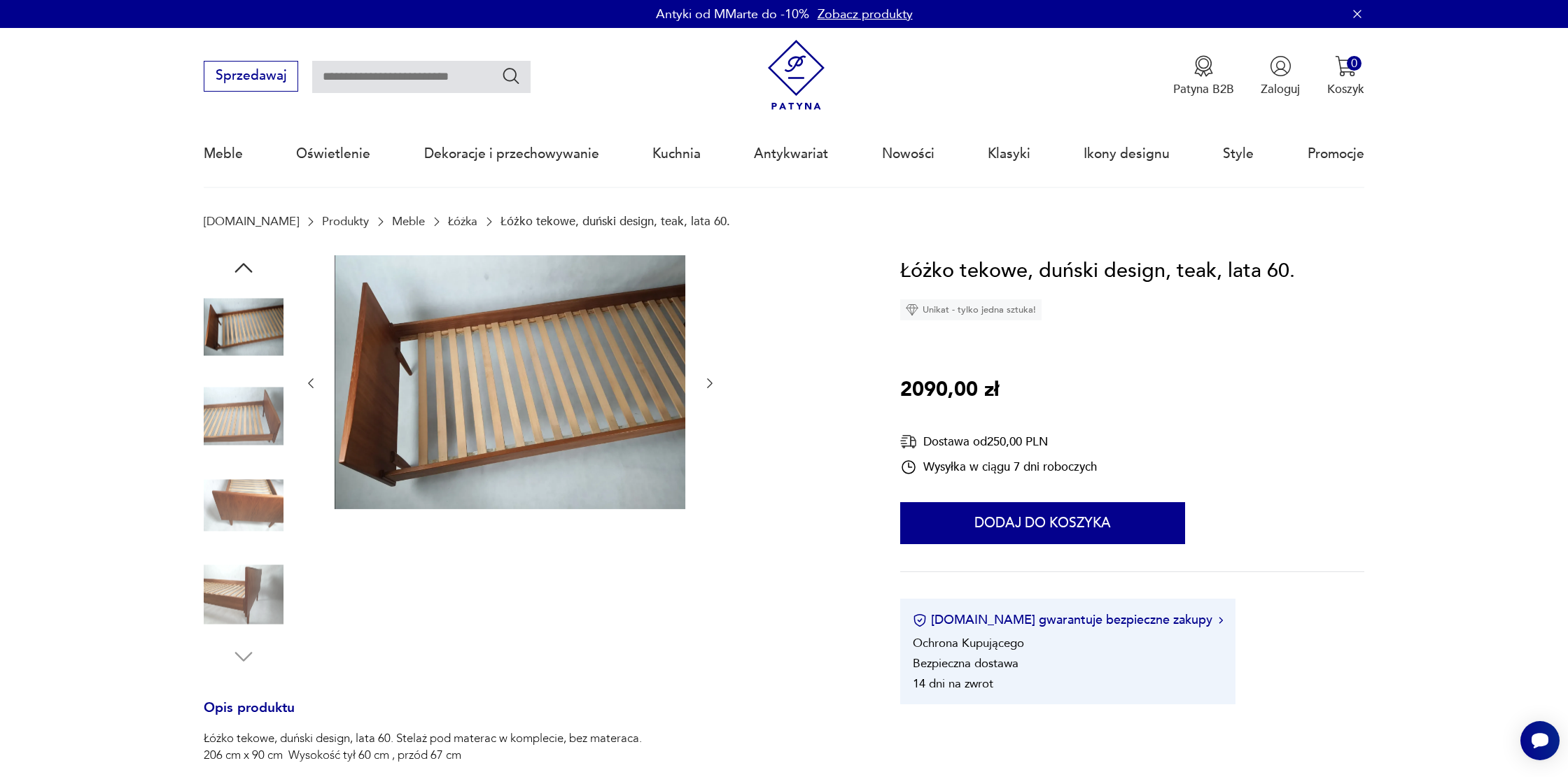
click at [707, 373] on div at bounding box center [510, 384] width 413 height 257
click at [246, 504] on img at bounding box center [244, 506] width 80 height 80
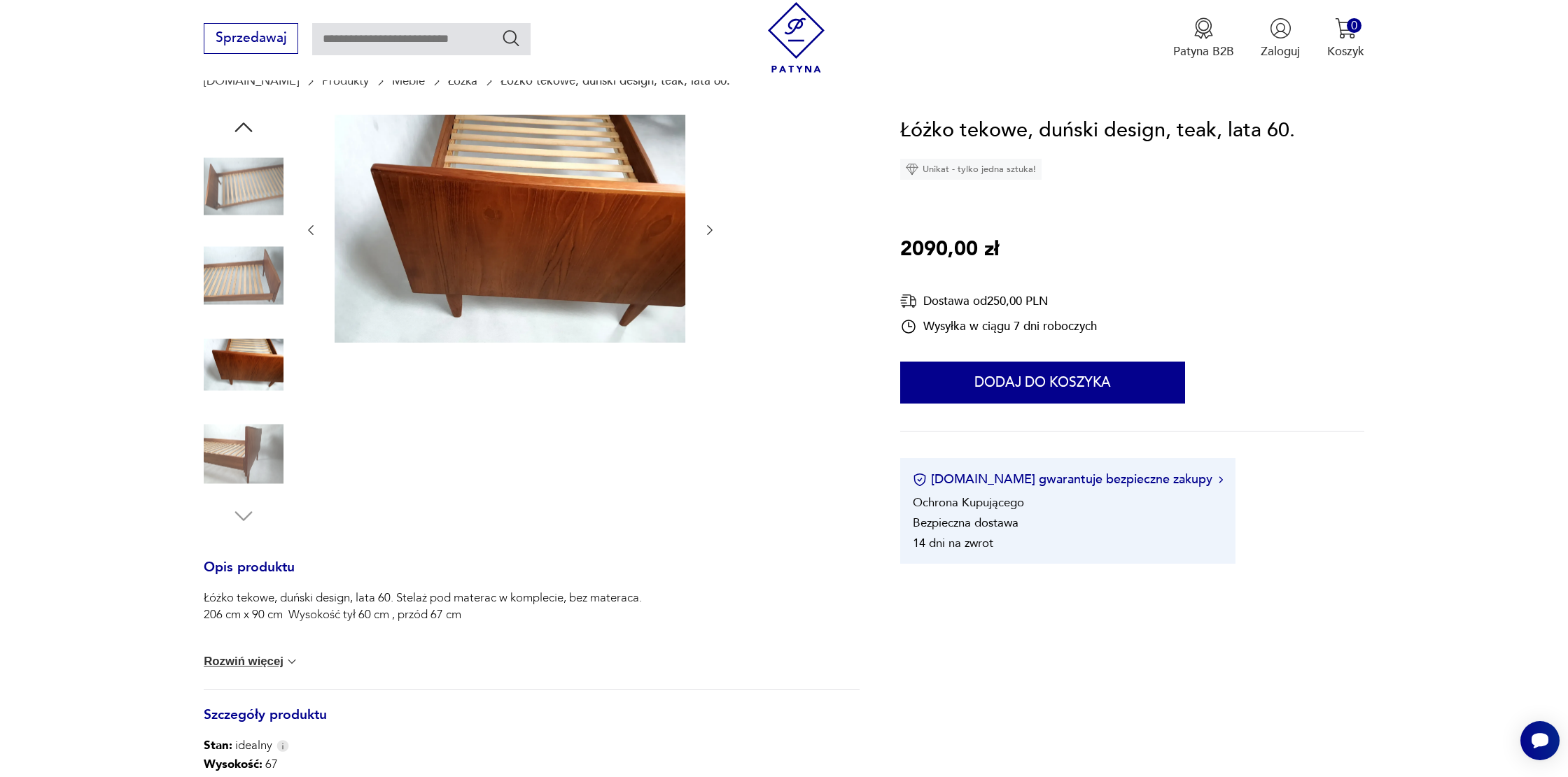
scroll to position [161, 0]
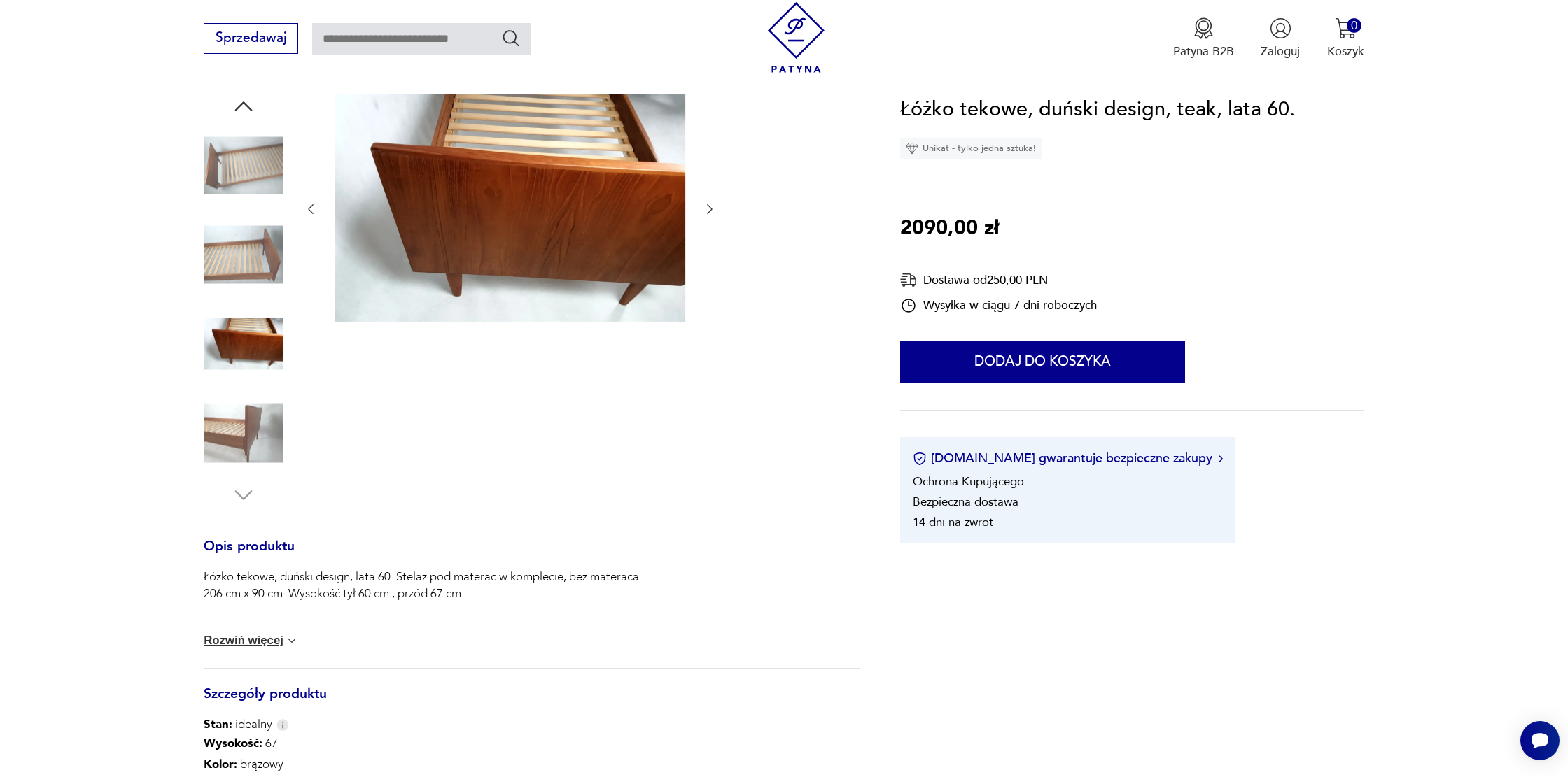
click at [246, 450] on img at bounding box center [244, 433] width 80 height 80
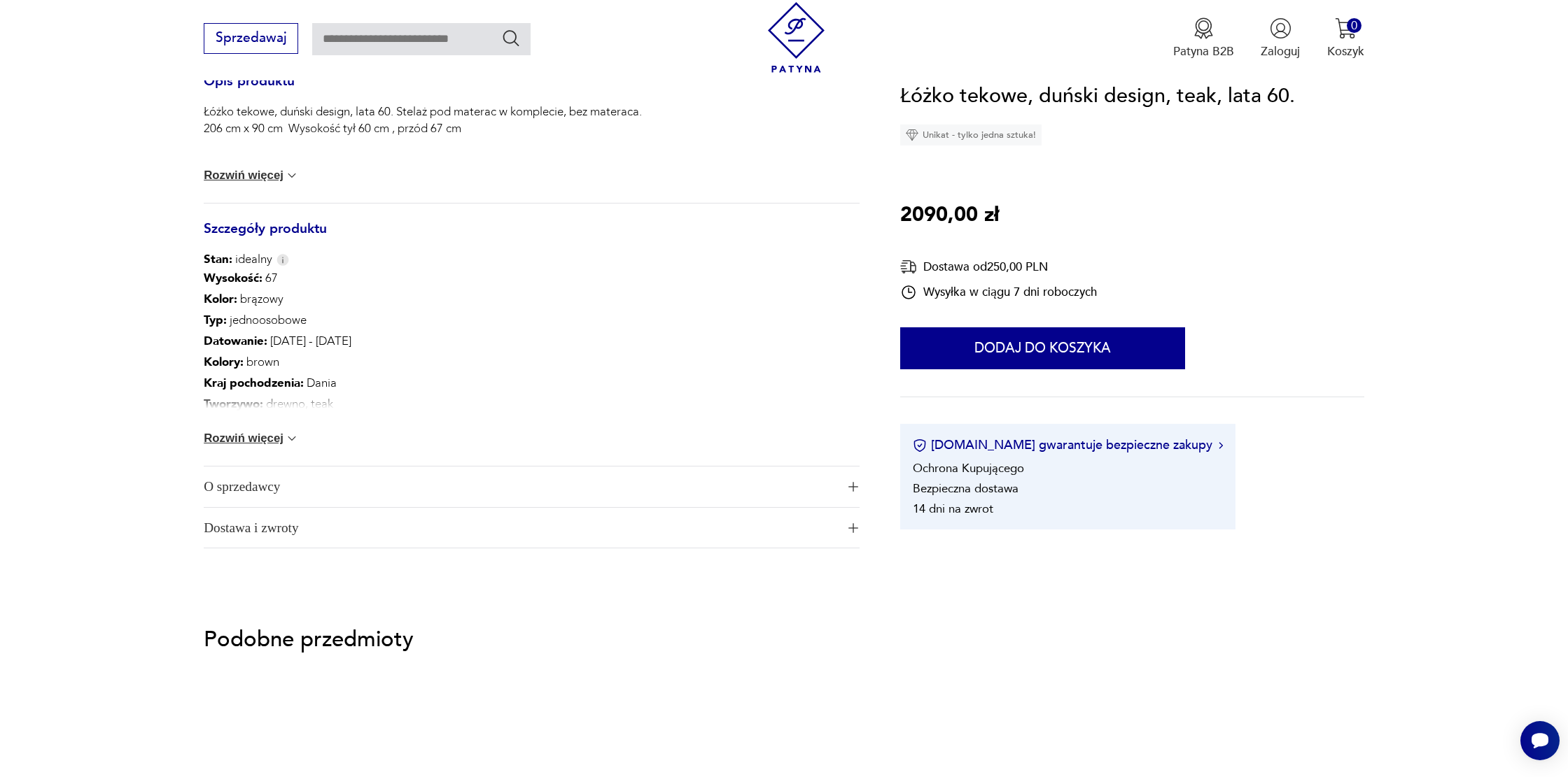
scroll to position [634, 0]
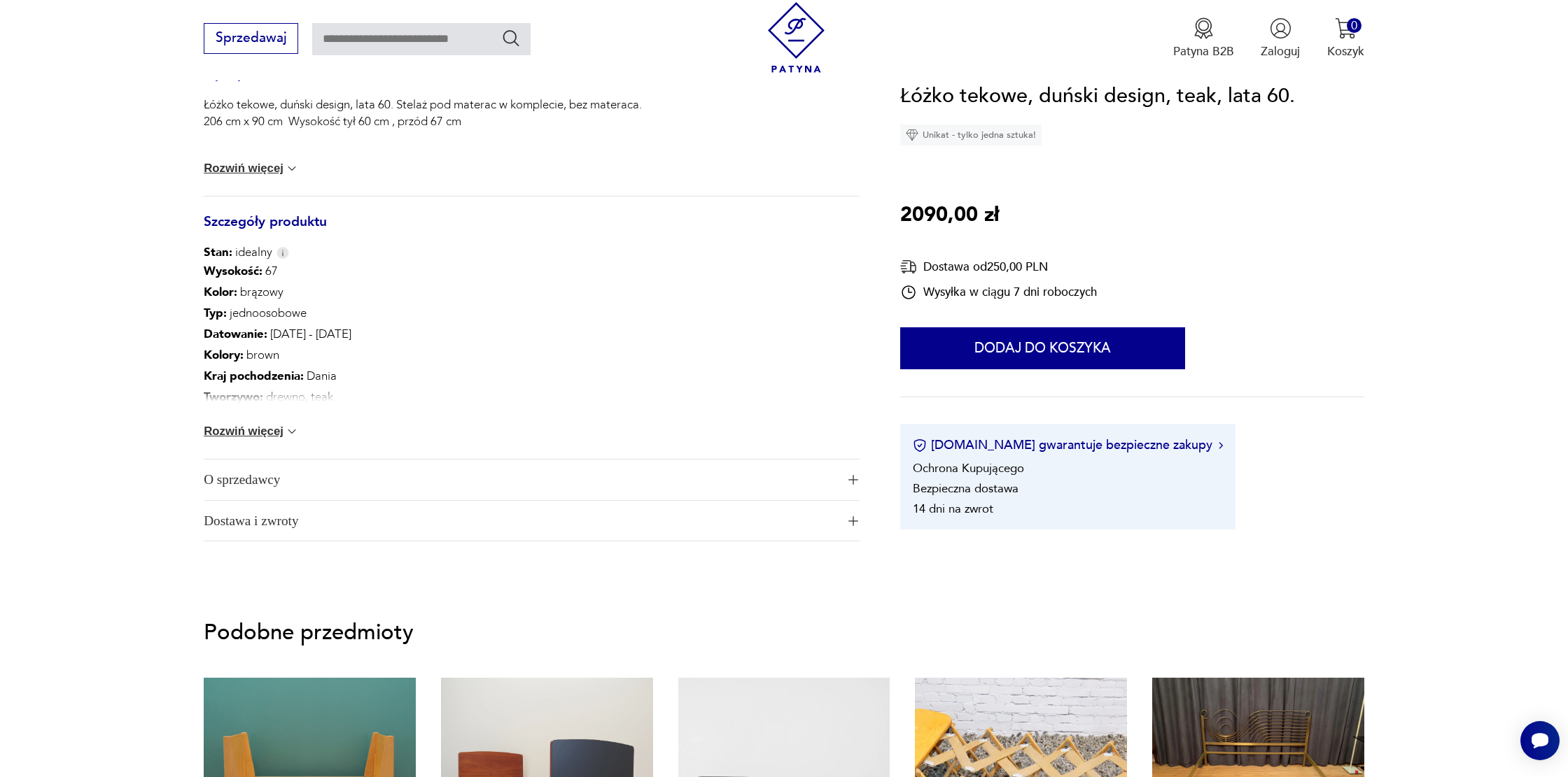
click at [250, 429] on button "Rozwiń więcej" at bounding box center [251, 432] width 95 height 14
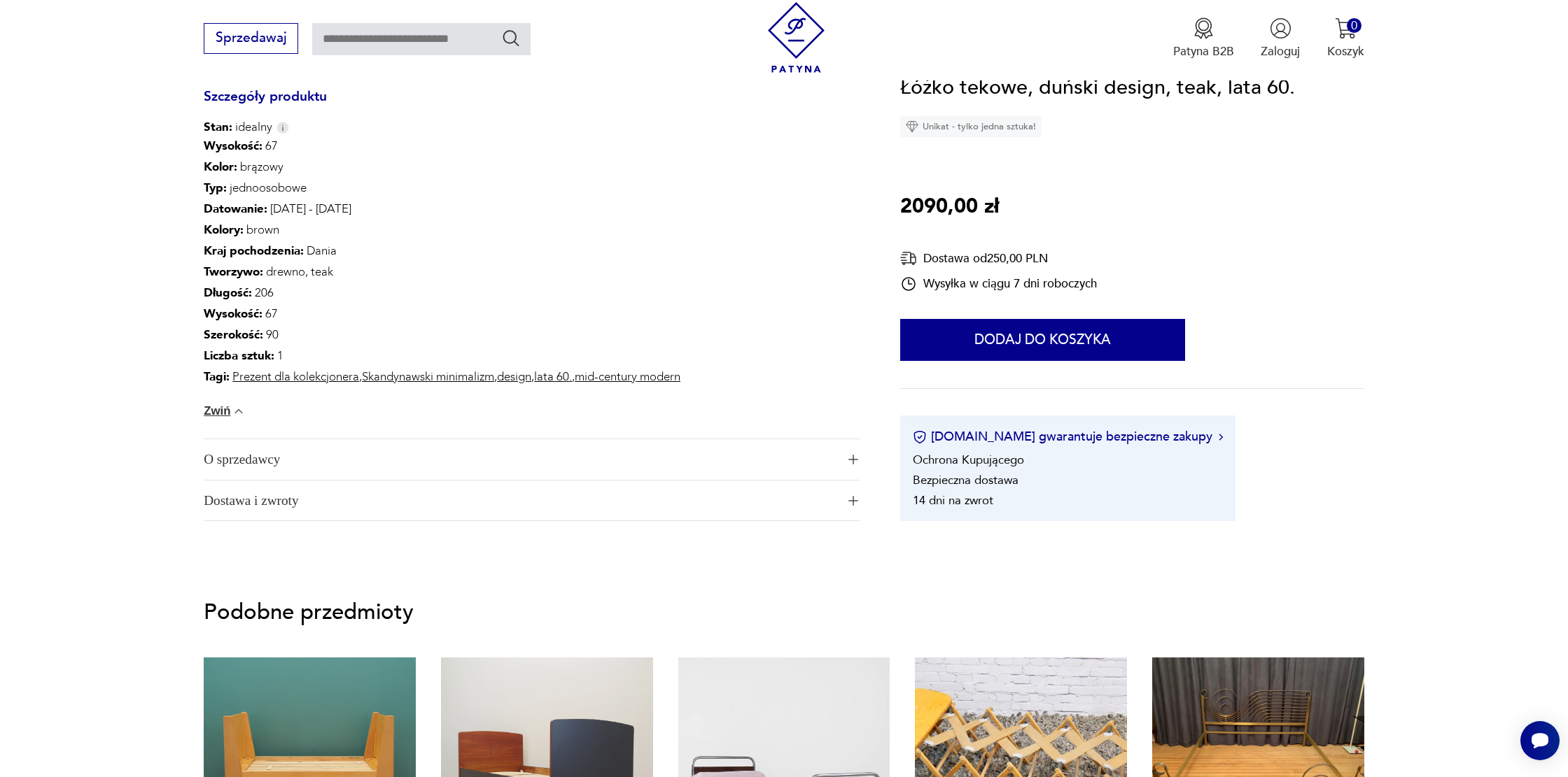
scroll to position [885, 0]
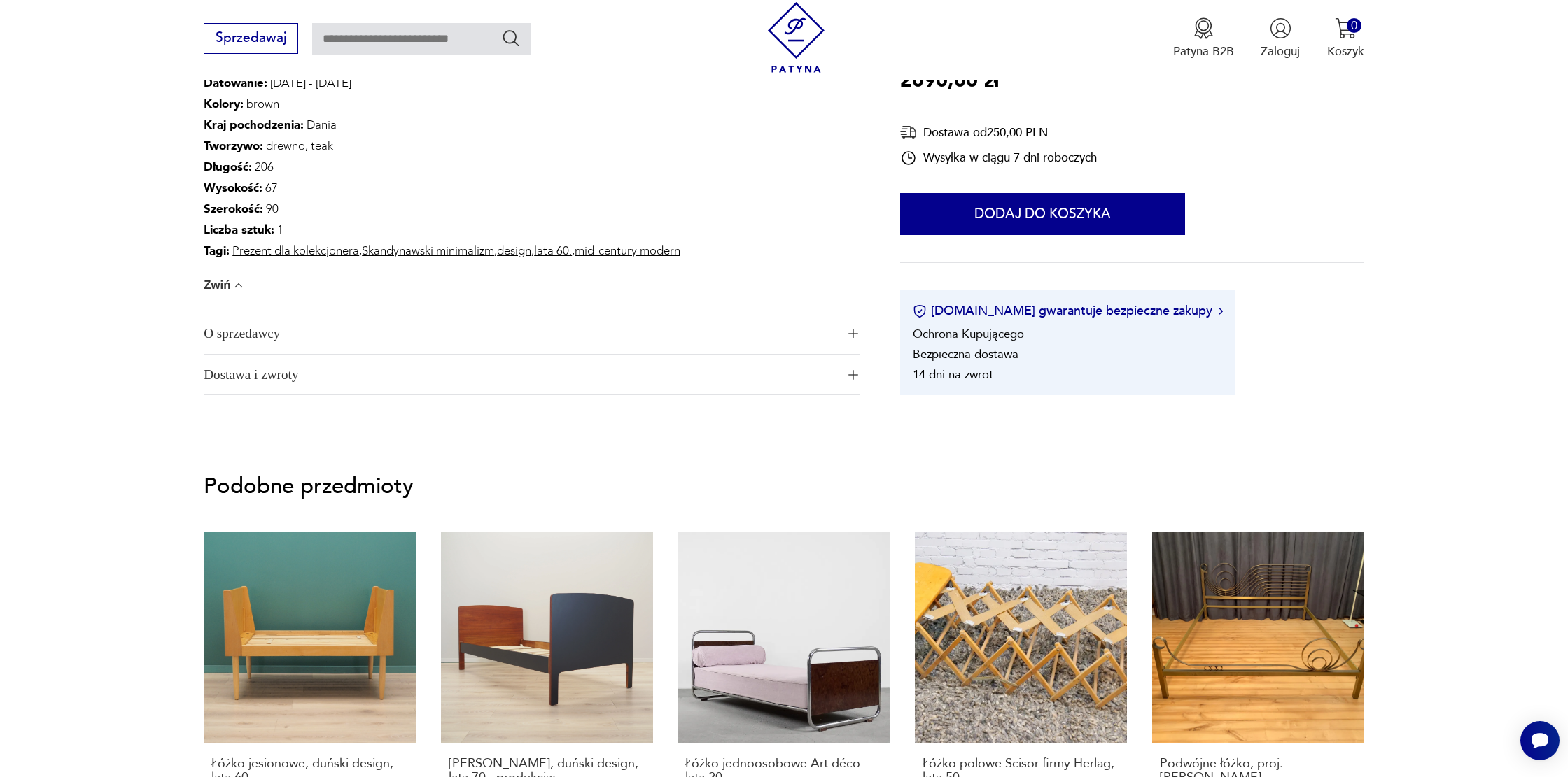
click at [297, 340] on span "O sprzedawcy" at bounding box center [520, 334] width 633 height 41
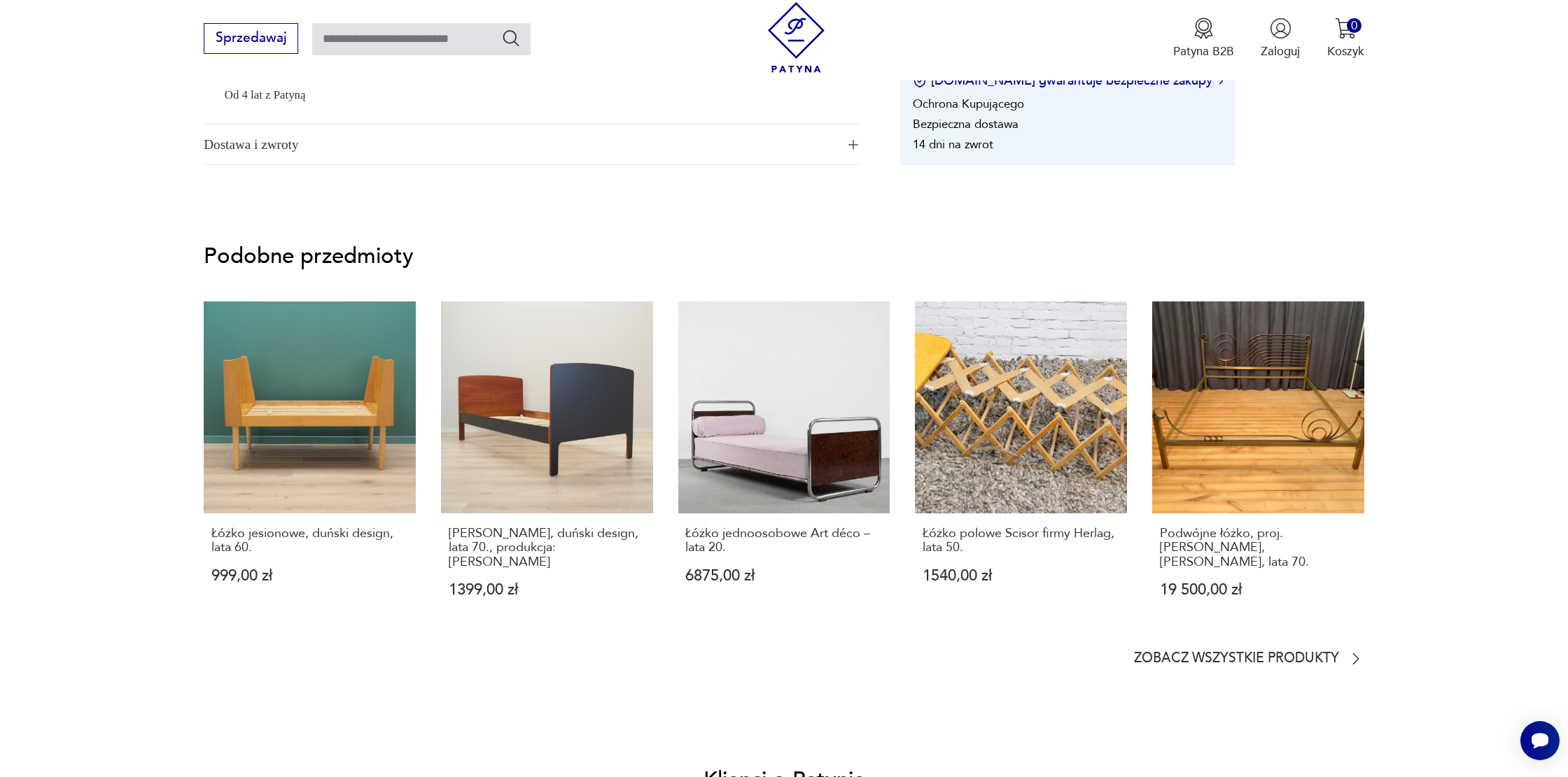
scroll to position [1338, 0]
